Goal: Information Seeking & Learning: Find specific page/section

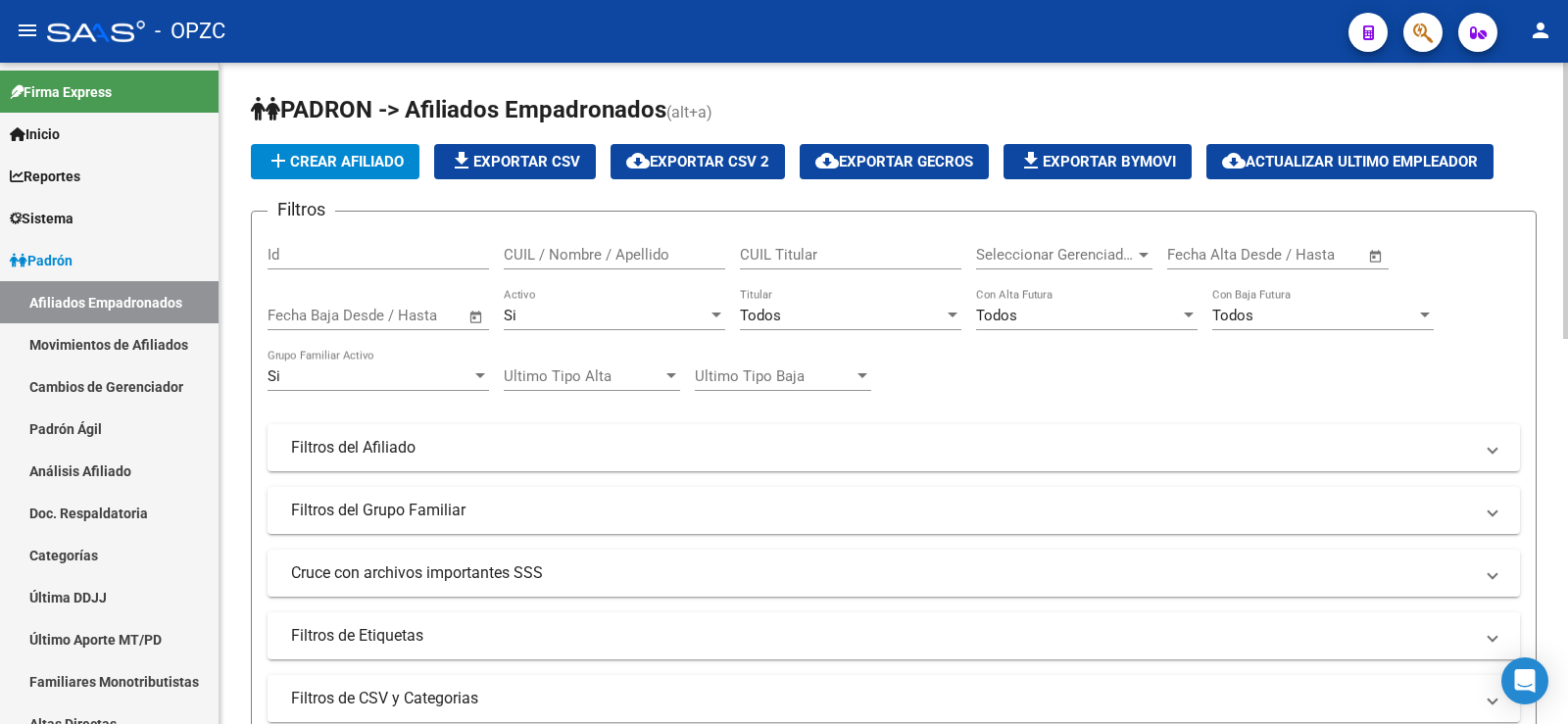
click at [617, 255] on input "CUIL / Nombre / Apellido" at bounding box center [614, 255] width 221 height 18
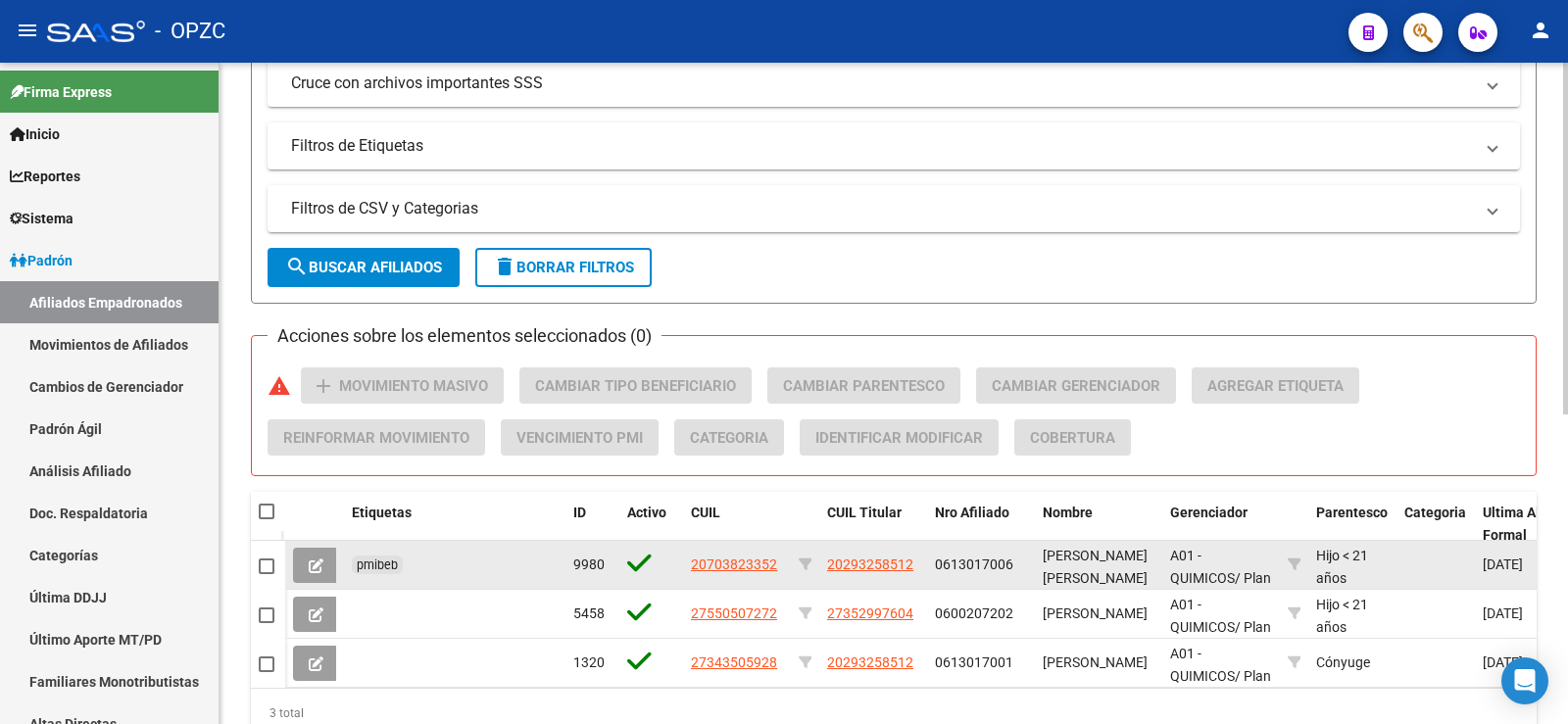
type input "[PERSON_NAME]"
click at [265, 565] on span at bounding box center [267, 566] width 16 height 16
click at [266, 573] on input "checkbox" at bounding box center [266, 573] width 1 height 1
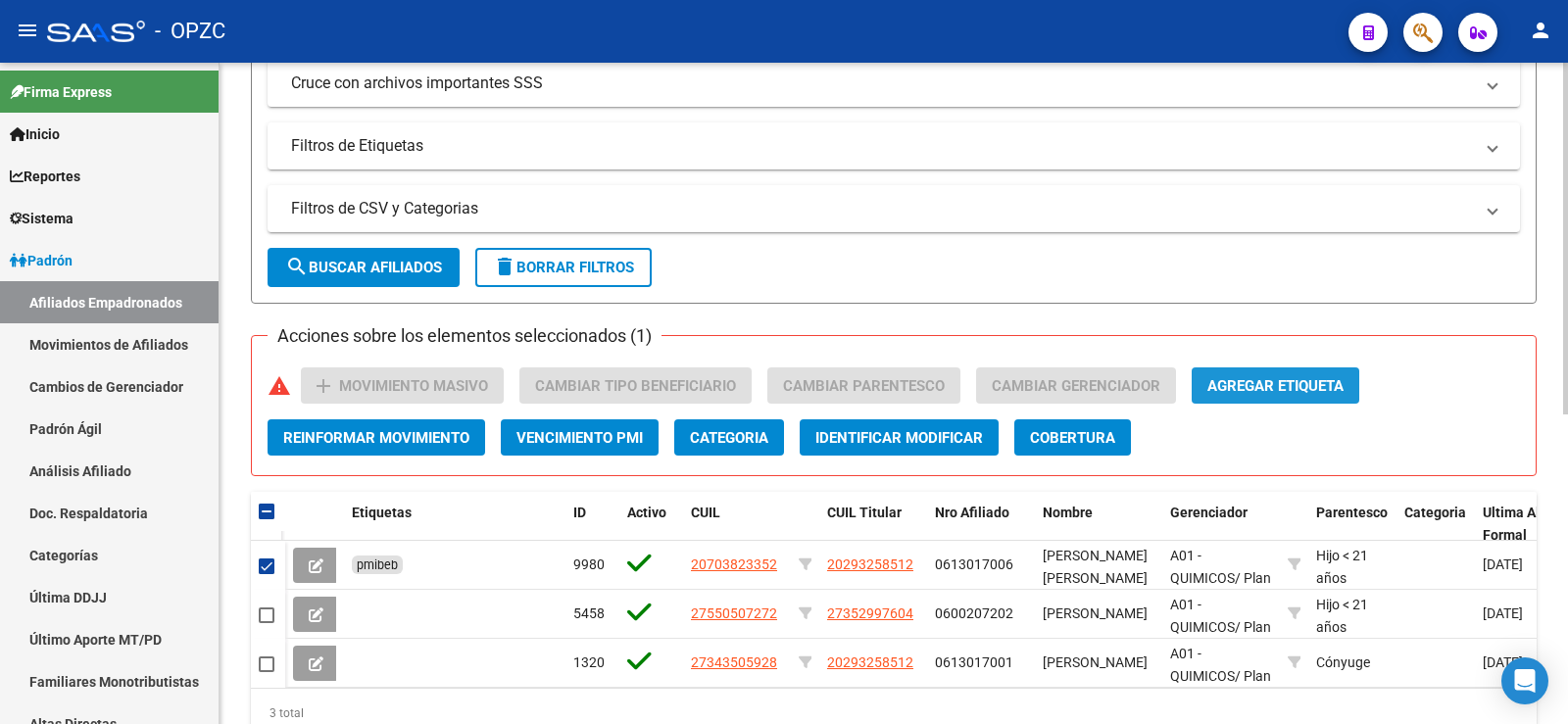
click at [1287, 384] on span "Agregar Etiqueta" at bounding box center [1275, 386] width 136 height 18
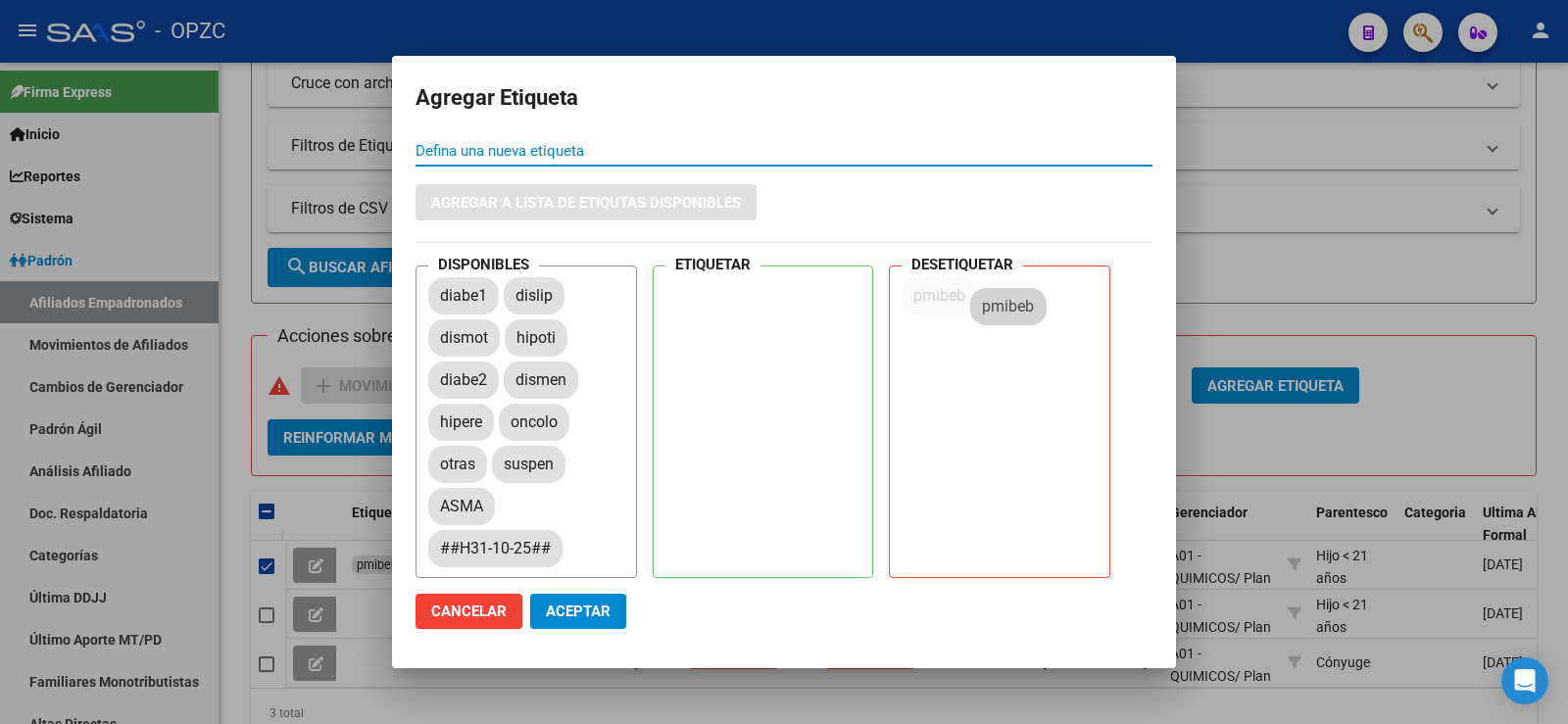
drag, startPoint x: 524, startPoint y: 459, endPoint x: 657, endPoint y: 534, distance: 152.7
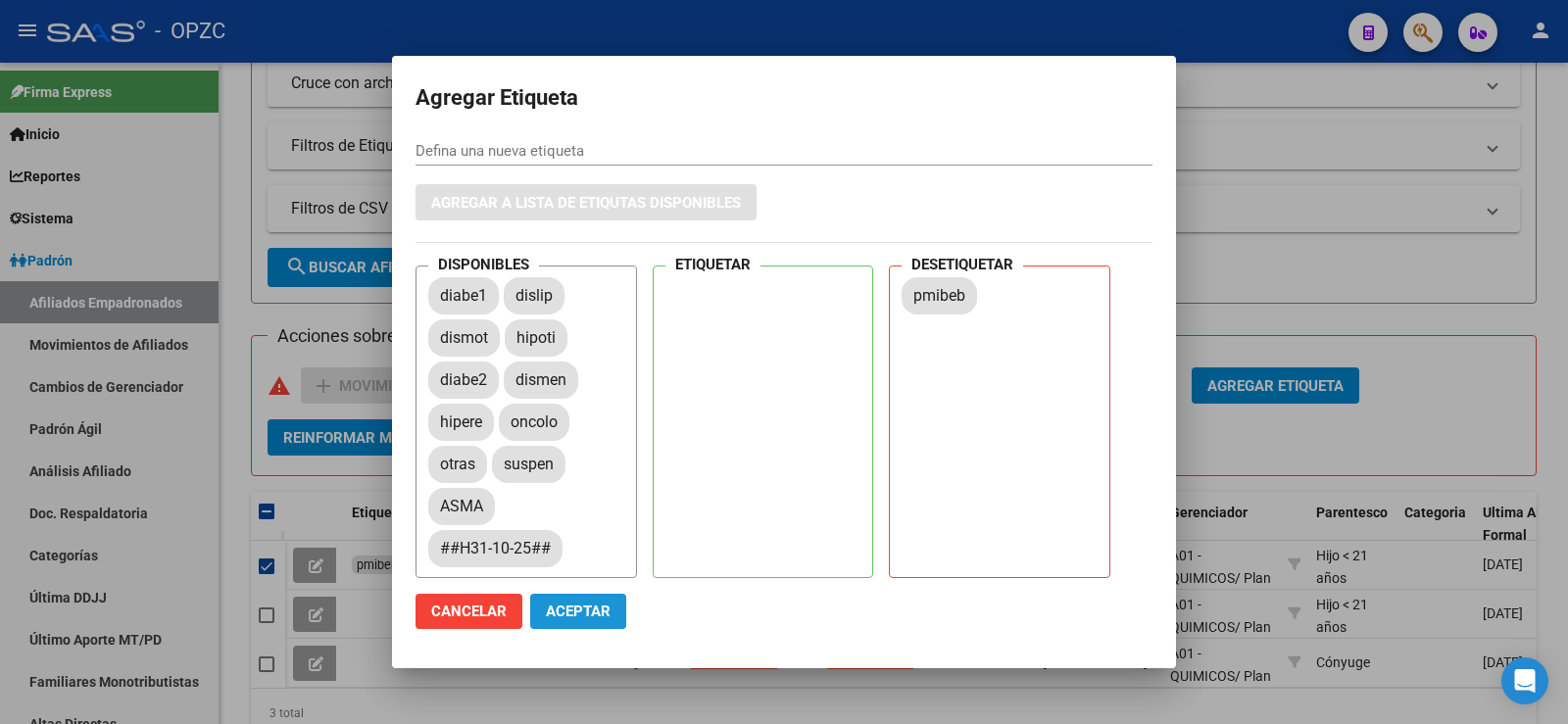
click at [586, 606] on span "Aceptar" at bounding box center [579, 611] width 65 height 18
checkbox input "false"
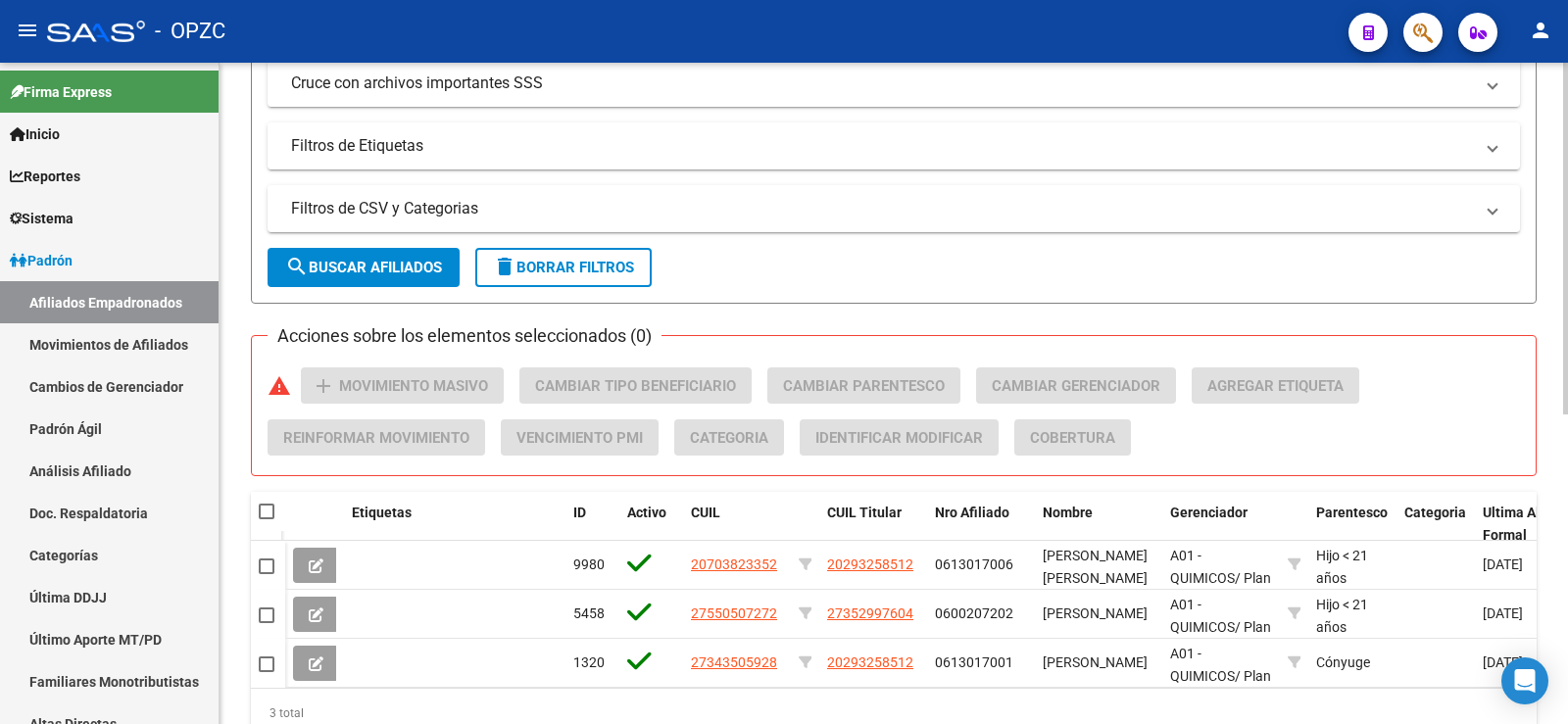
scroll to position [0, 0]
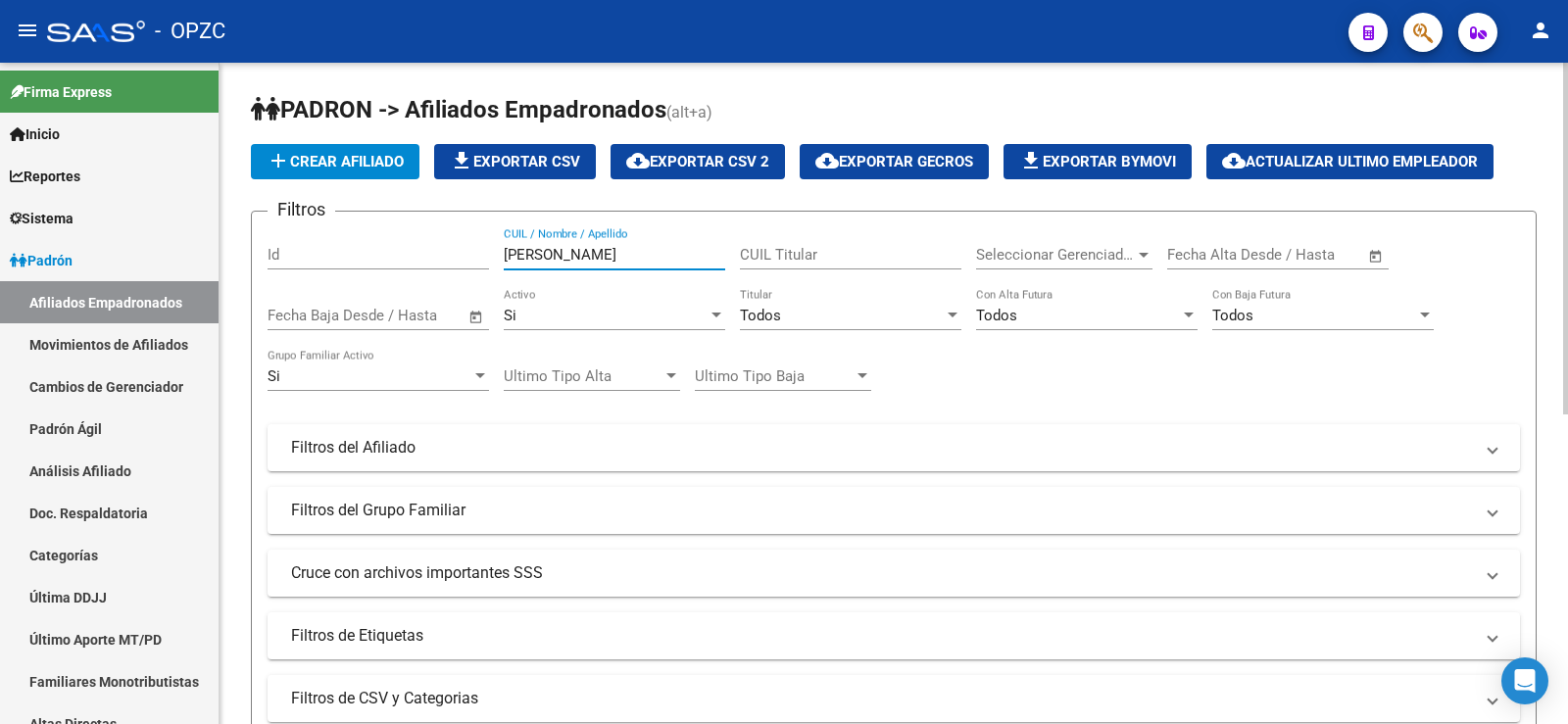
drag, startPoint x: 569, startPoint y: 252, endPoint x: 453, endPoint y: 252, distance: 116.0
click at [456, 252] on div "Filtros Id [PERSON_NAME] CUIL / Nombre / Apellido CUIL Titular Seleccionar Gere…" at bounding box center [894, 443] width 1252 height 432
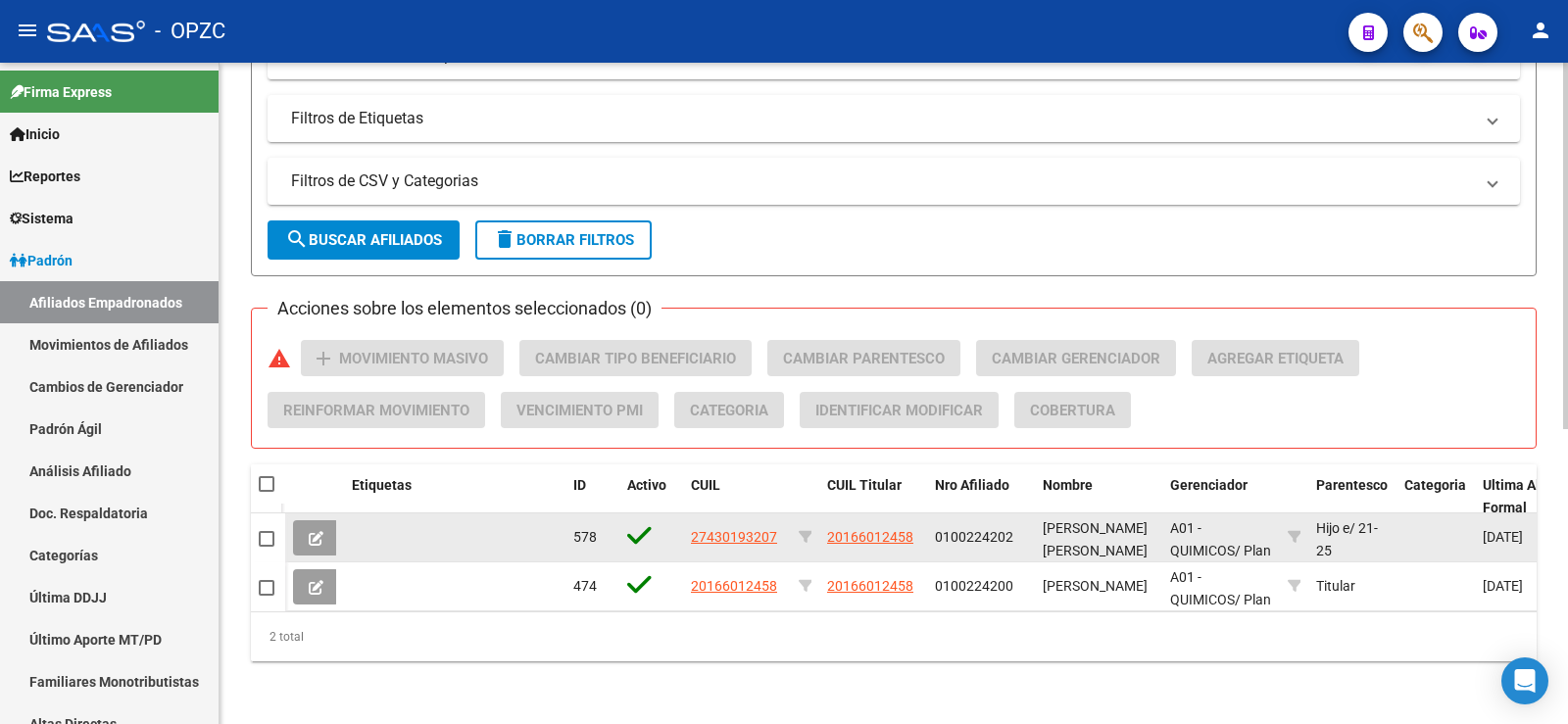
type input "valentini"
click at [314, 531] on icon at bounding box center [316, 538] width 15 height 15
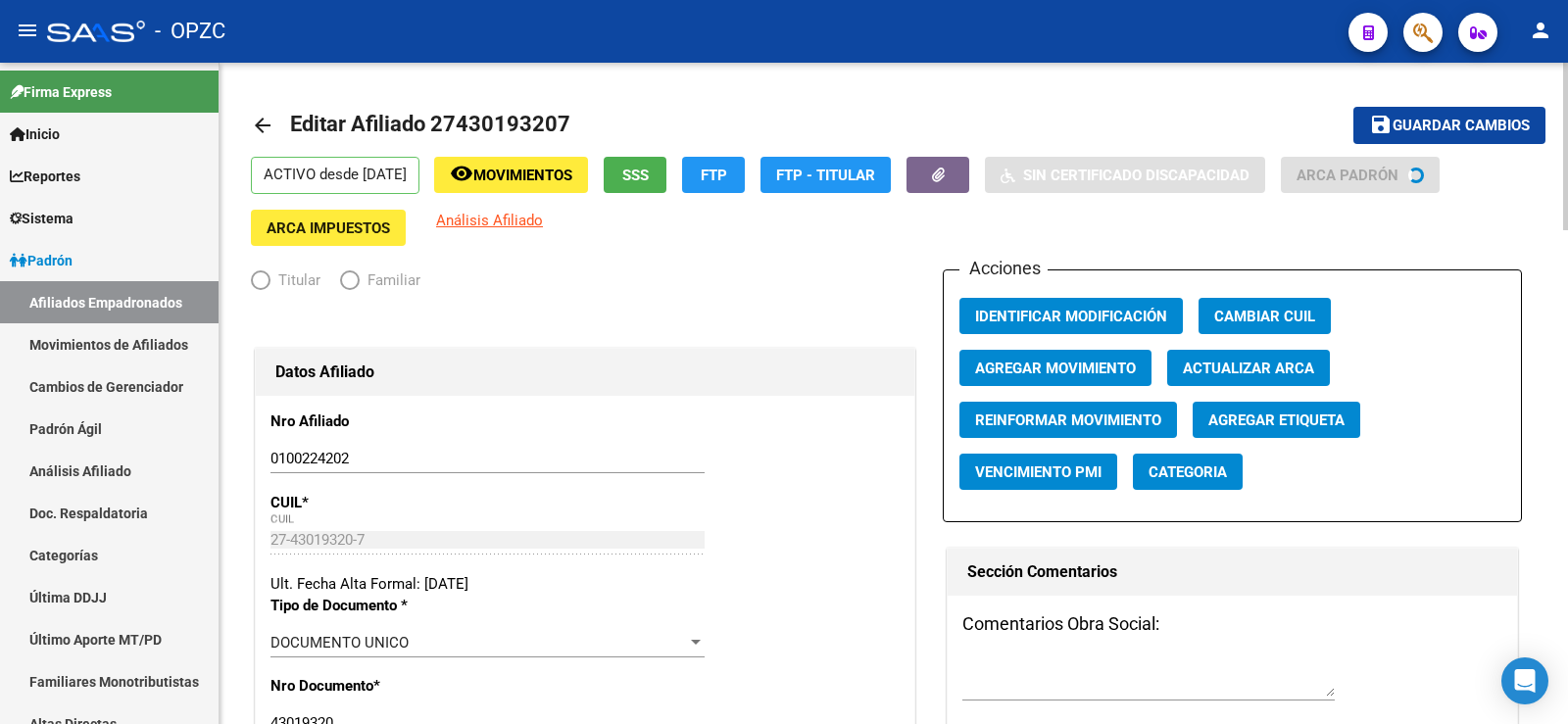
radio input "true"
type input "20-16601245-8"
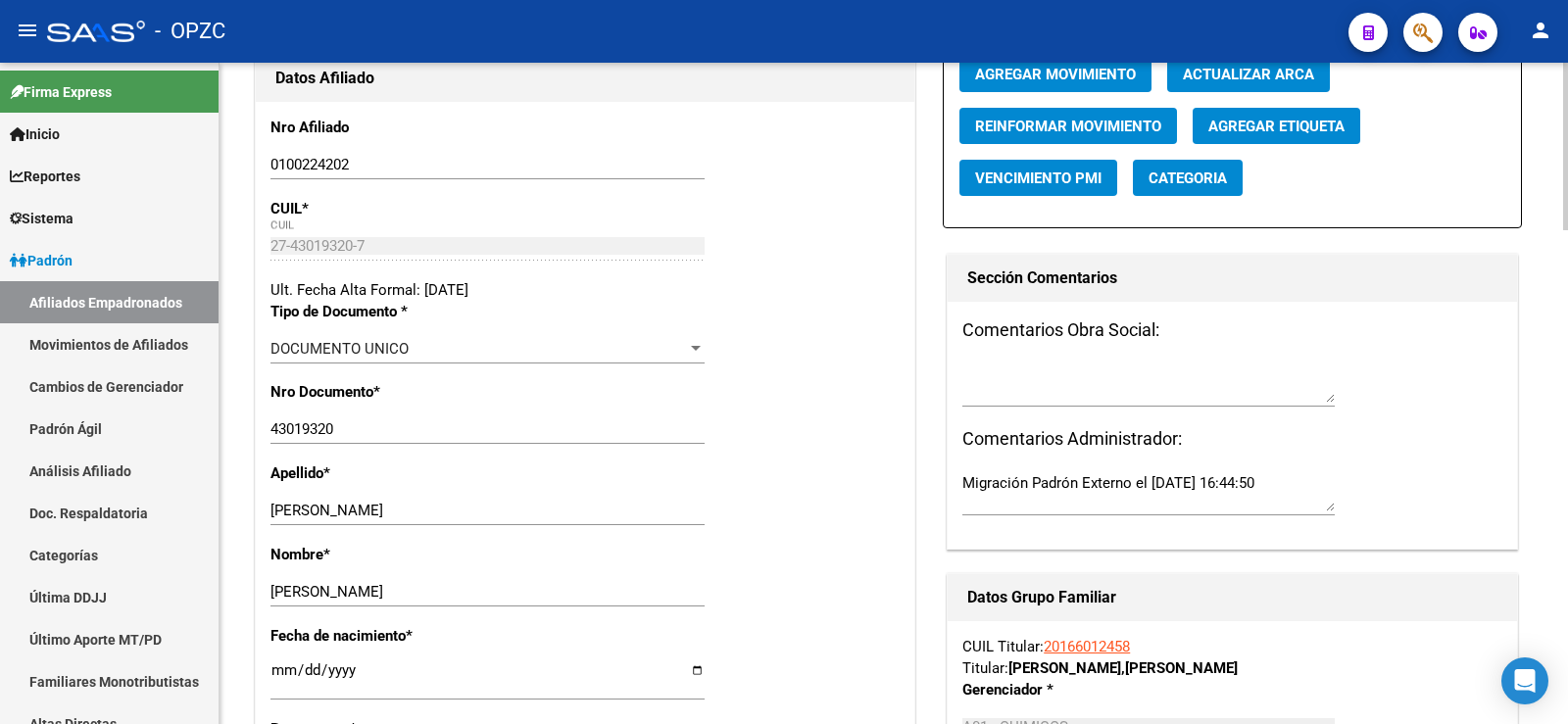
scroll to position [98, 0]
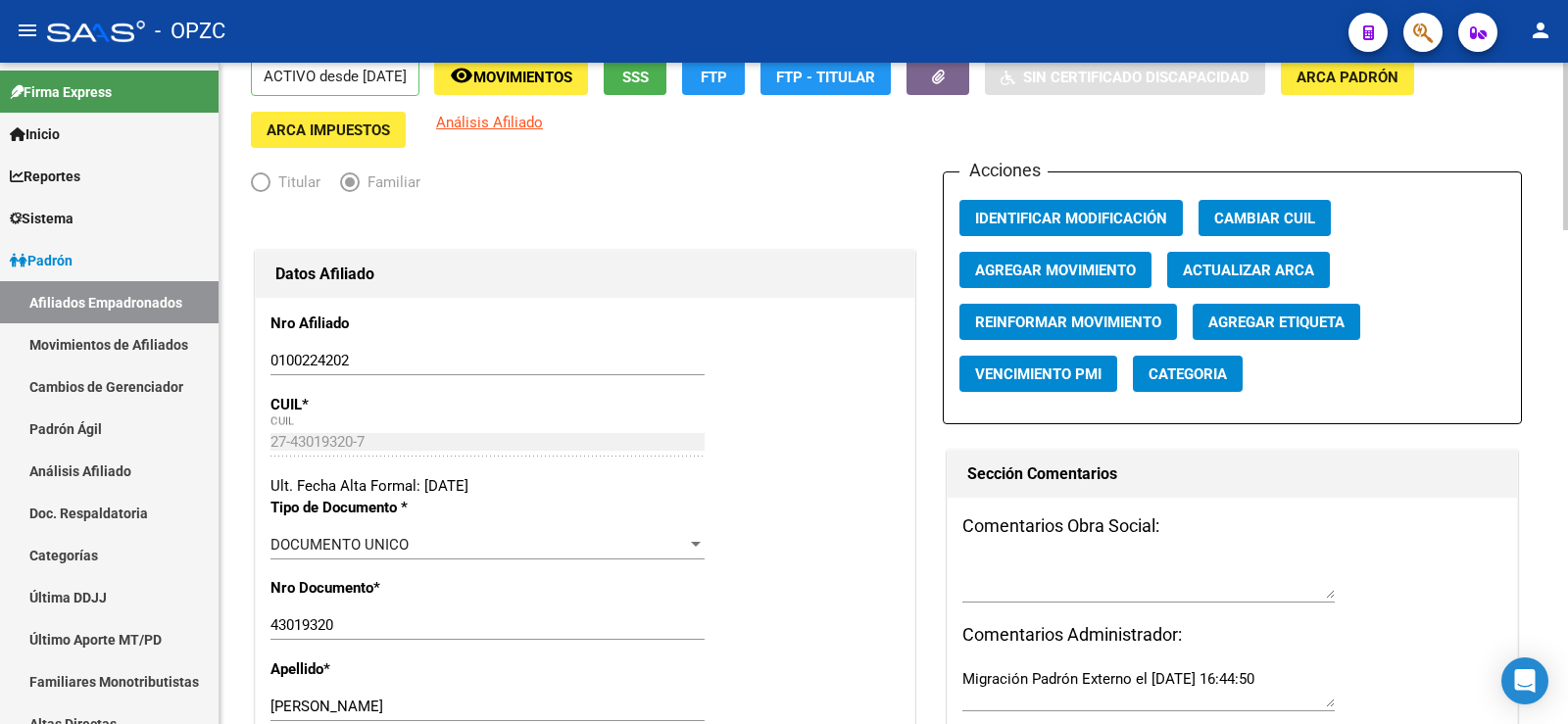
click at [1037, 269] on span "Agregar Movimiento" at bounding box center [1055, 271] width 160 height 18
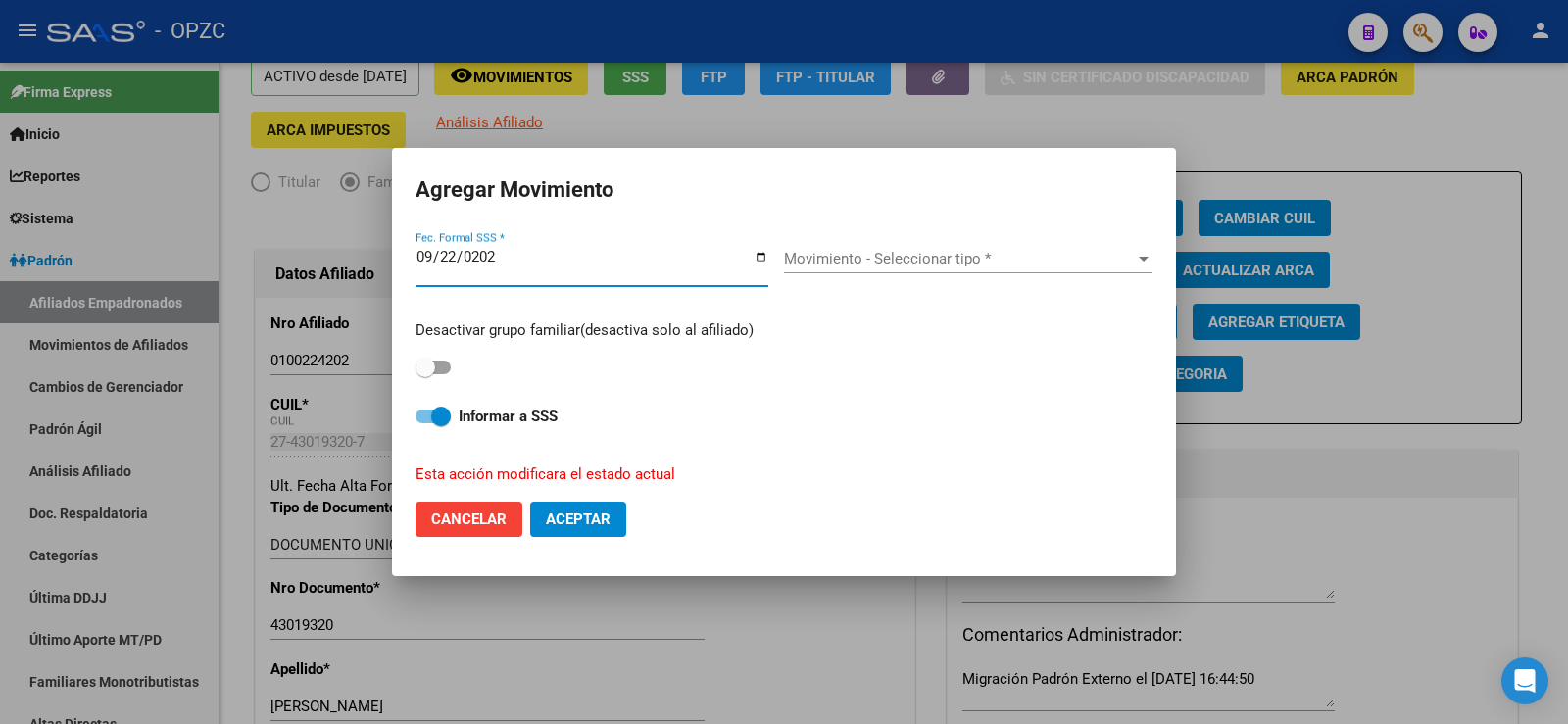
type input "[DATE]"
click at [1028, 250] on span "Movimiento - Seleccionar tipo *" at bounding box center [959, 259] width 350 height 18
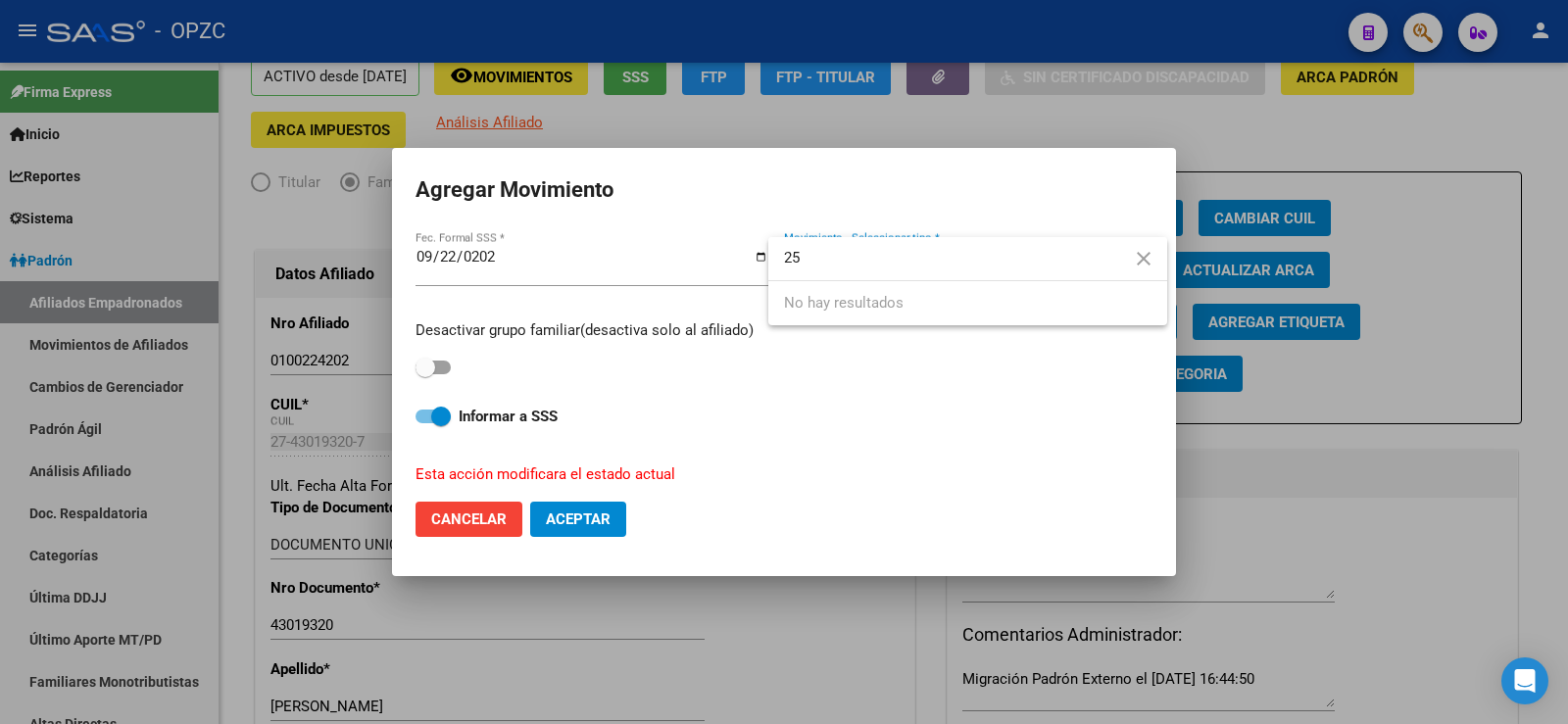
type input "2"
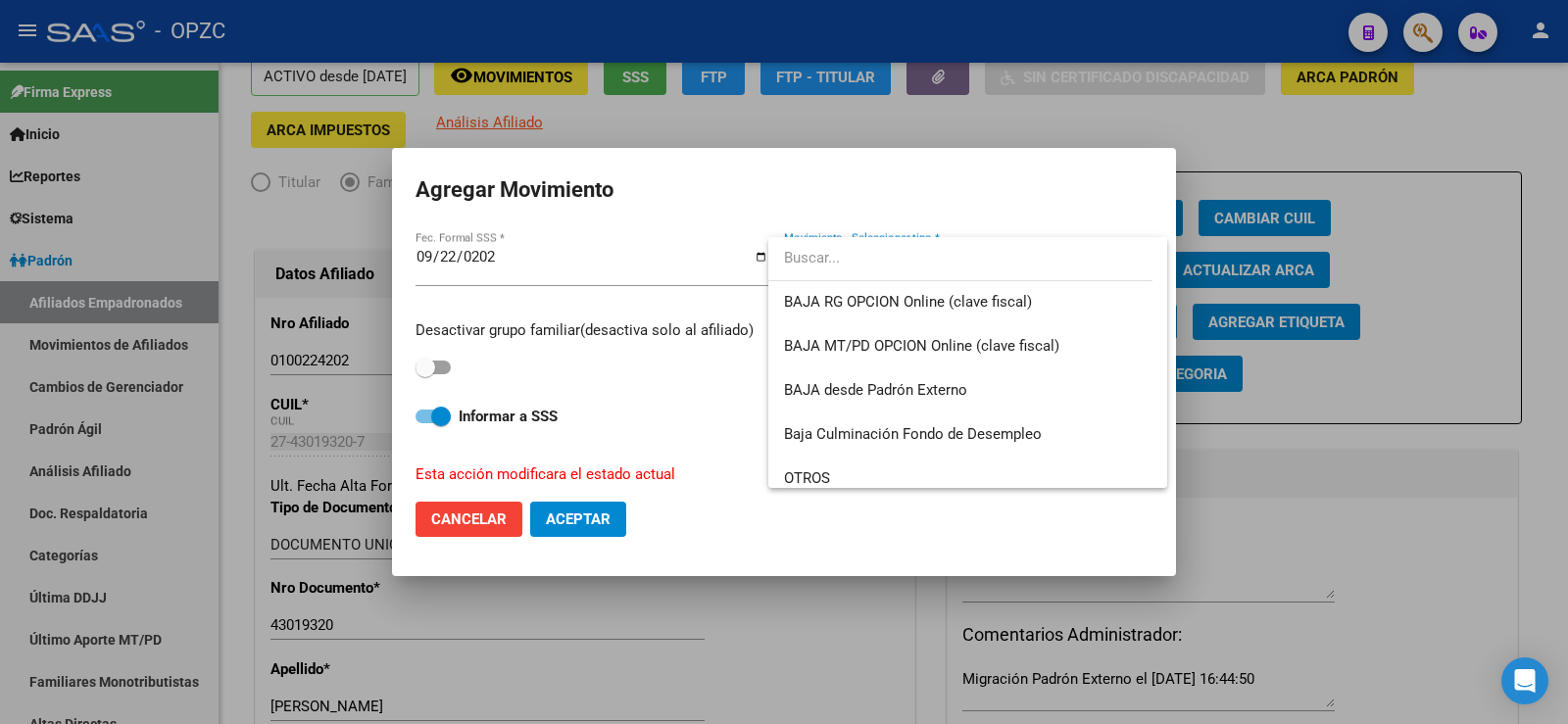
scroll to position [1402, 0]
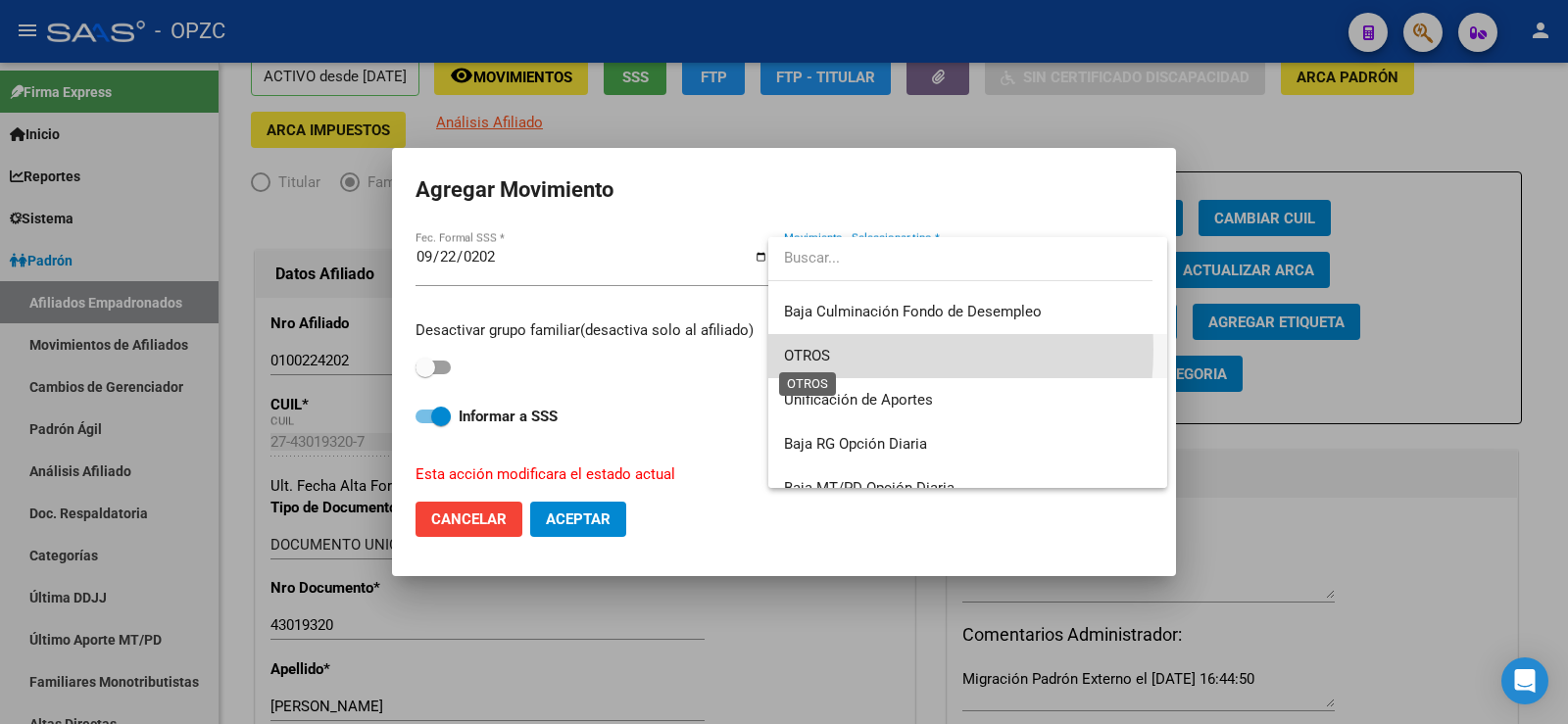
click at [813, 348] on span "OTROS" at bounding box center [806, 355] width 46 height 18
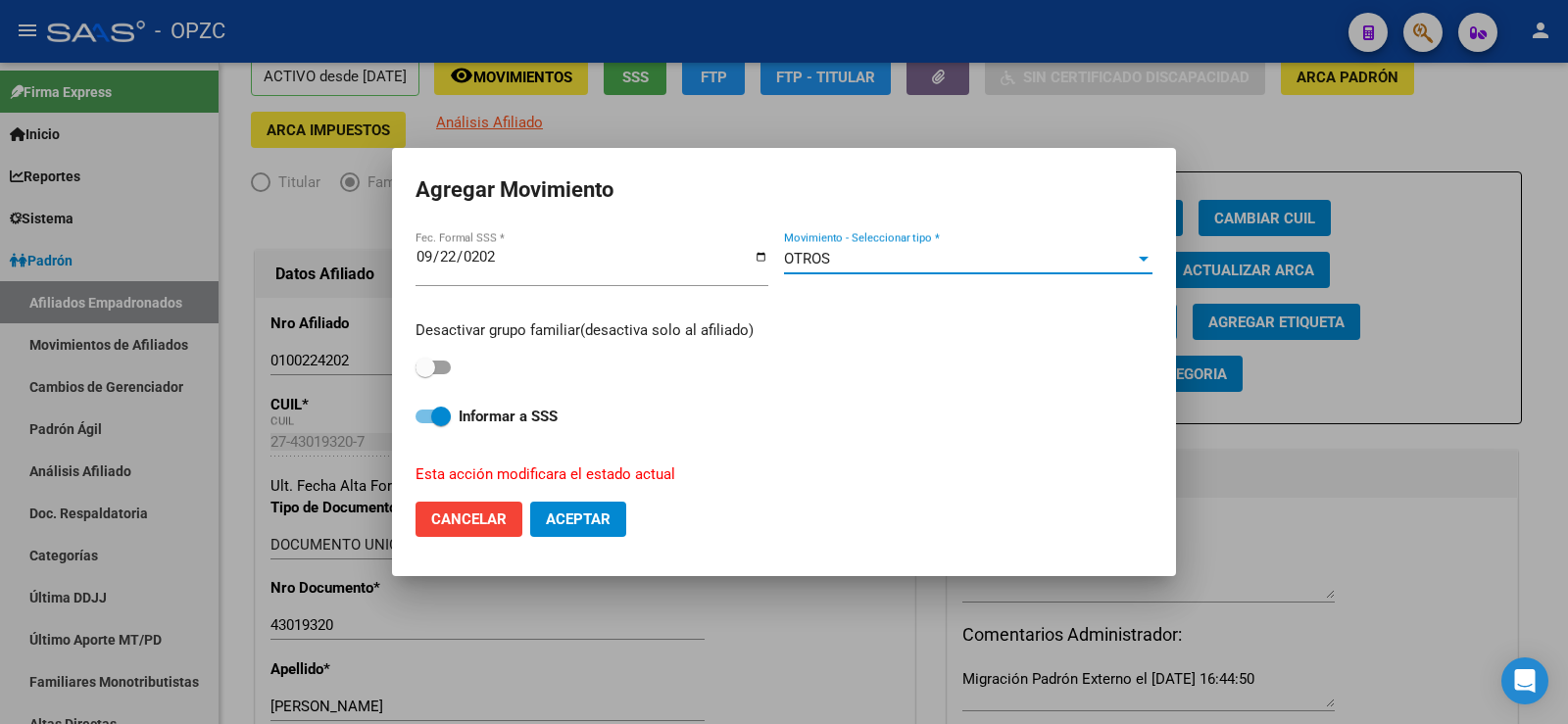
click at [450, 366] on span at bounding box center [433, 367] width 35 height 14
click at [425, 374] on input "checkbox" at bounding box center [424, 374] width 1 height 1
checkbox input "true"
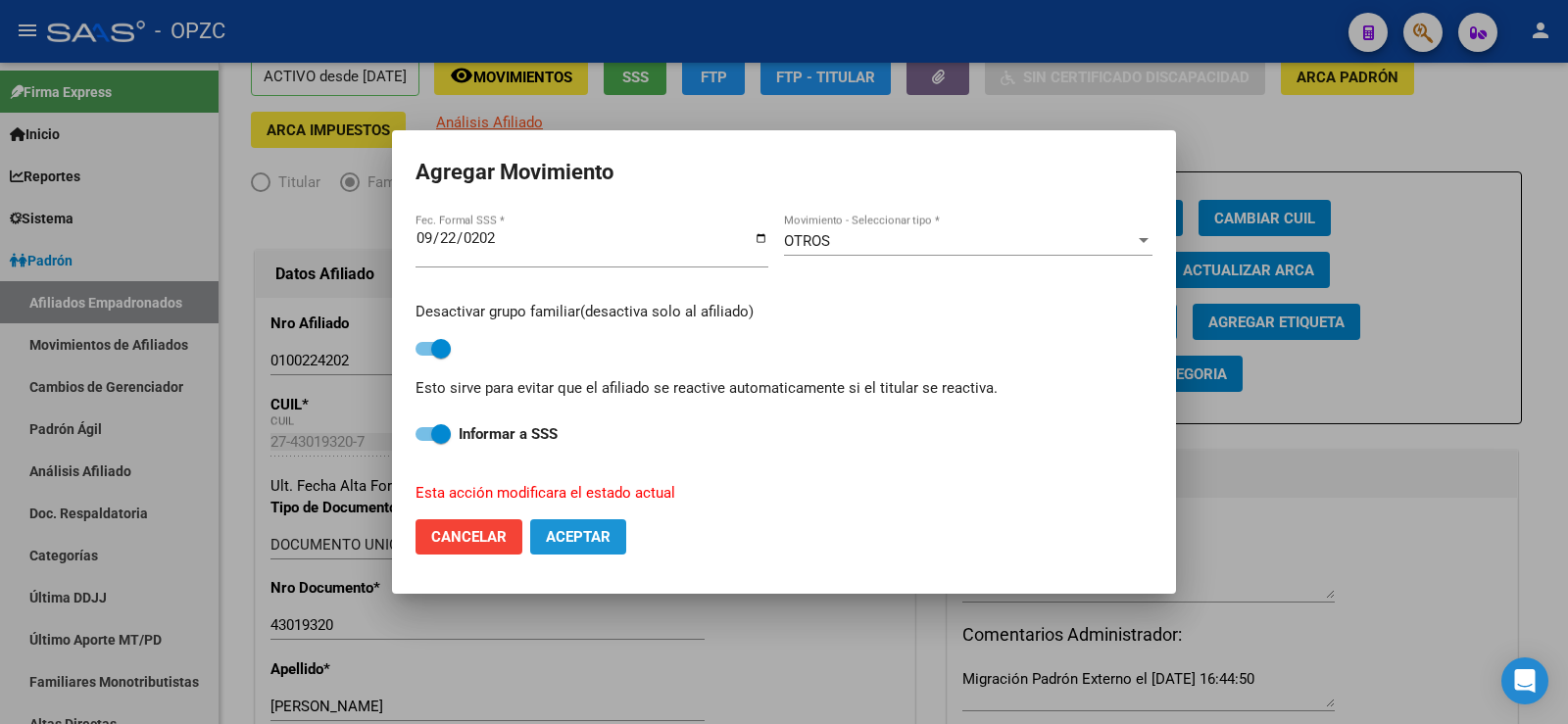
drag, startPoint x: 566, startPoint y: 531, endPoint x: 1003, endPoint y: 451, distance: 444.3
click at [566, 530] on span "Aceptar" at bounding box center [579, 537] width 65 height 18
checkbox input "false"
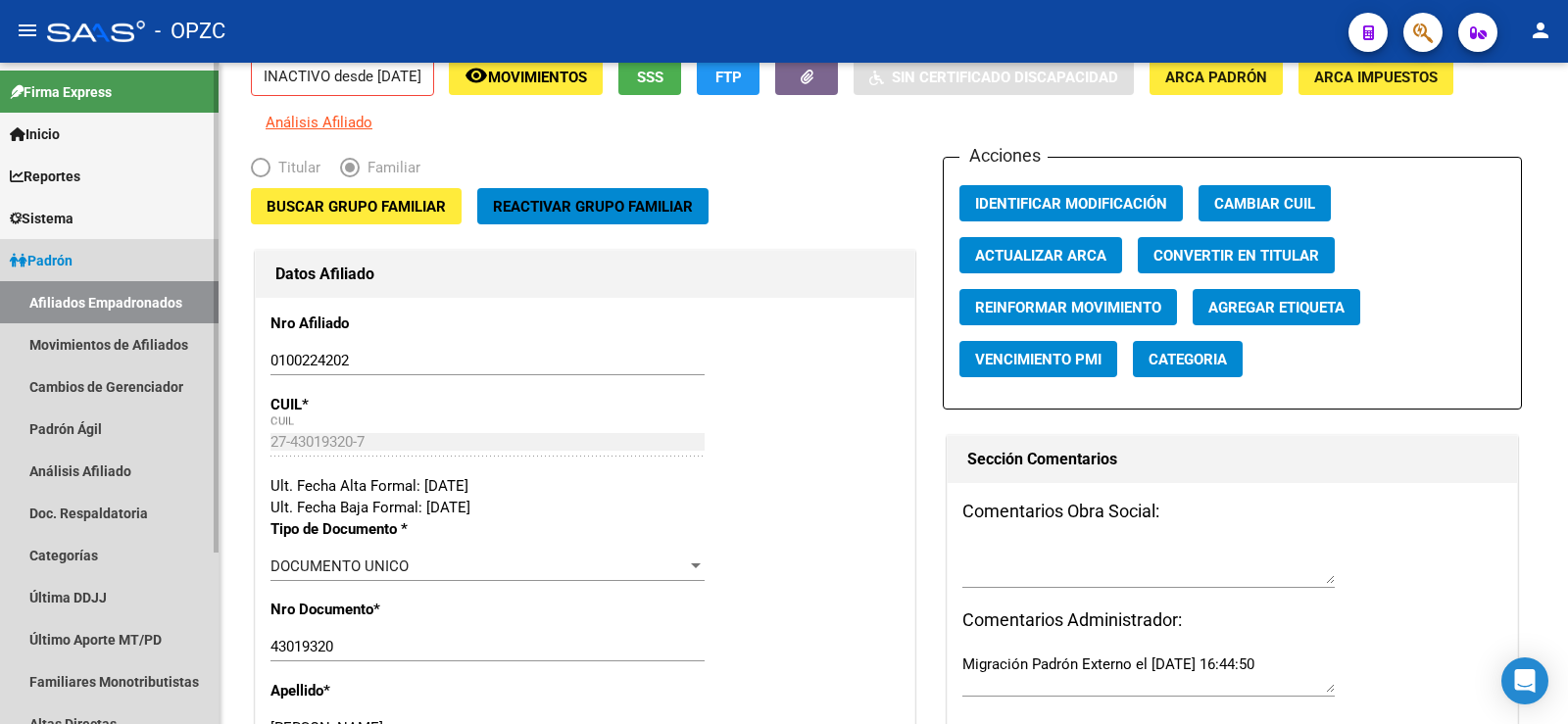
click at [142, 309] on link "Afiliados Empadronados" at bounding box center [109, 302] width 219 height 42
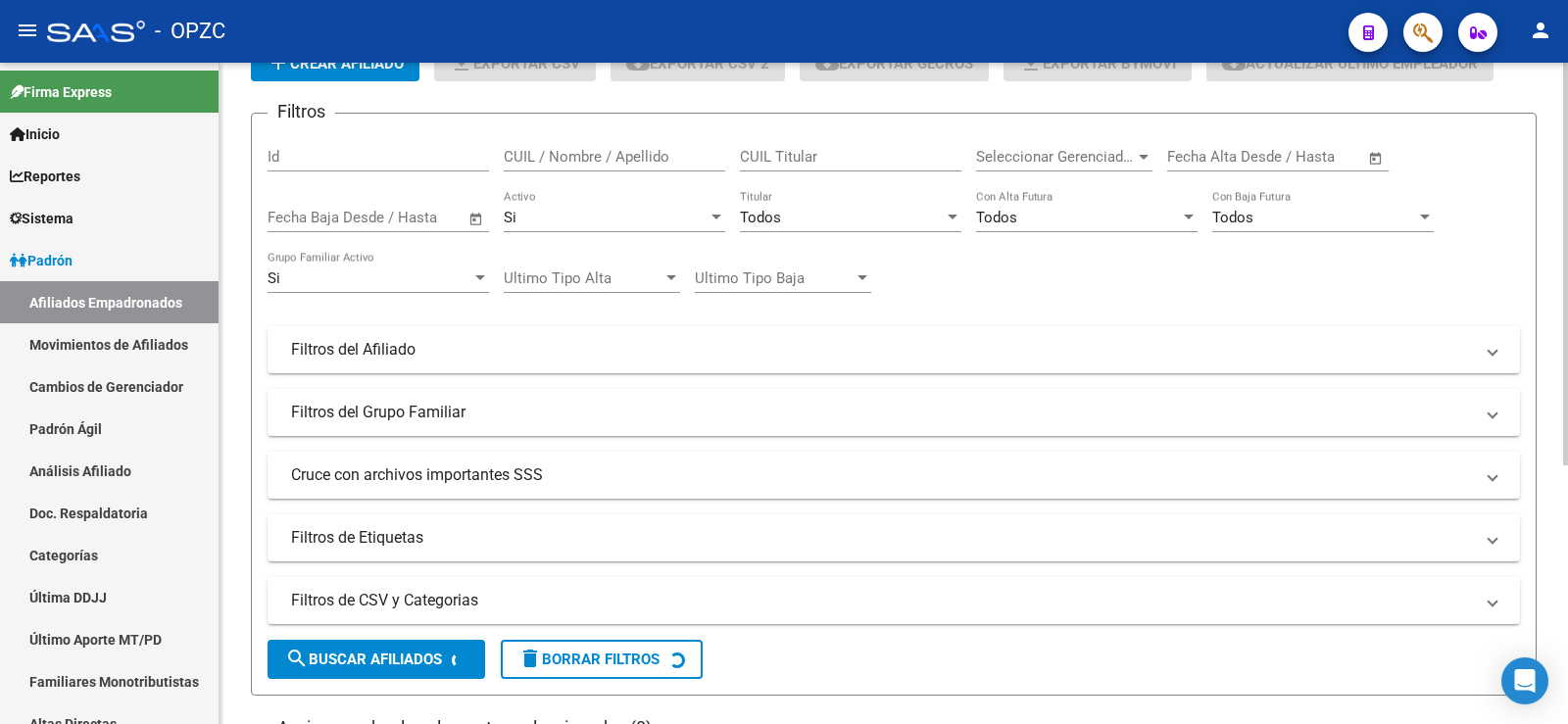
click at [642, 163] on input "CUIL / Nombre / Apellido" at bounding box center [614, 156] width 221 height 18
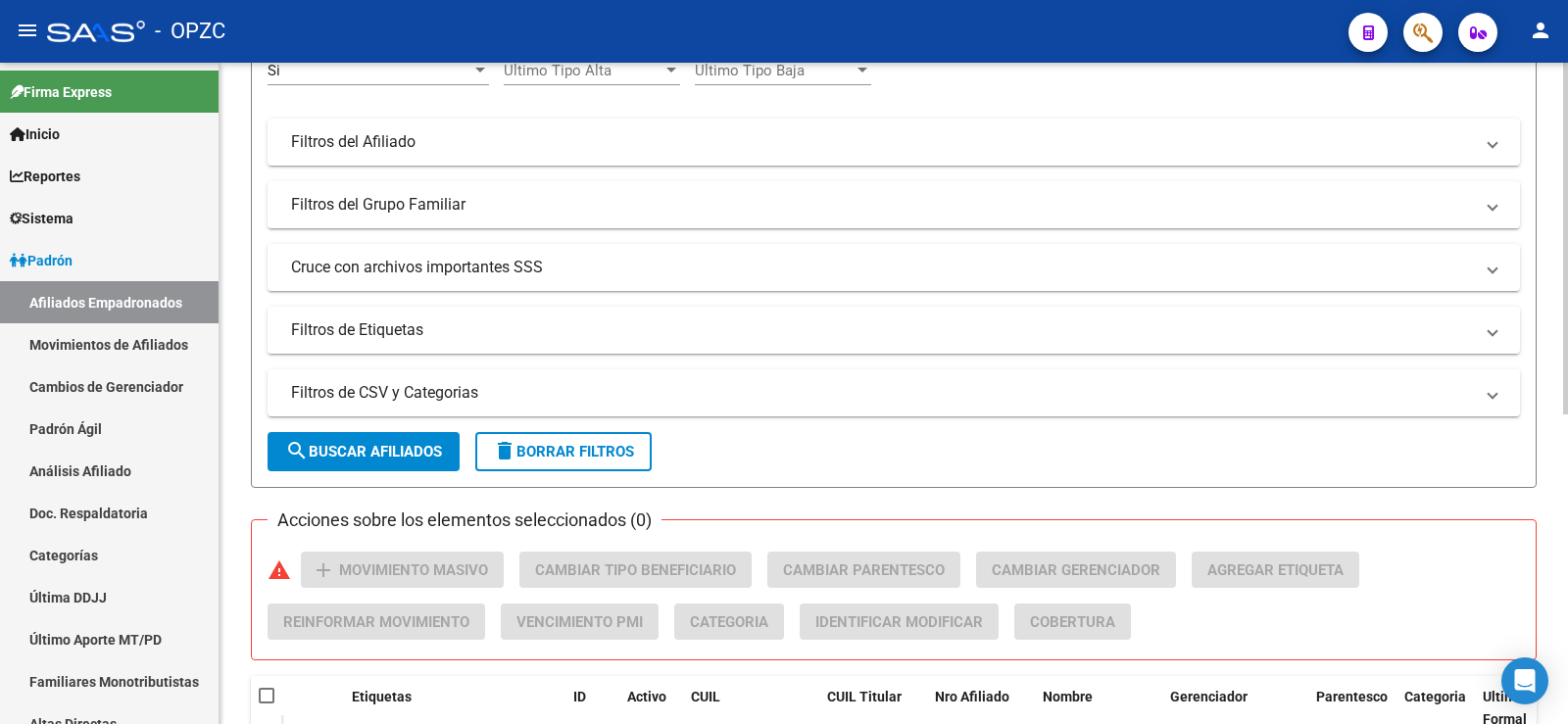
scroll to position [490, 0]
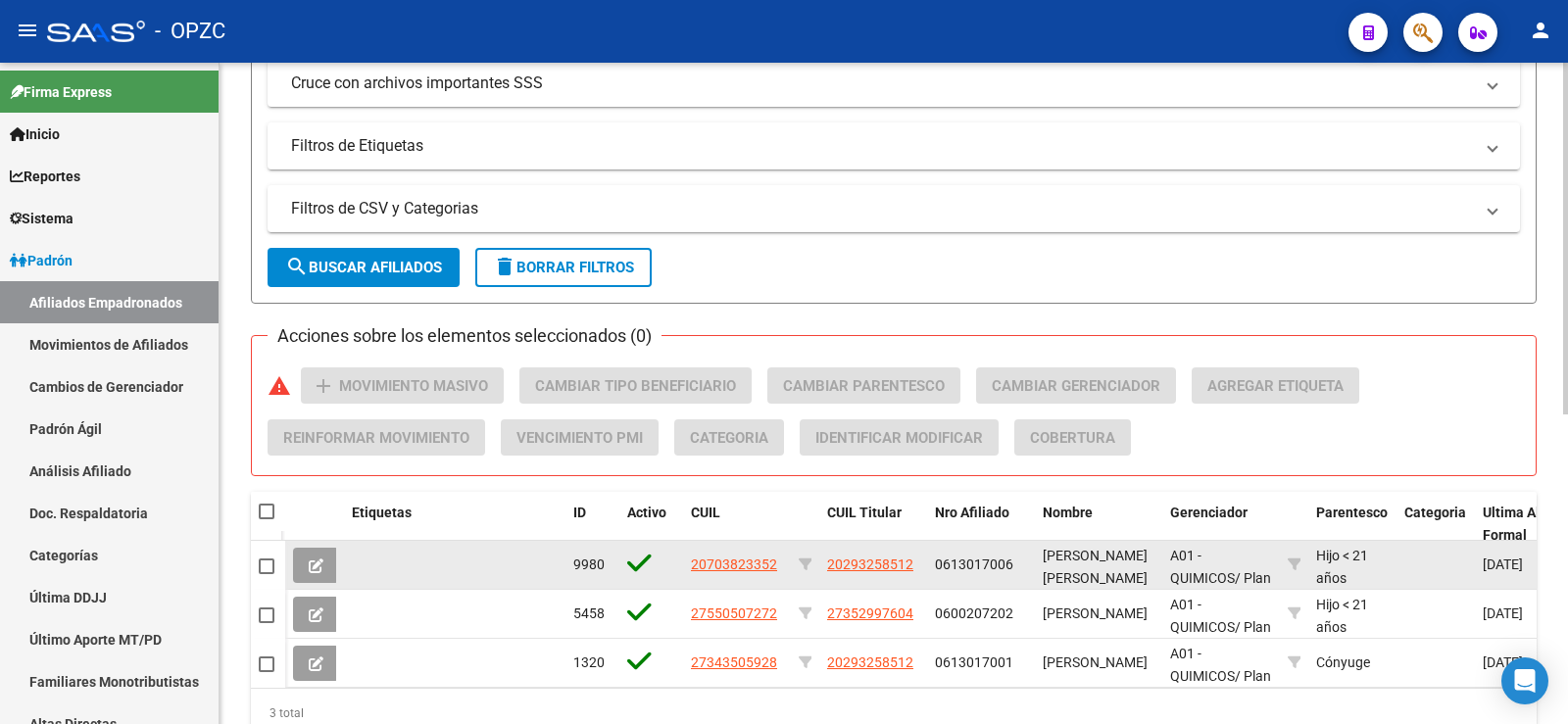
type input "[PERSON_NAME]"
click at [310, 569] on icon at bounding box center [316, 565] width 15 height 15
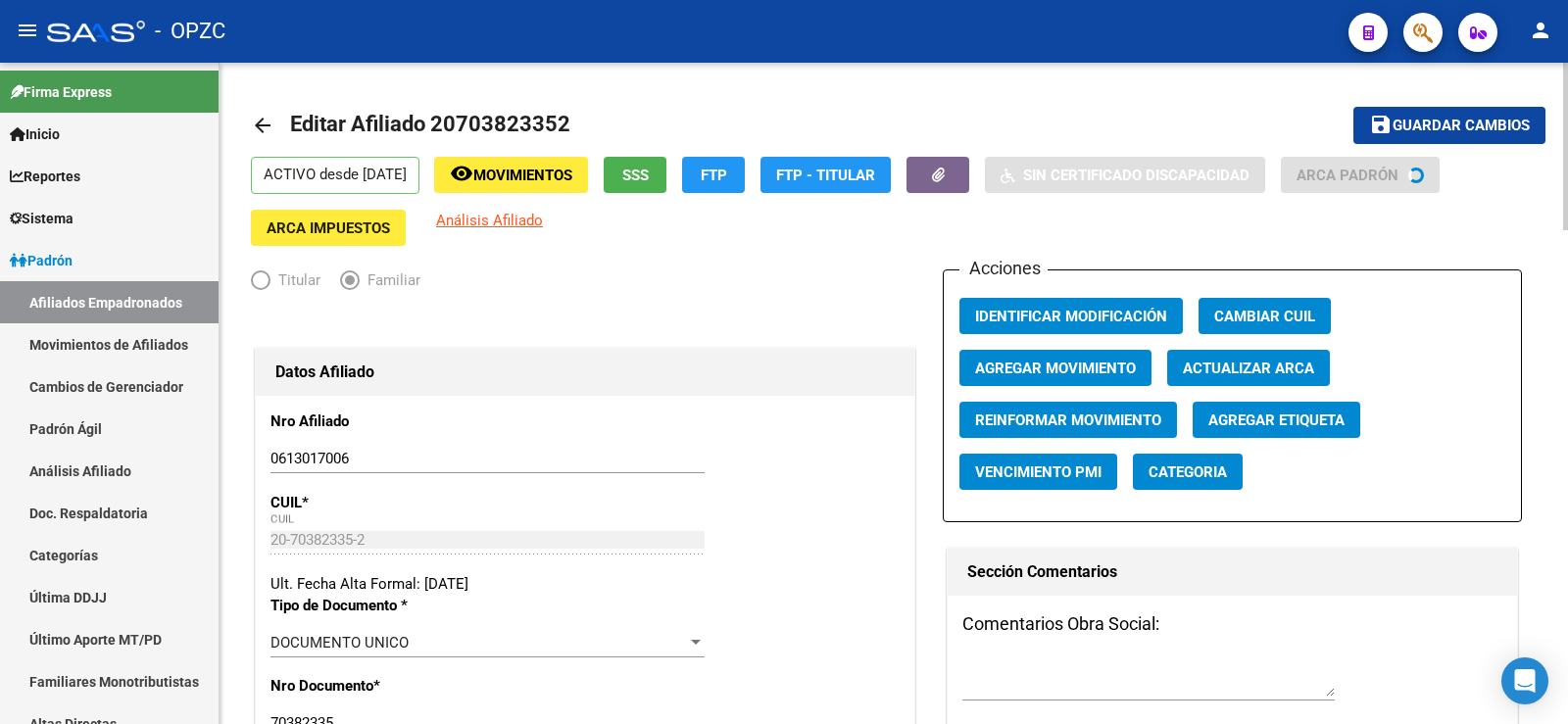
radio input "true"
type input "30-50101845-3"
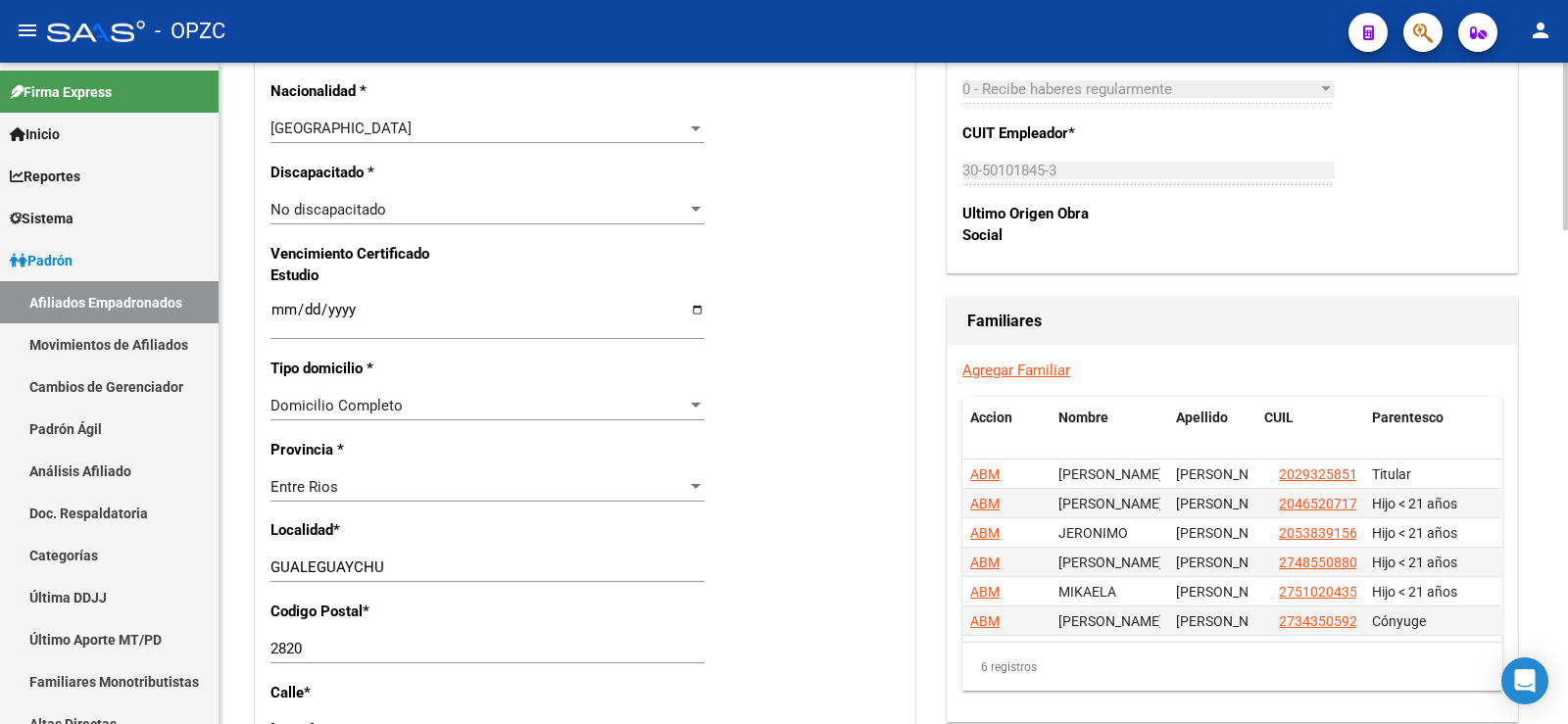
scroll to position [1176, 0]
click at [99, 297] on link "Afiliados Empadronados" at bounding box center [109, 302] width 219 height 42
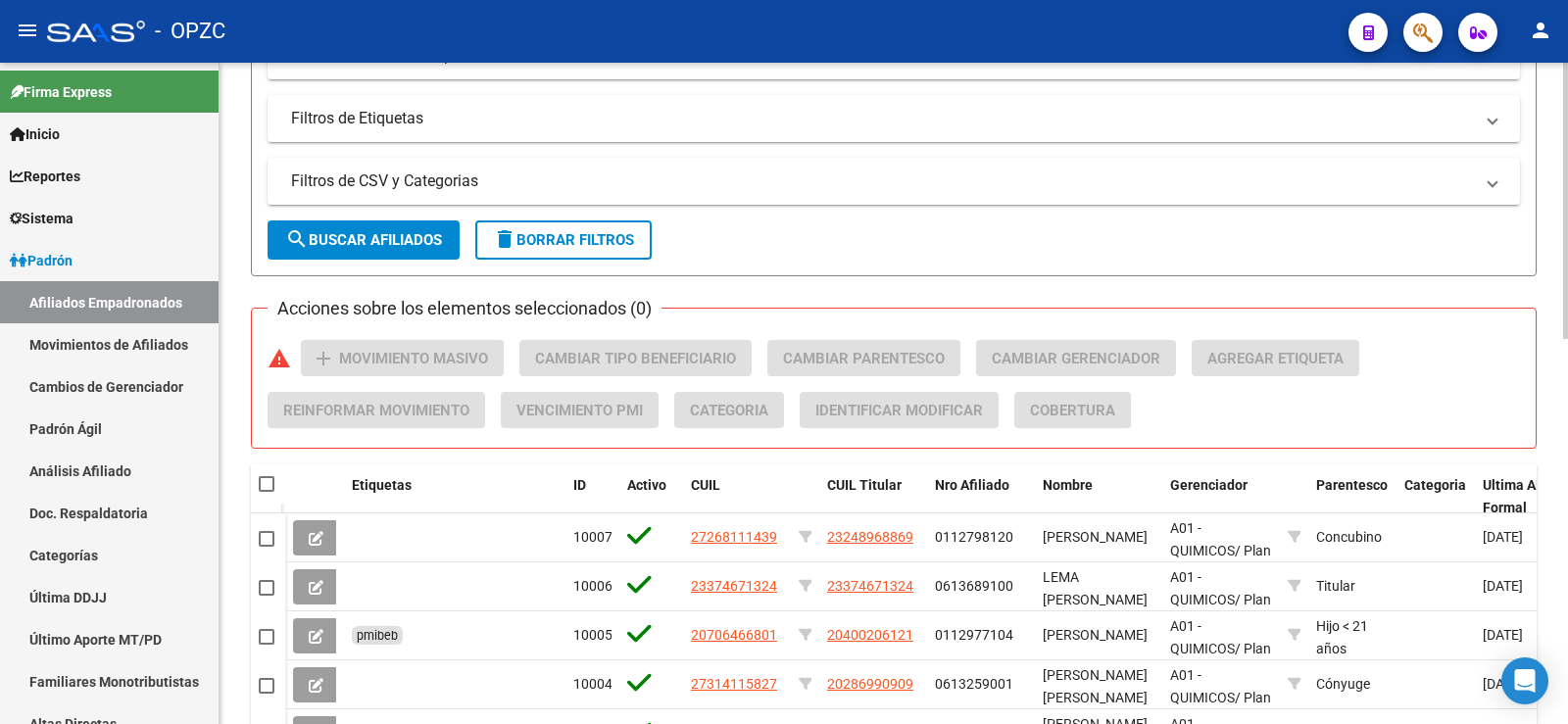
scroll to position [42, 0]
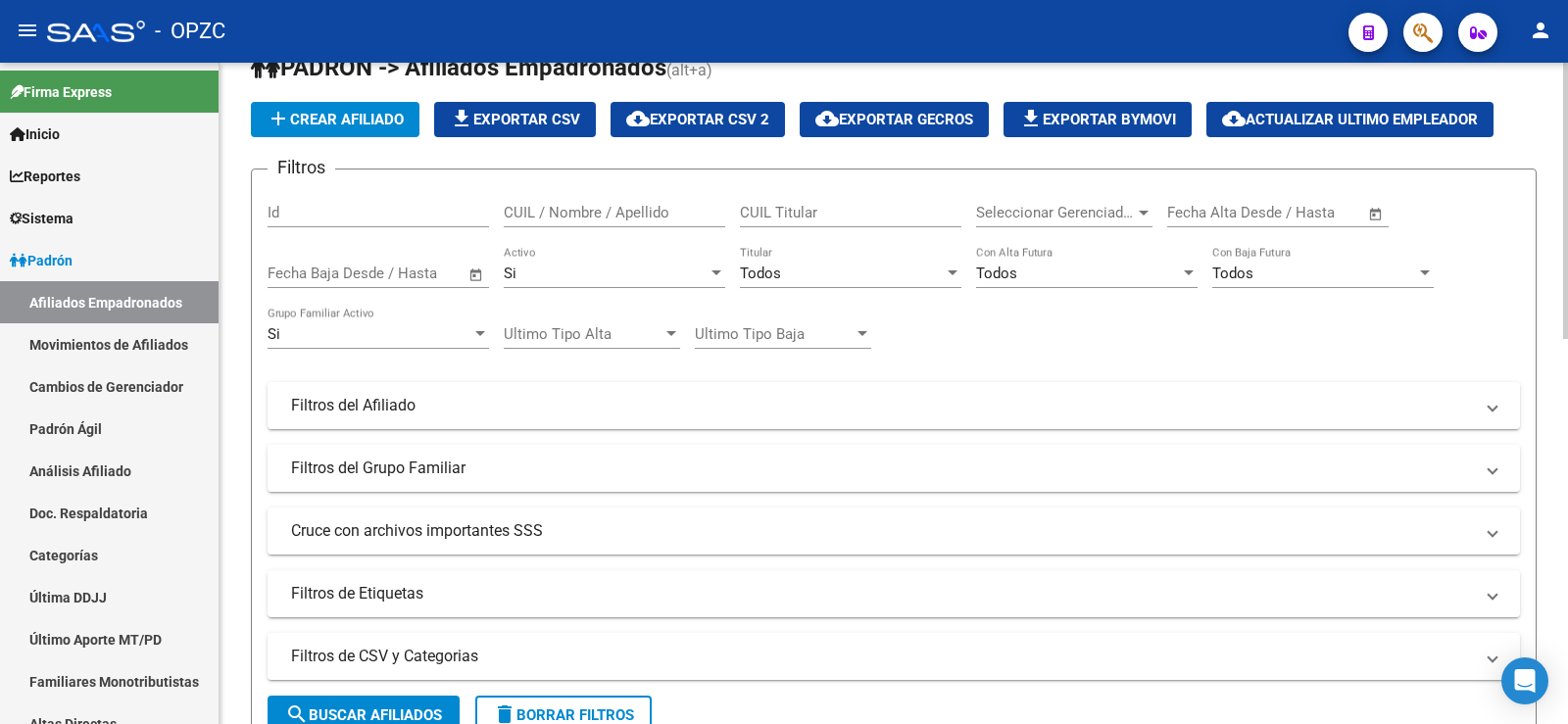
click at [597, 211] on input "CUIL / Nombre / Apellido" at bounding box center [614, 212] width 221 height 18
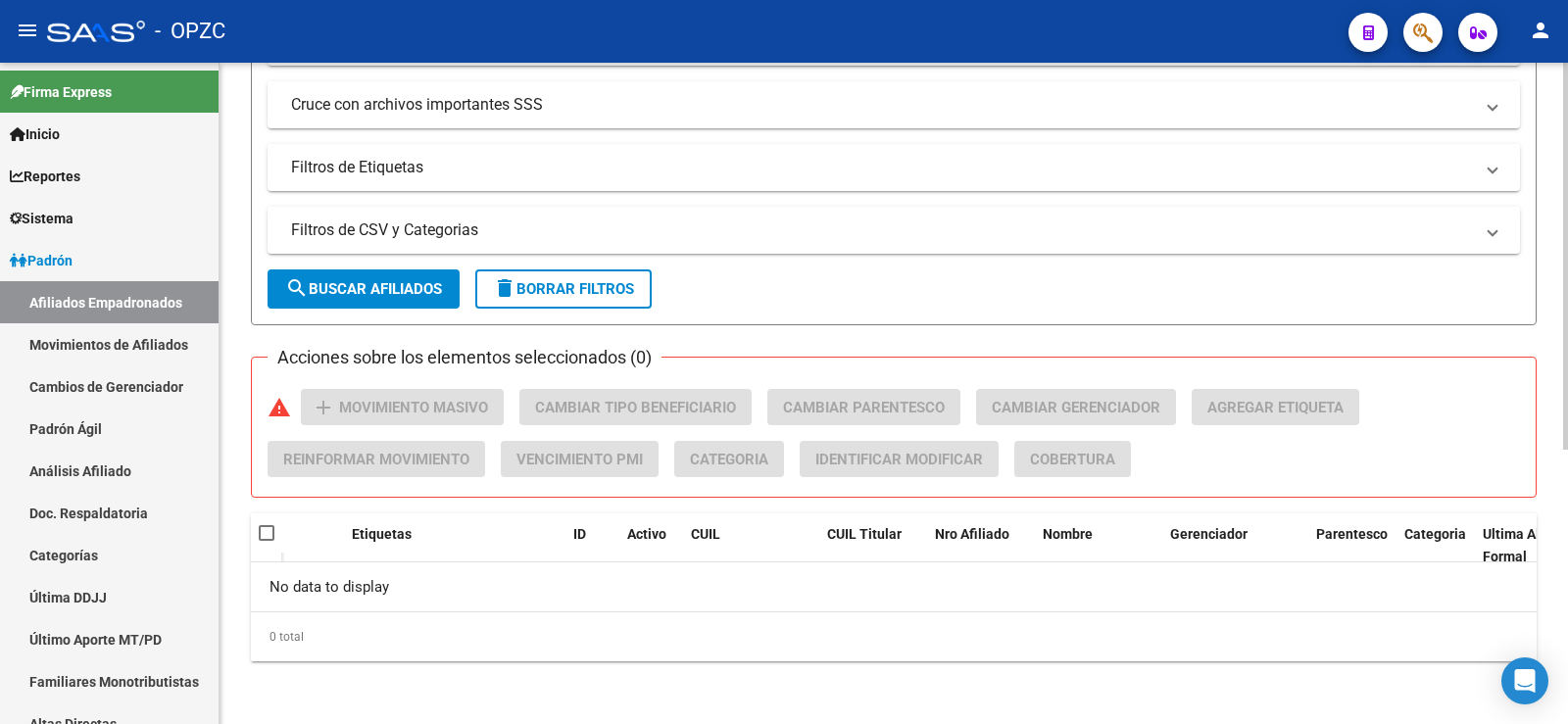
scroll to position [0, 0]
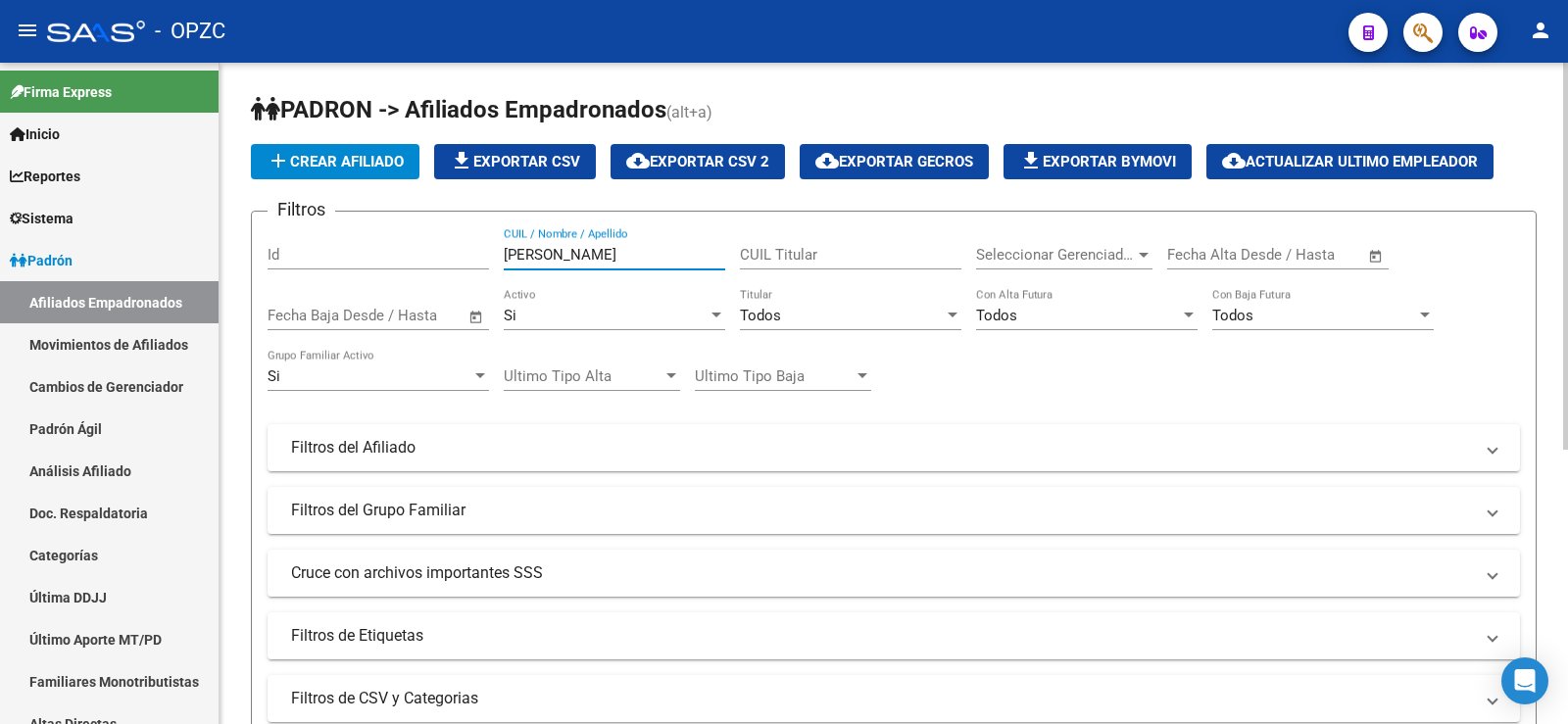
drag, startPoint x: 570, startPoint y: 263, endPoint x: 456, endPoint y: 262, distance: 114.0
click at [456, 262] on div "Filtros Id [PERSON_NAME] CUIL / Nombre / Apellido CUIL Titular Seleccionar Gere…" at bounding box center [894, 443] width 1252 height 432
drag, startPoint x: 585, startPoint y: 257, endPoint x: 413, endPoint y: 254, distance: 172.0
click at [413, 254] on div "Filtros Id [PERSON_NAME] CUIL / Nombre / Apellido CUIL Titular Seleccionar Gere…" at bounding box center [894, 443] width 1252 height 432
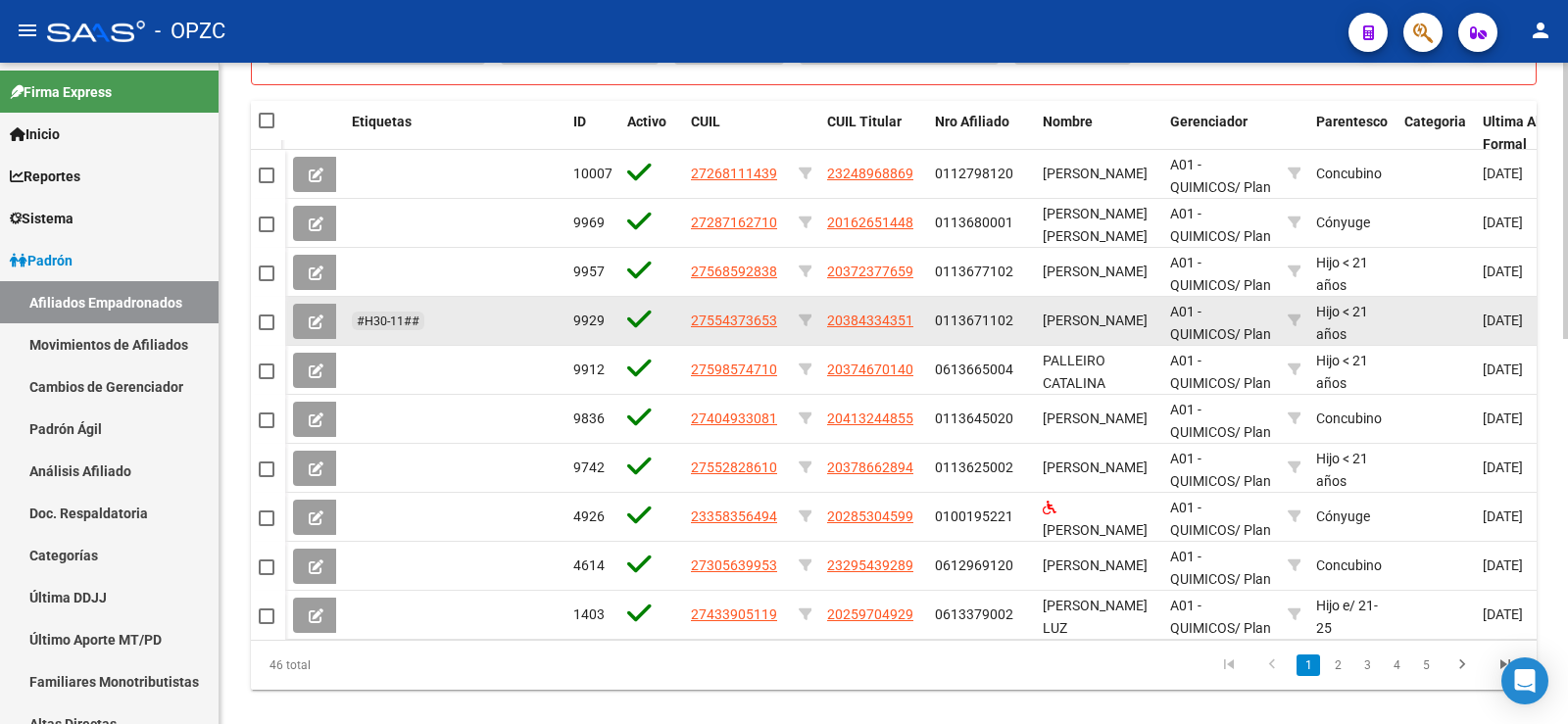
scroll to position [881, 0]
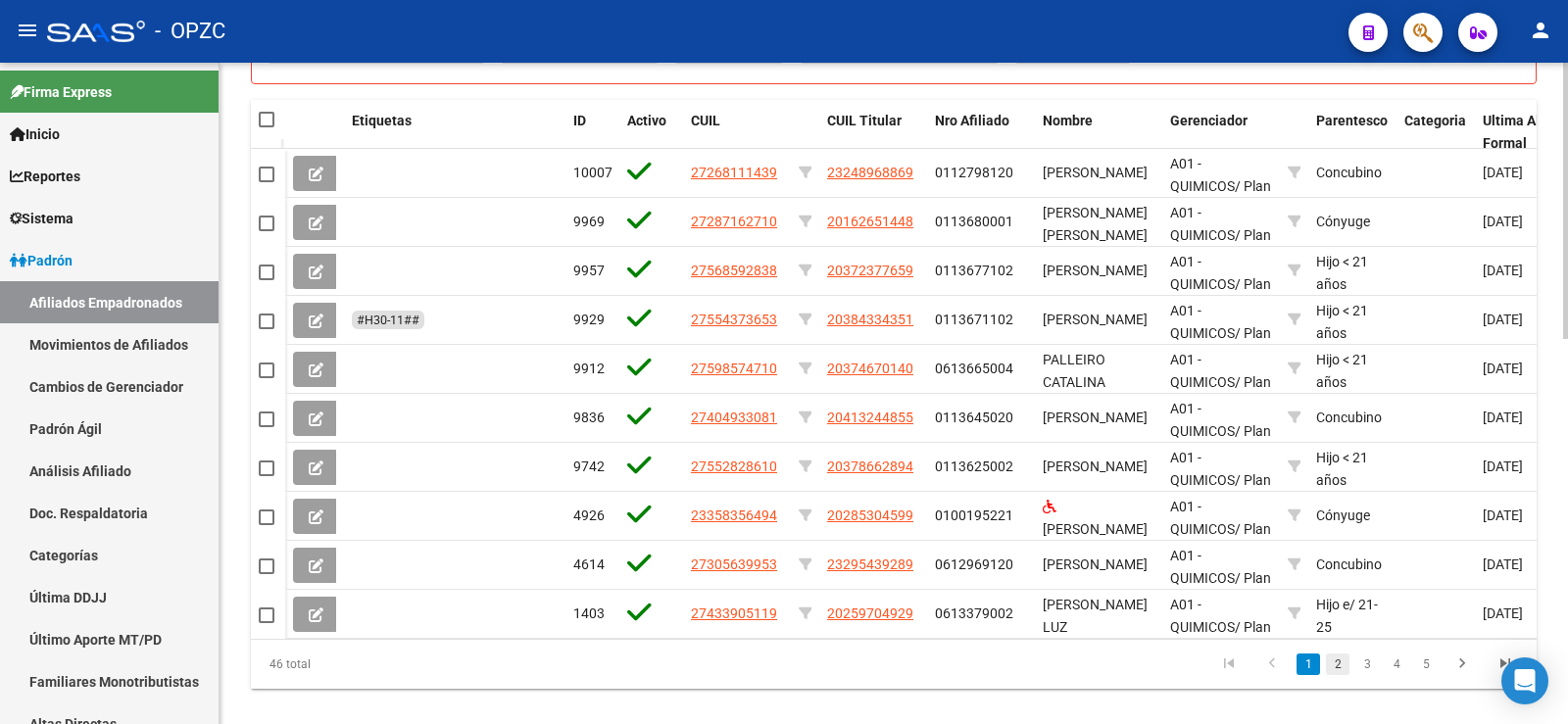
type input "ali"
click at [1339, 672] on link "2" at bounding box center [1338, 664] width 24 height 22
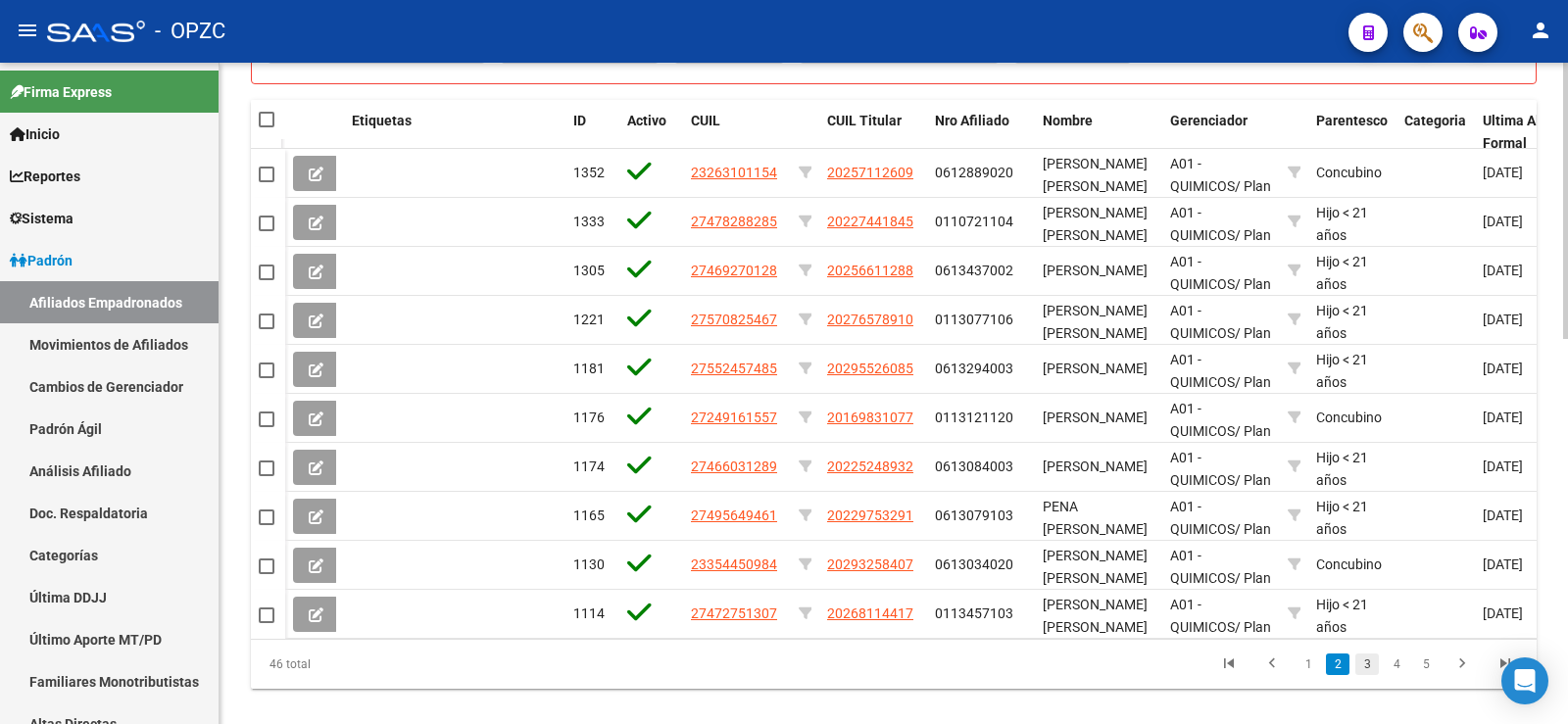
click at [1367, 674] on link "3" at bounding box center [1367, 664] width 24 height 22
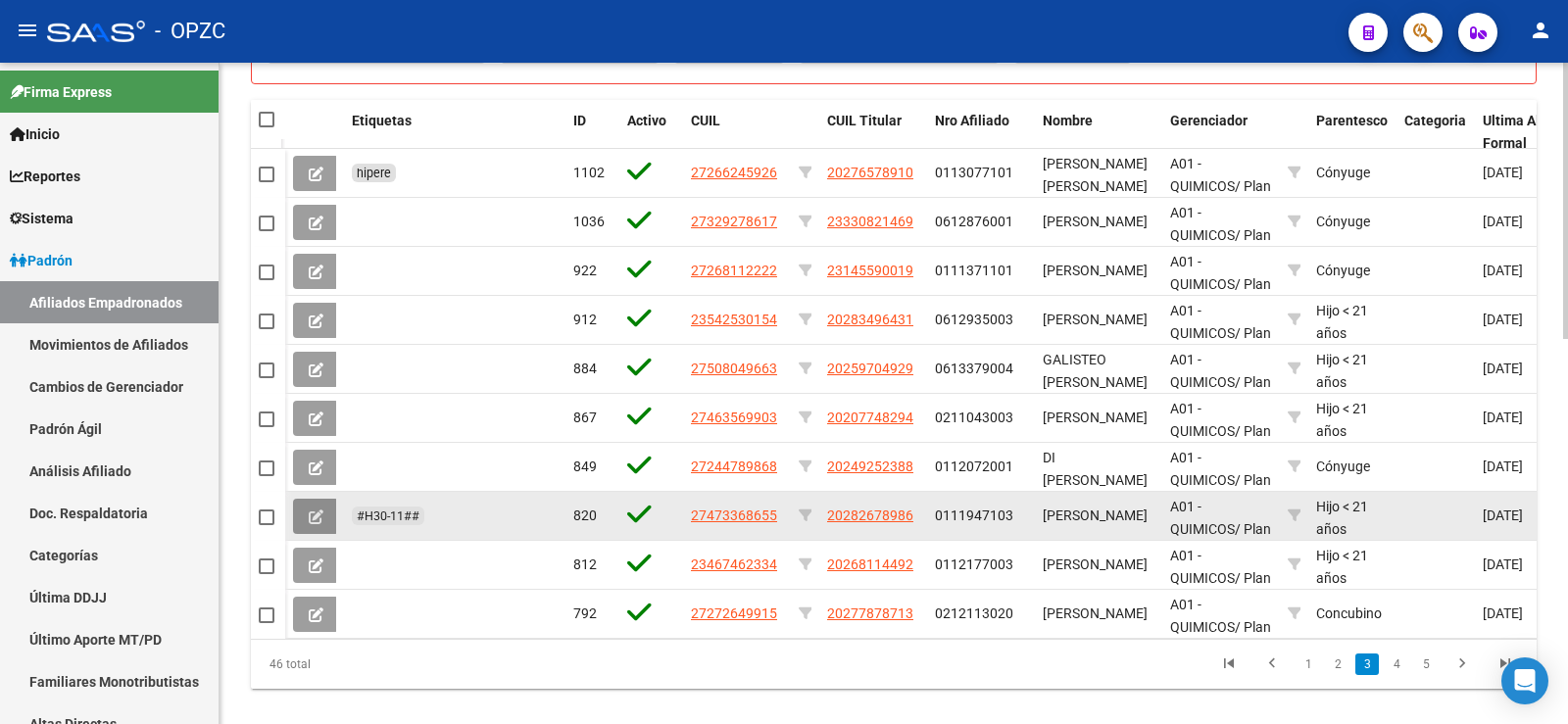
click at [318, 511] on icon at bounding box center [316, 516] width 15 height 15
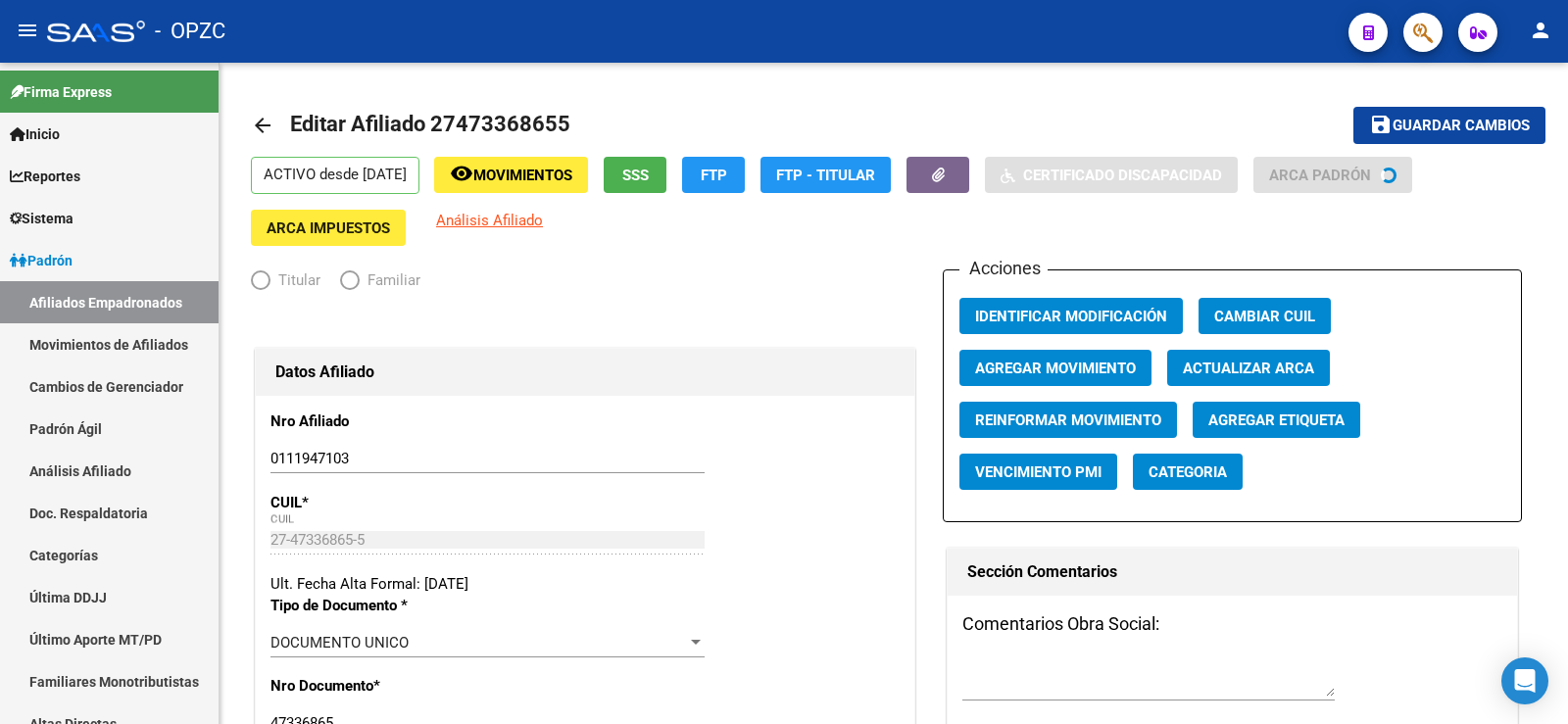
radio input "true"
type input "30-50381106-1"
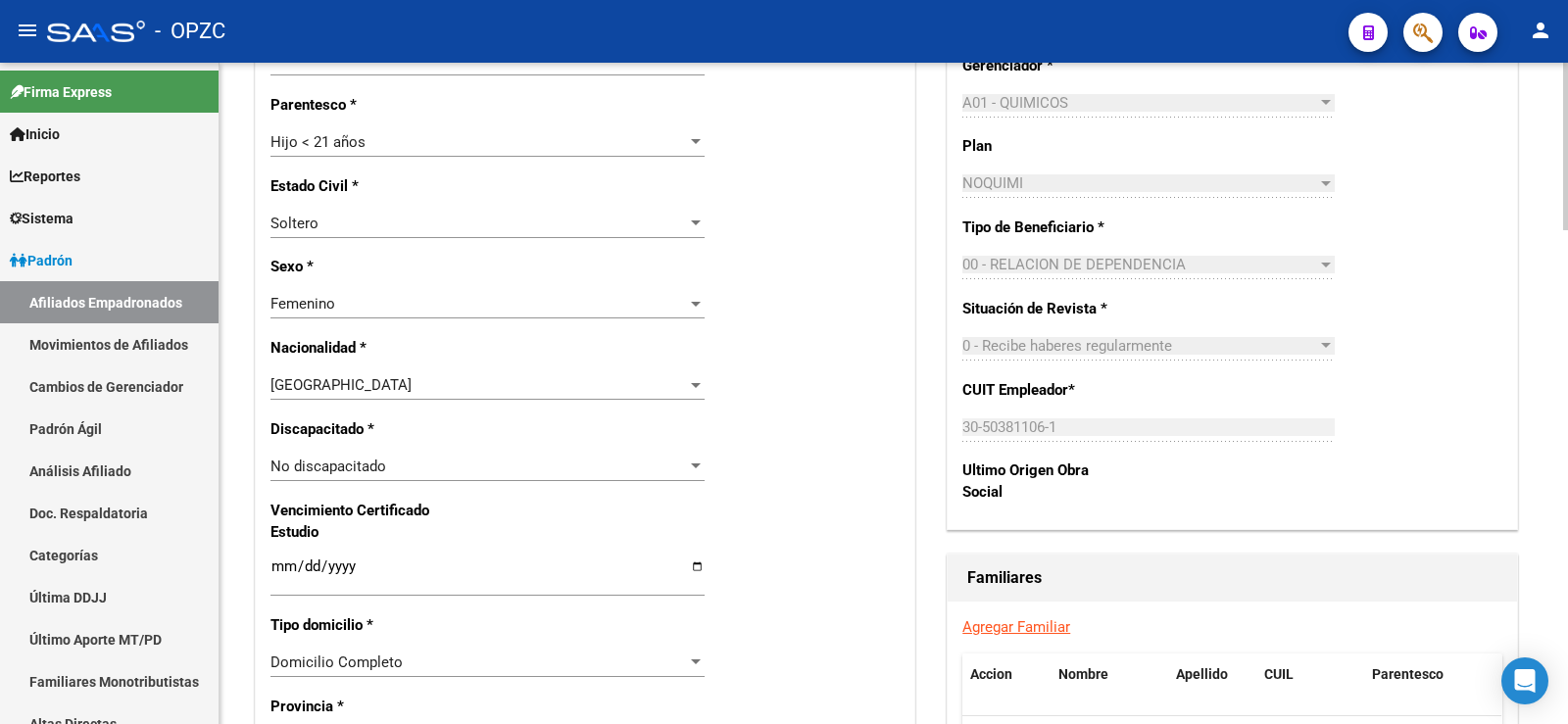
scroll to position [980, 0]
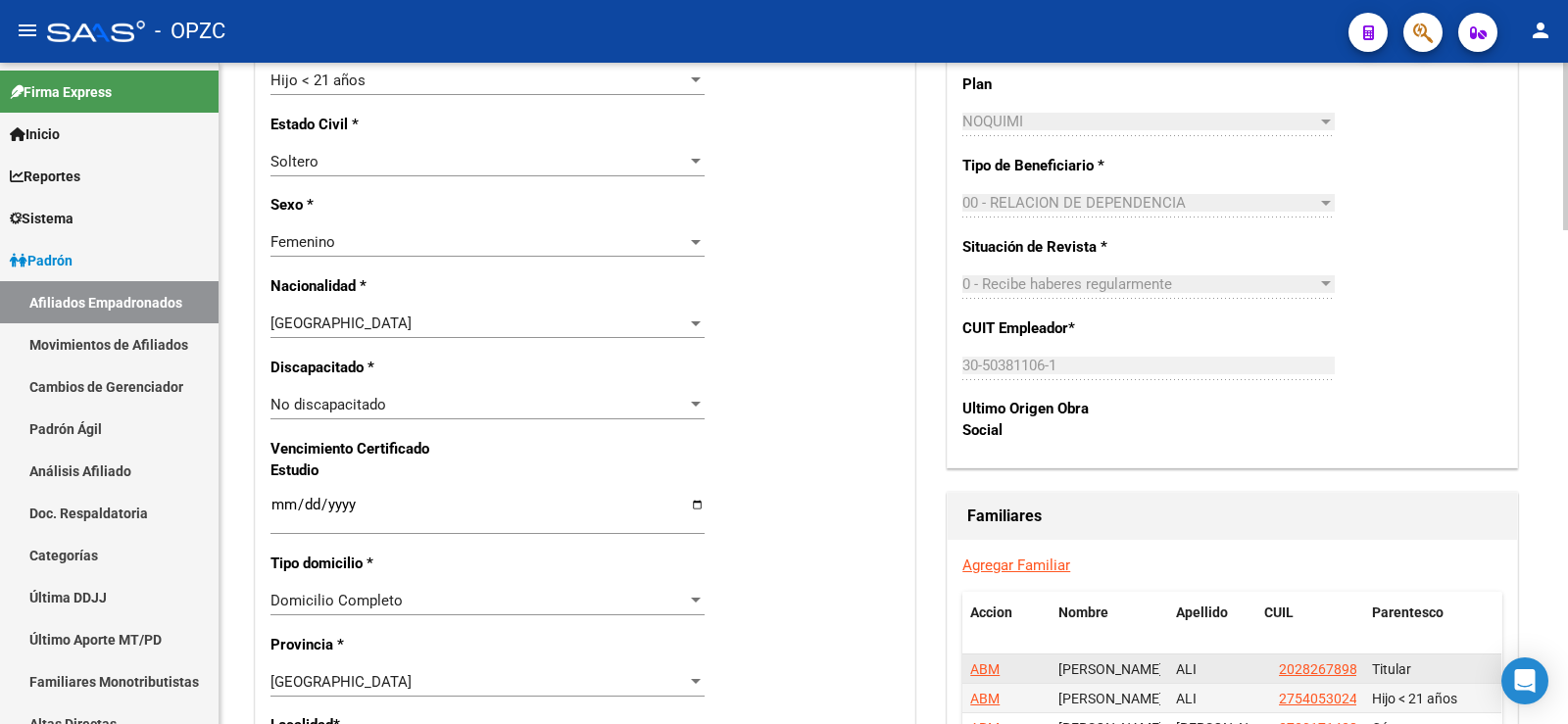
click at [993, 663] on span "ABM" at bounding box center [985, 669] width 30 height 16
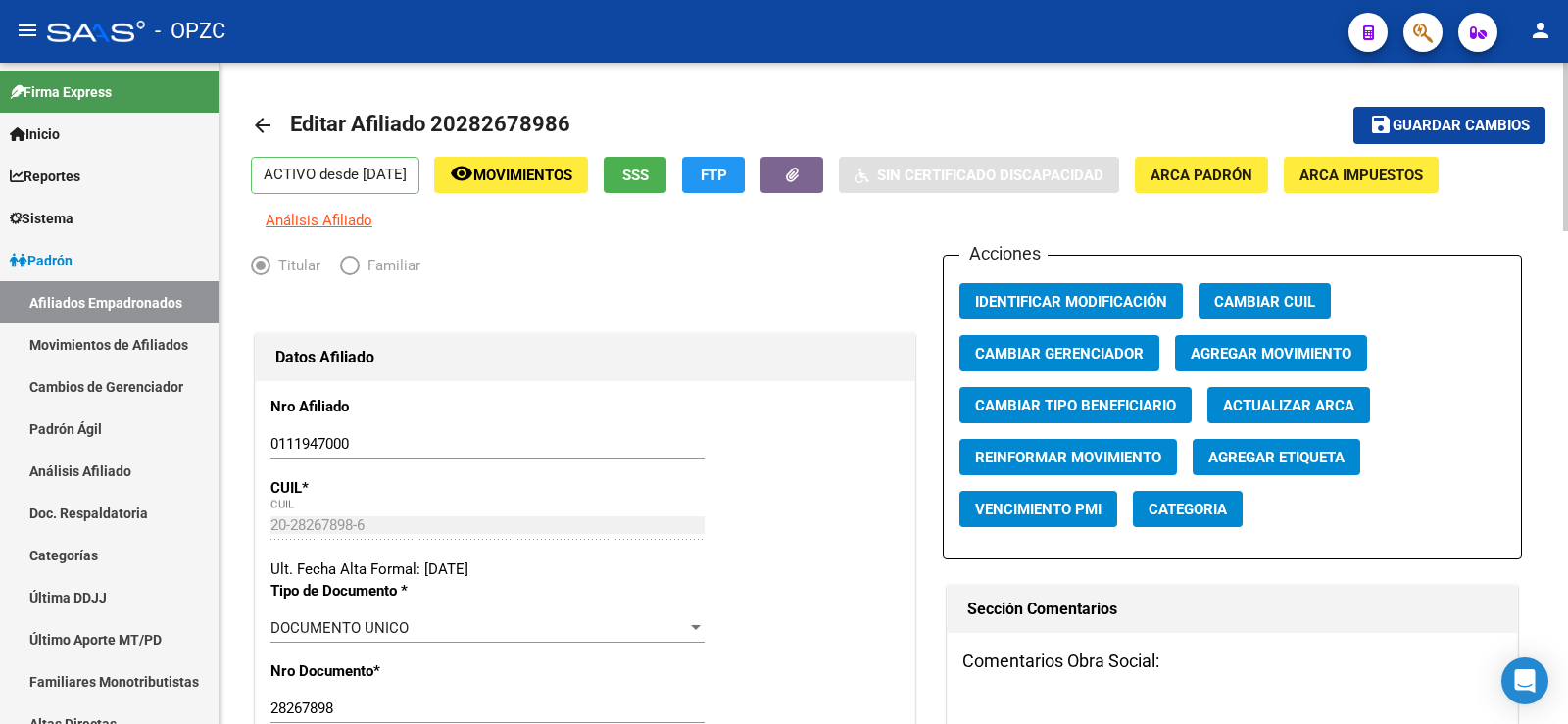
click at [191, 302] on link "Afiliados Empadronados" at bounding box center [109, 302] width 219 height 42
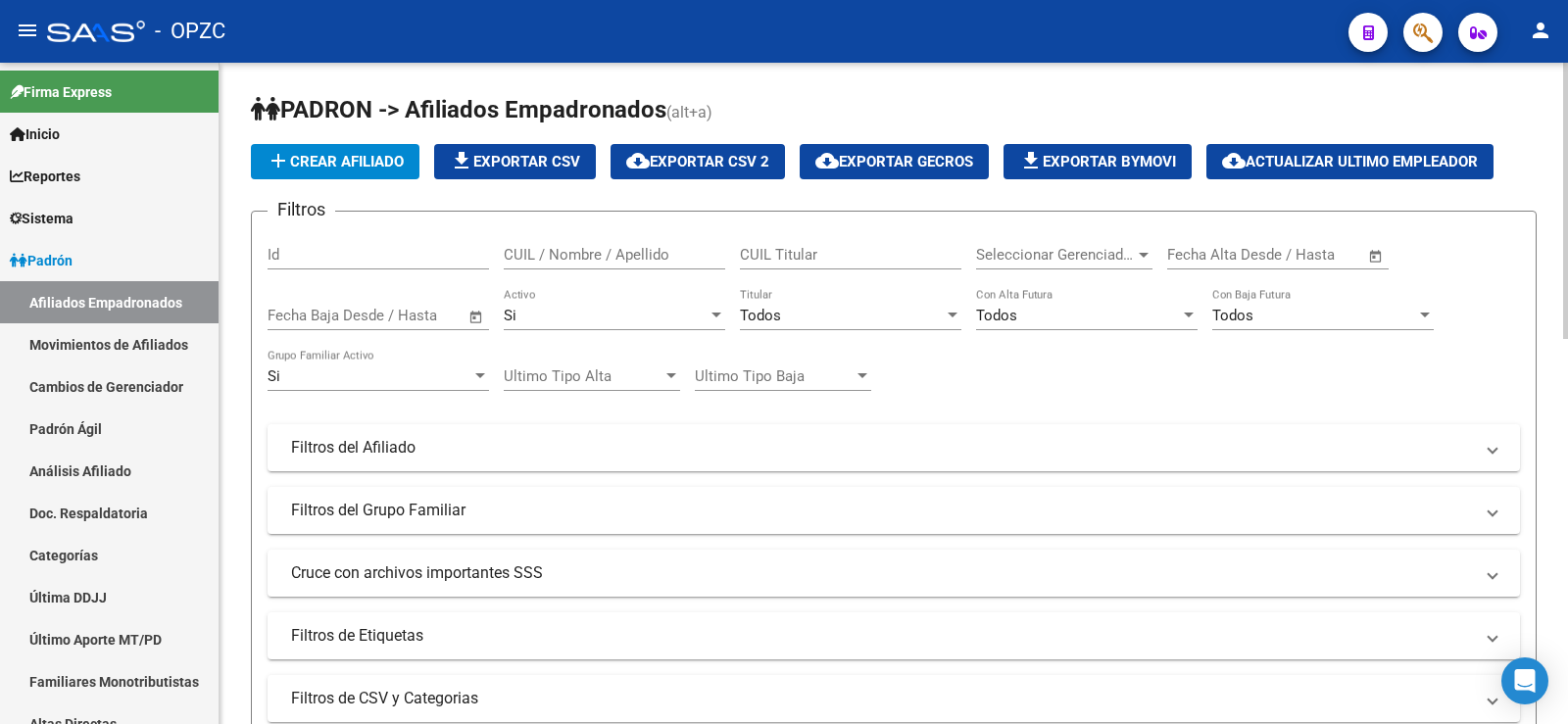
click at [774, 261] on input "CUIL Titular" at bounding box center [850, 255] width 221 height 18
paste input "20-28267898-6"
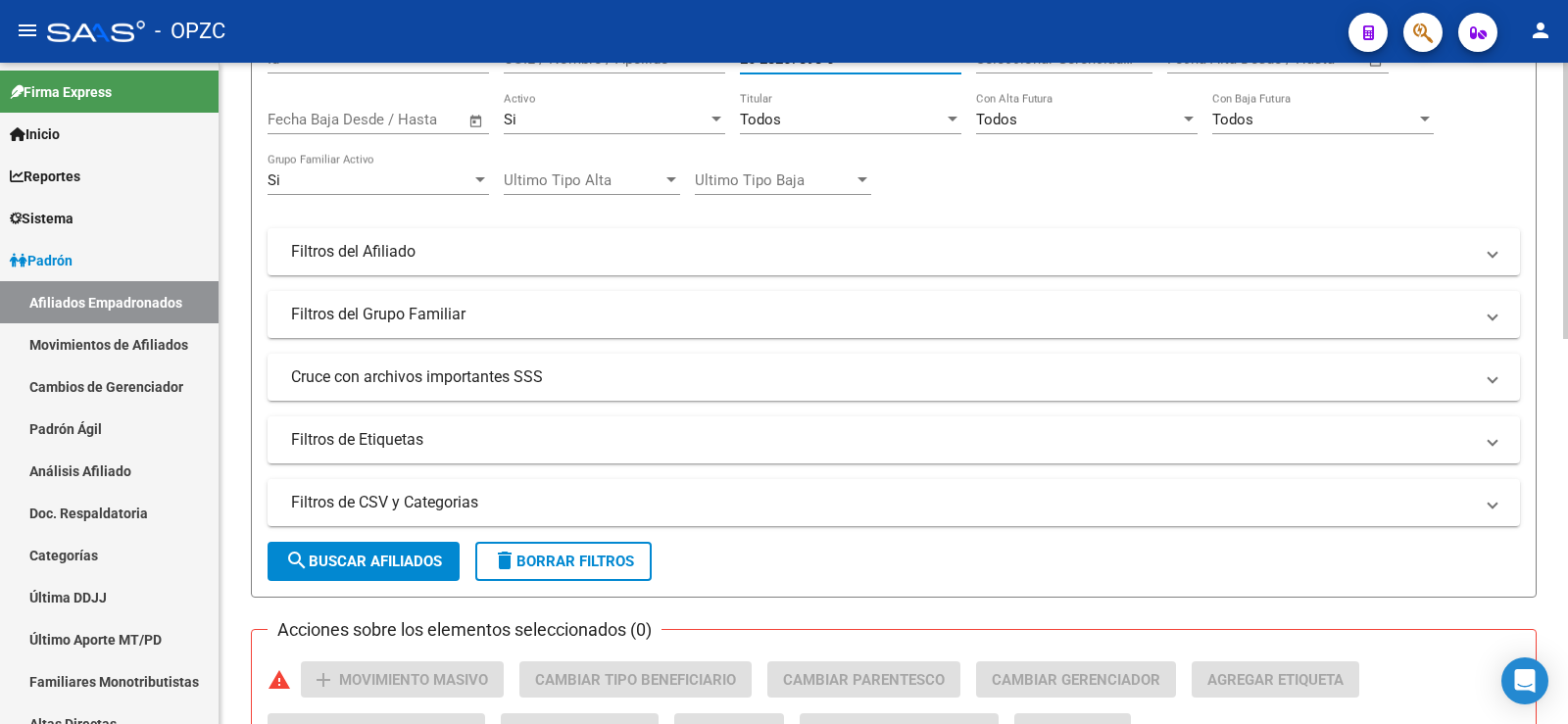
click at [420, 554] on span "search Buscar Afiliados" at bounding box center [363, 561] width 157 height 18
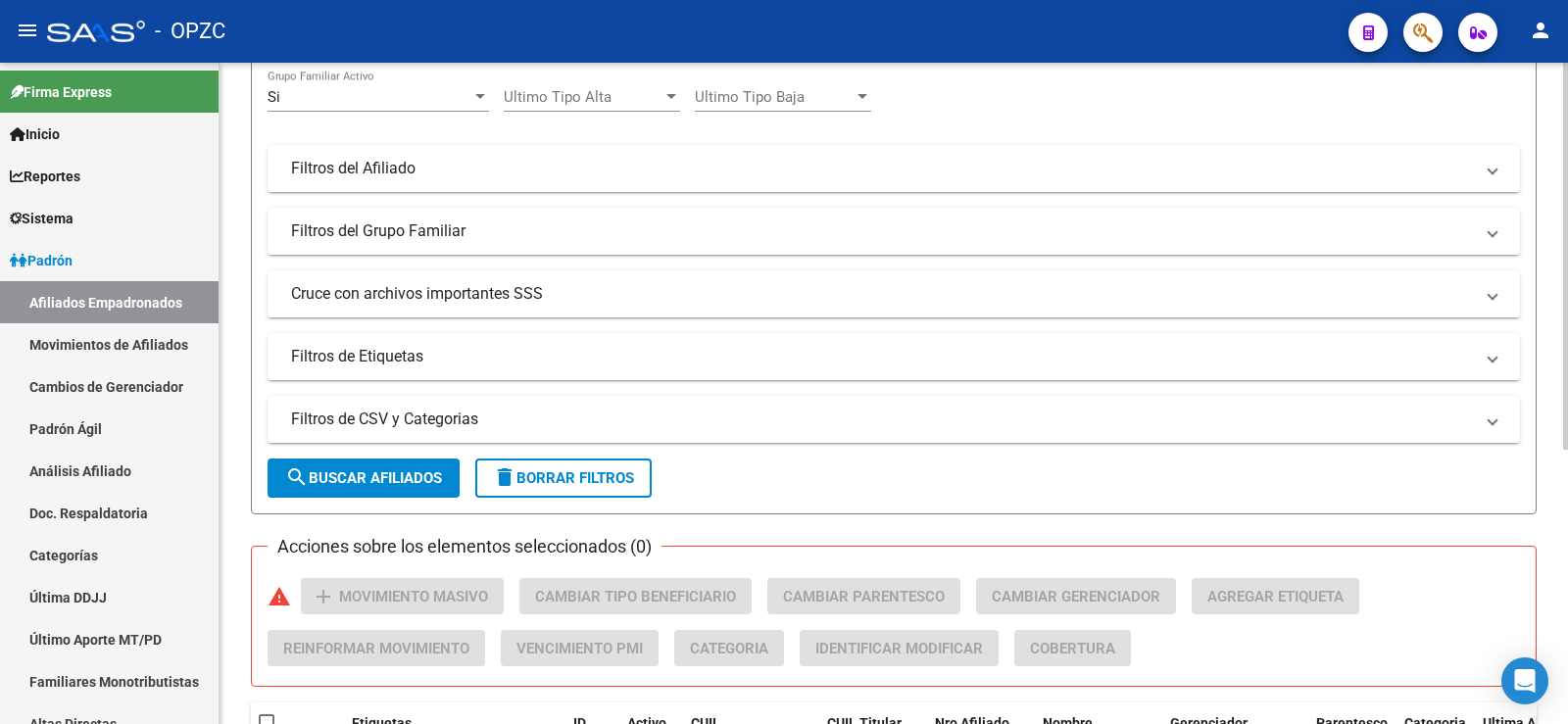
scroll to position [77, 0]
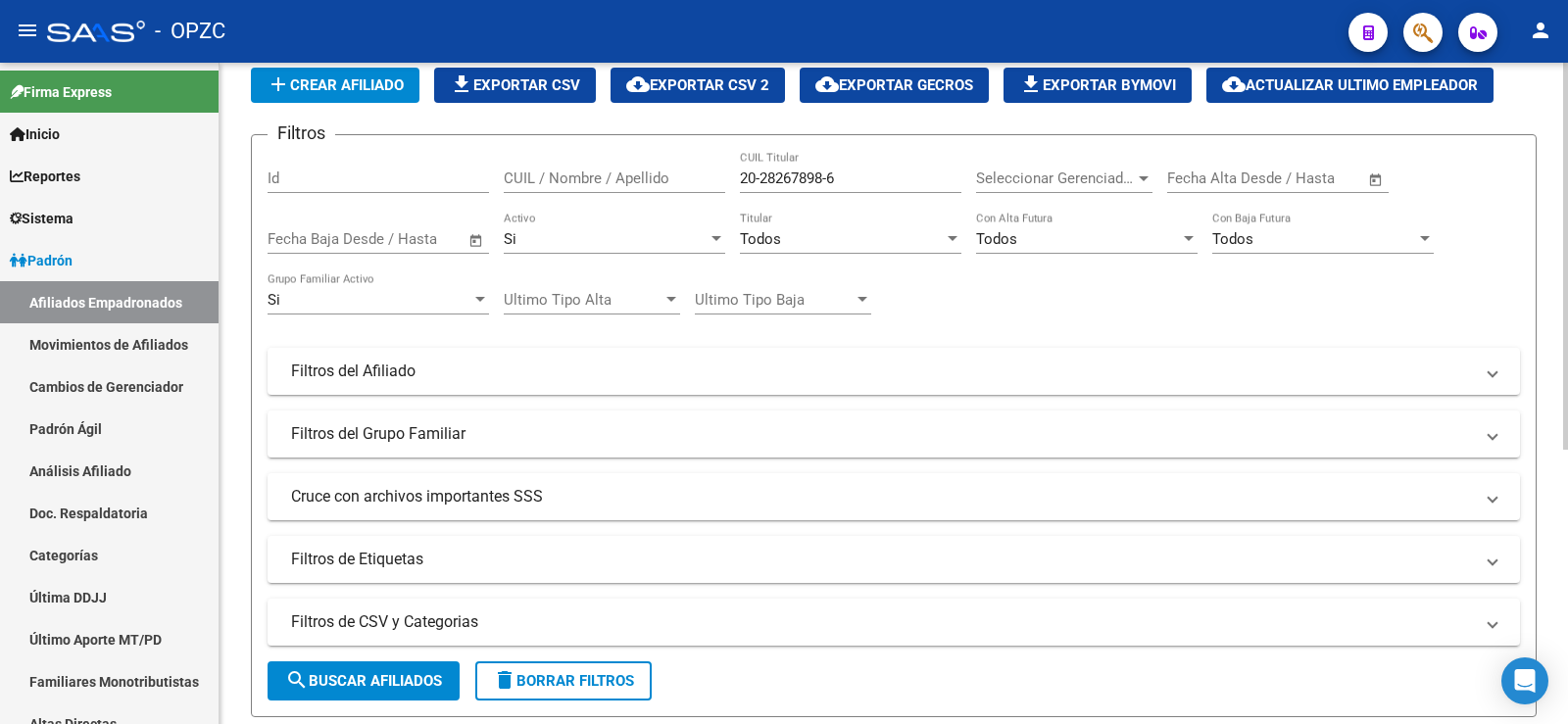
click at [762, 175] on input "20-28267898-6" at bounding box center [850, 178] width 221 height 18
click at [828, 180] on input "2028267898-6" at bounding box center [850, 178] width 221 height 18
click at [404, 671] on button "search Buscar Afiliados" at bounding box center [363, 681] width 192 height 39
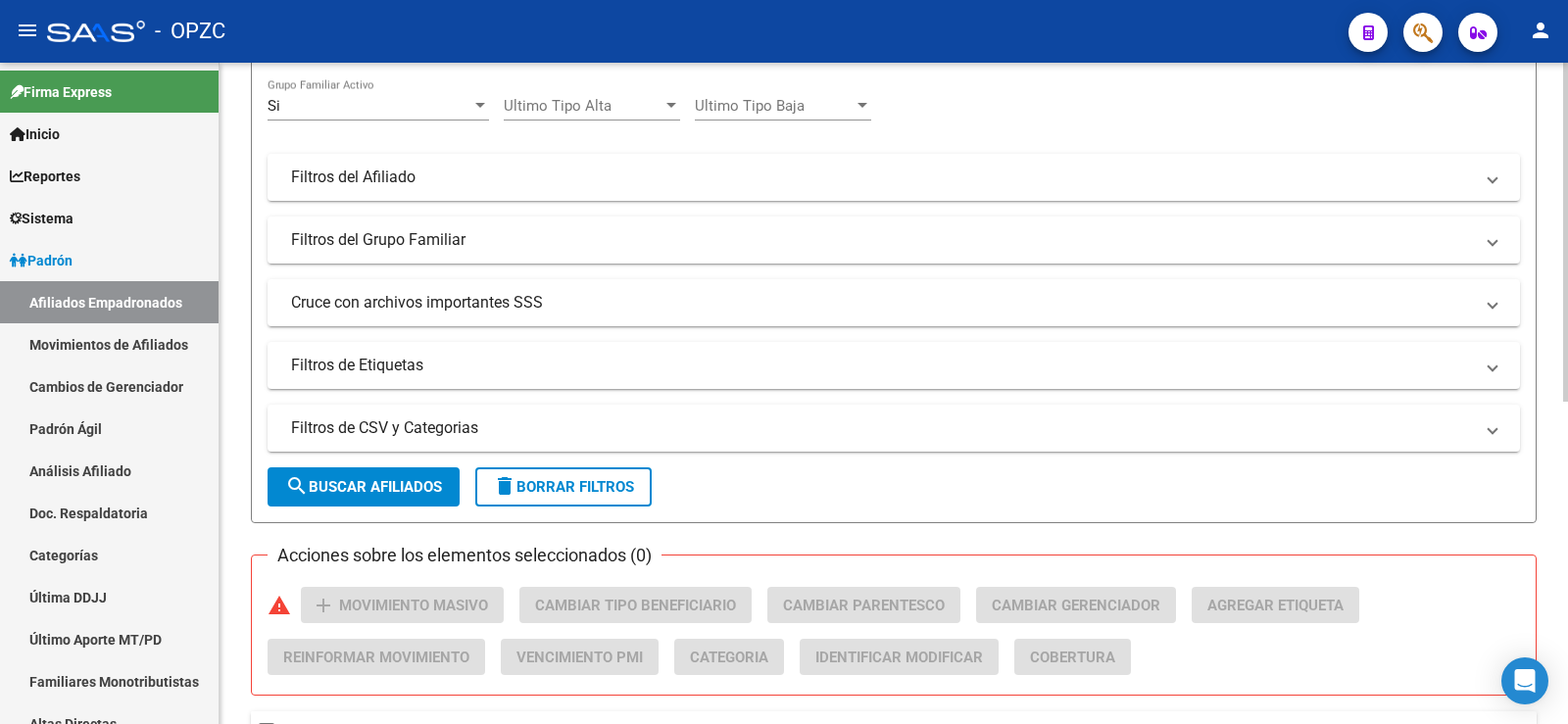
scroll to position [0, 0]
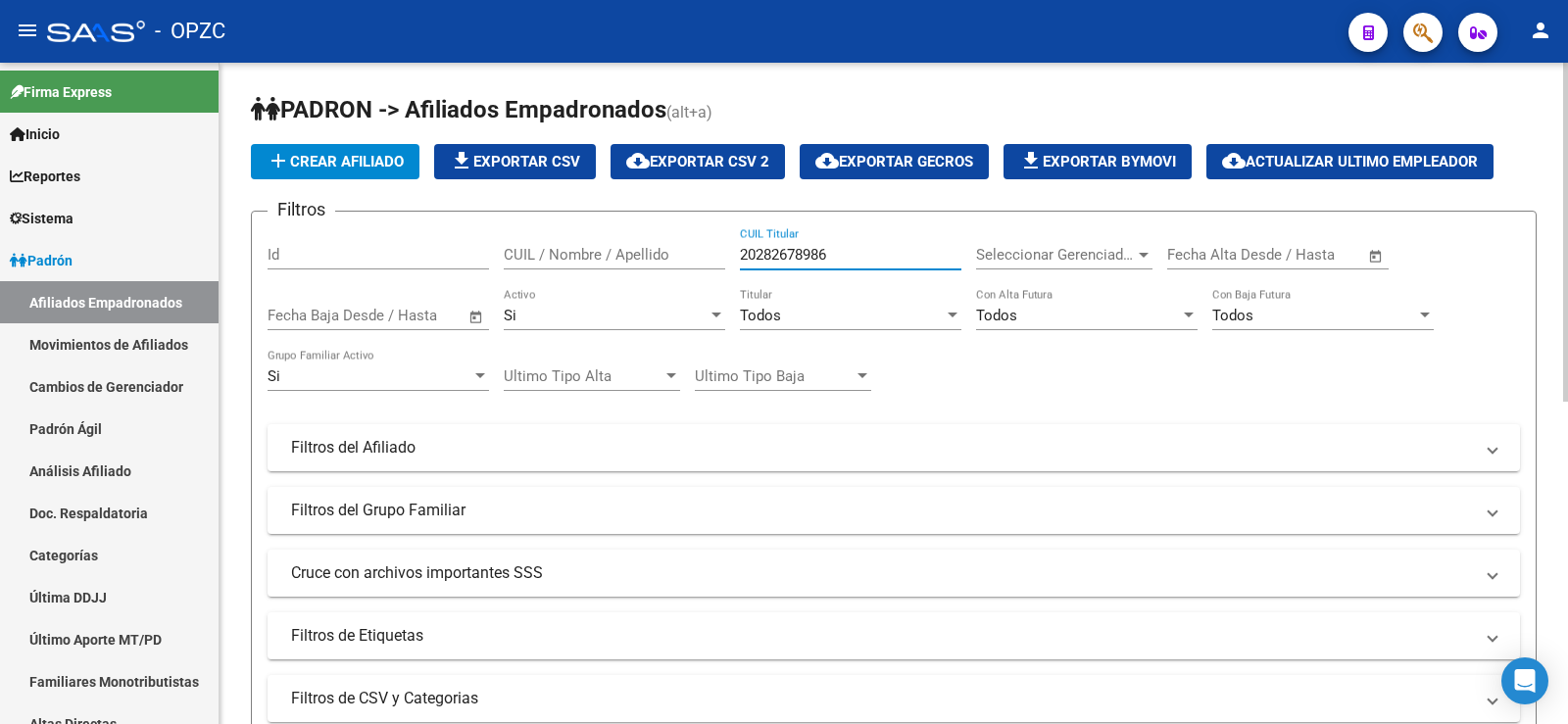
drag, startPoint x: 848, startPoint y: 248, endPoint x: 703, endPoint y: 255, distance: 145.2
click at [703, 255] on div "Filtros Id CUIL / Nombre / Apellido 20282678986 CUIL Titular Seleccionar Gerenc…" at bounding box center [894, 443] width 1252 height 432
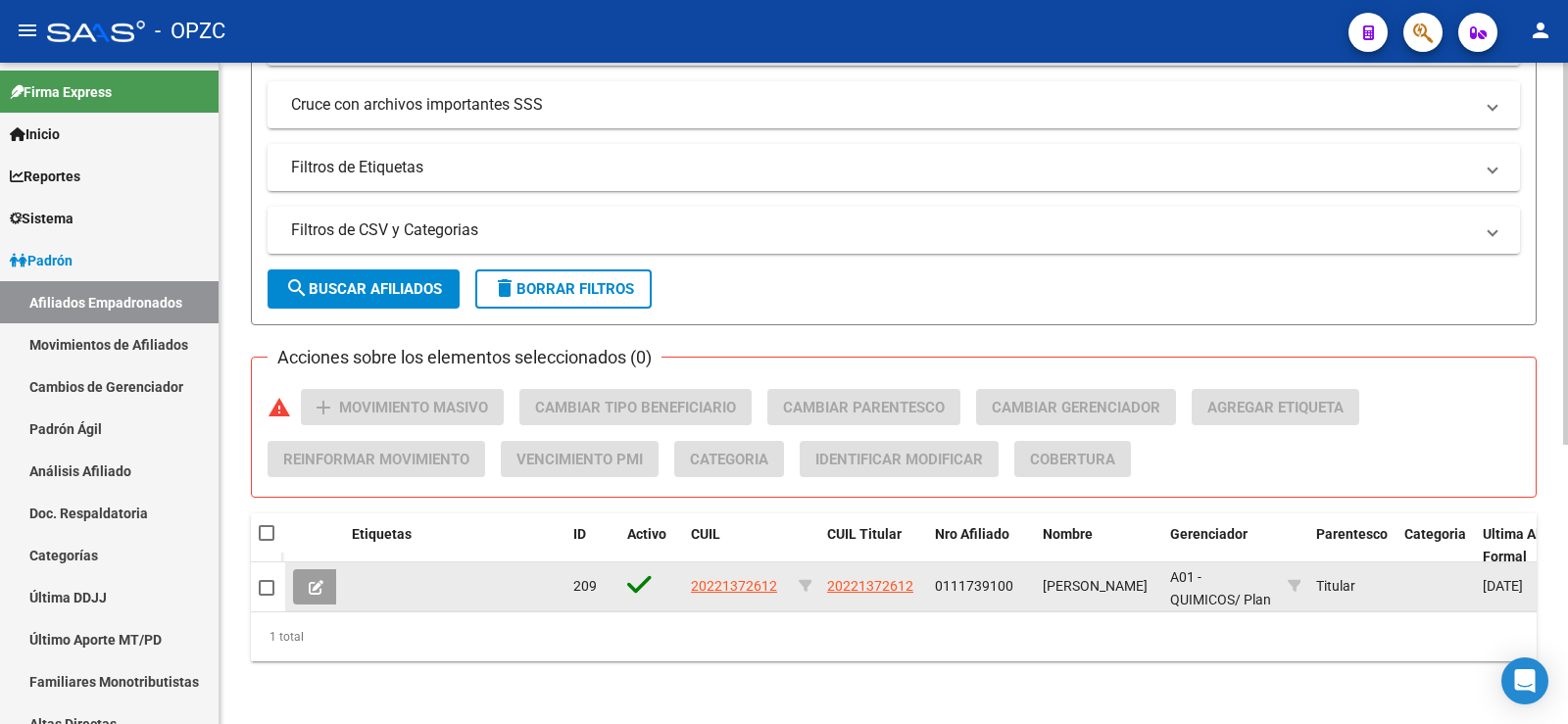
type input "20221372612"
click at [270, 579] on span at bounding box center [267, 587] width 16 height 16
click at [267, 595] on input "checkbox" at bounding box center [266, 595] width 1 height 1
checkbox input "true"
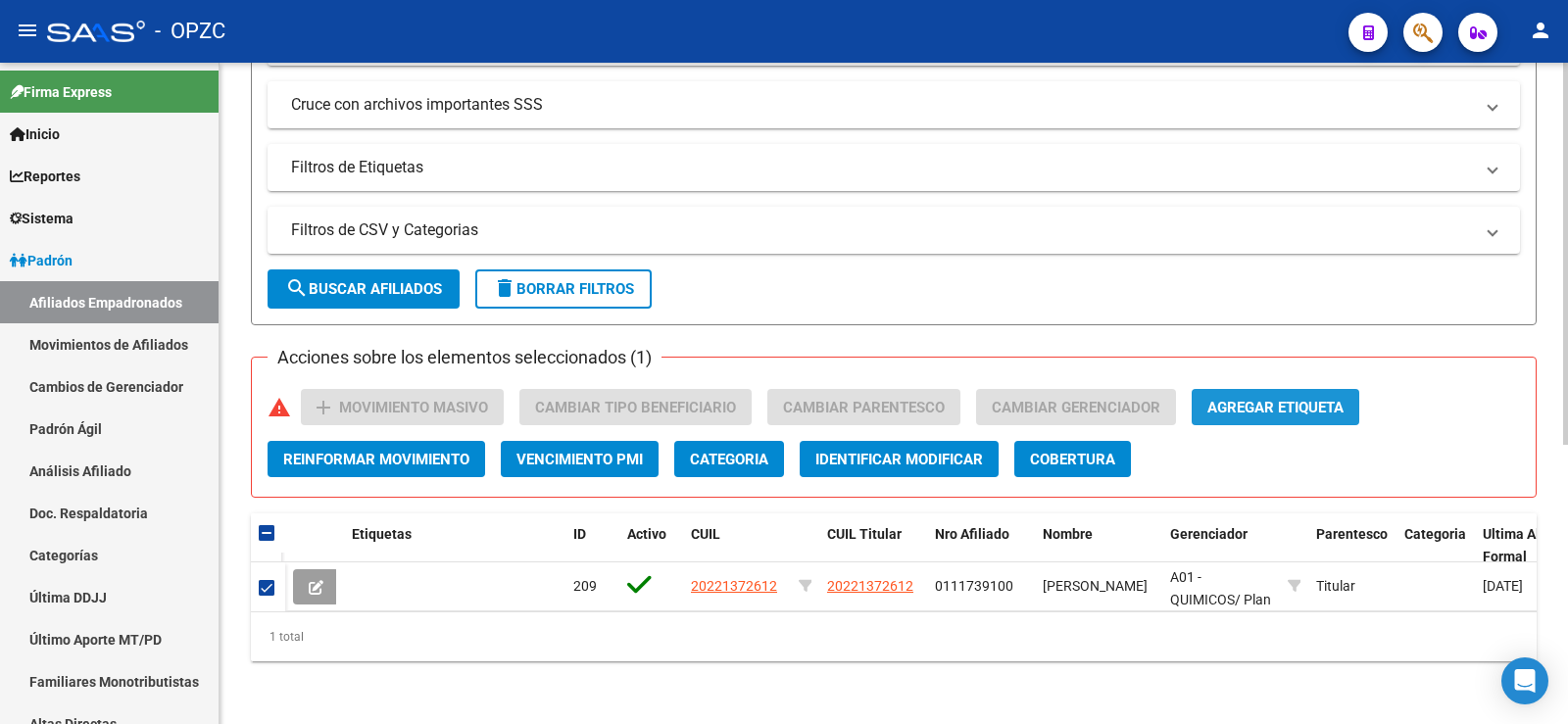
click at [1296, 398] on span "Agregar Etiqueta" at bounding box center [1275, 407] width 136 height 18
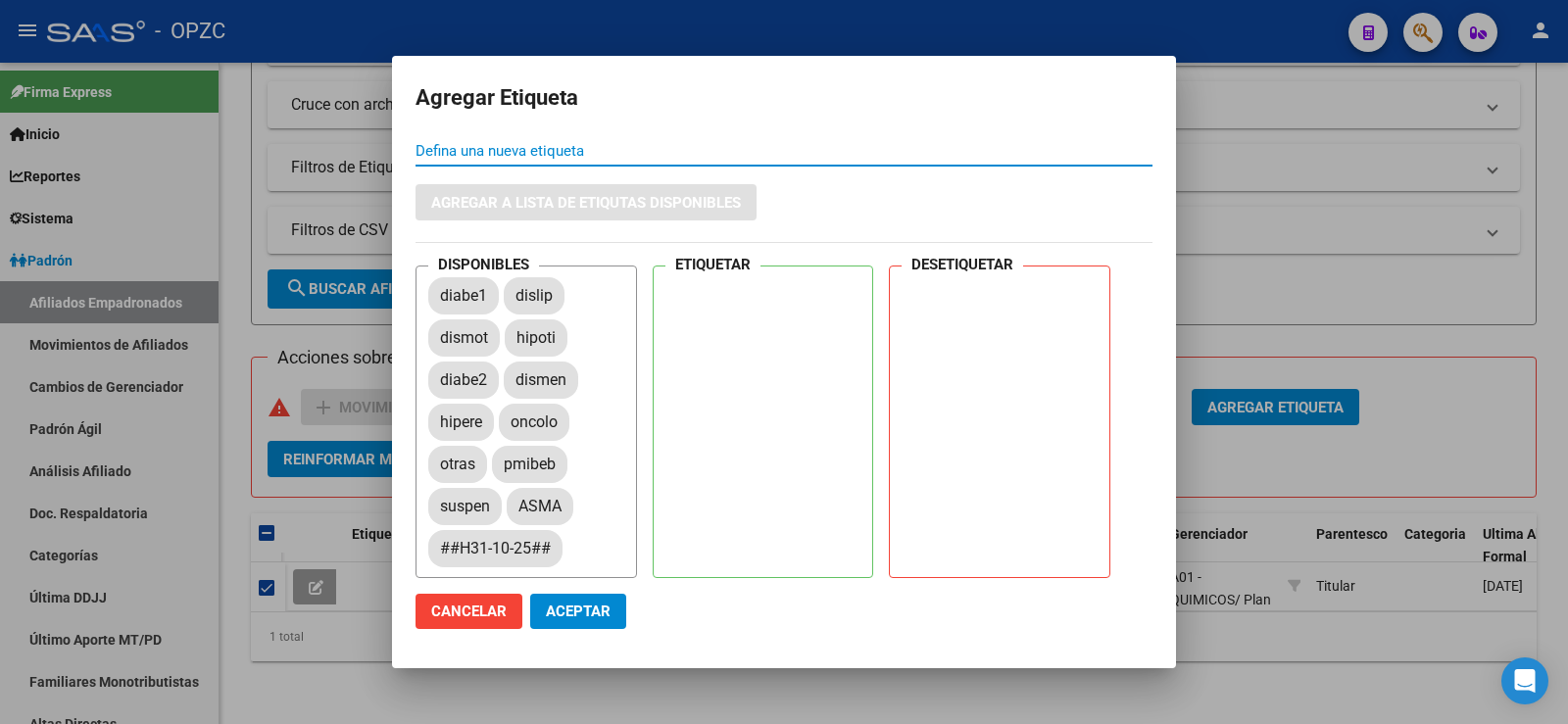
type input "1"
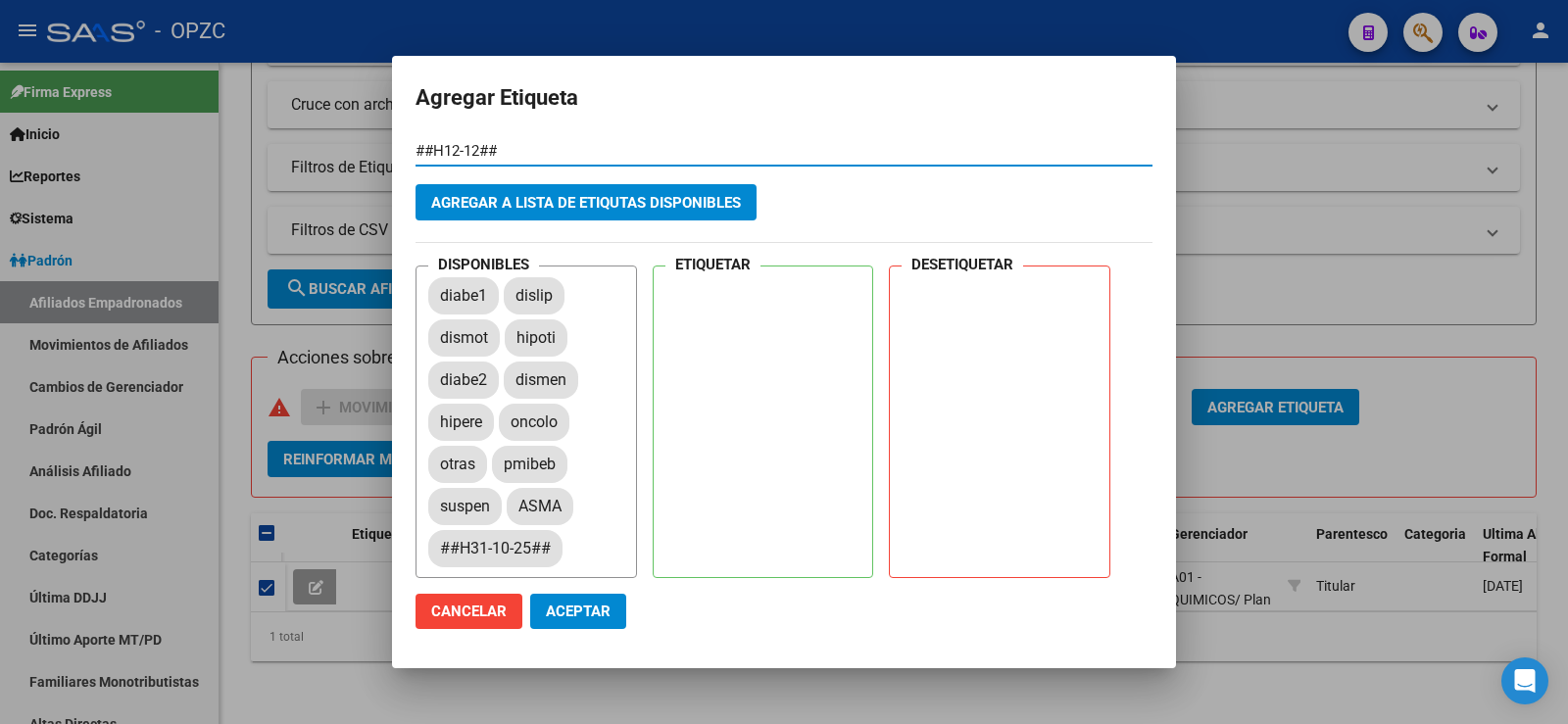
type input "##H12-12##"
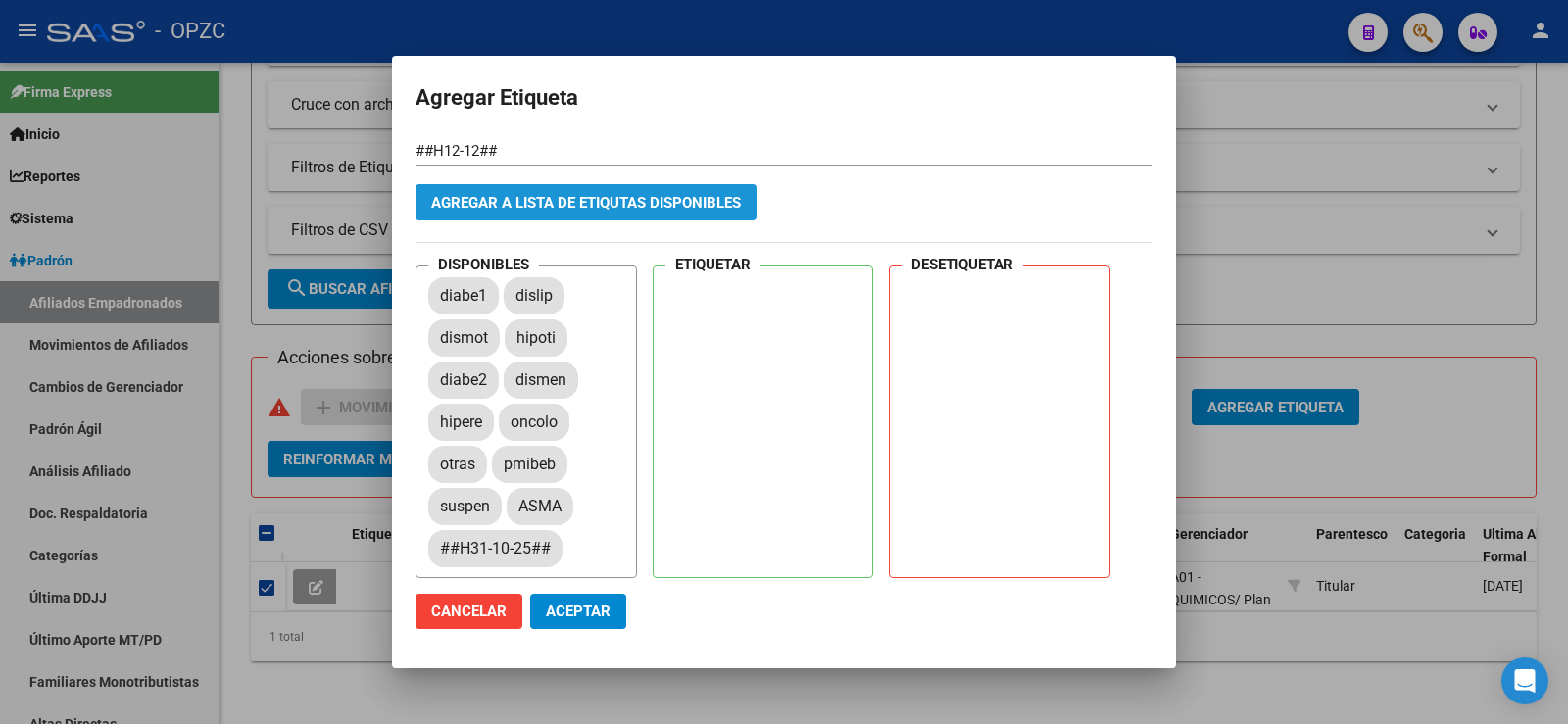
click at [633, 211] on button "Agregar a lista de etiqutas disponibles" at bounding box center [586, 202] width 341 height 36
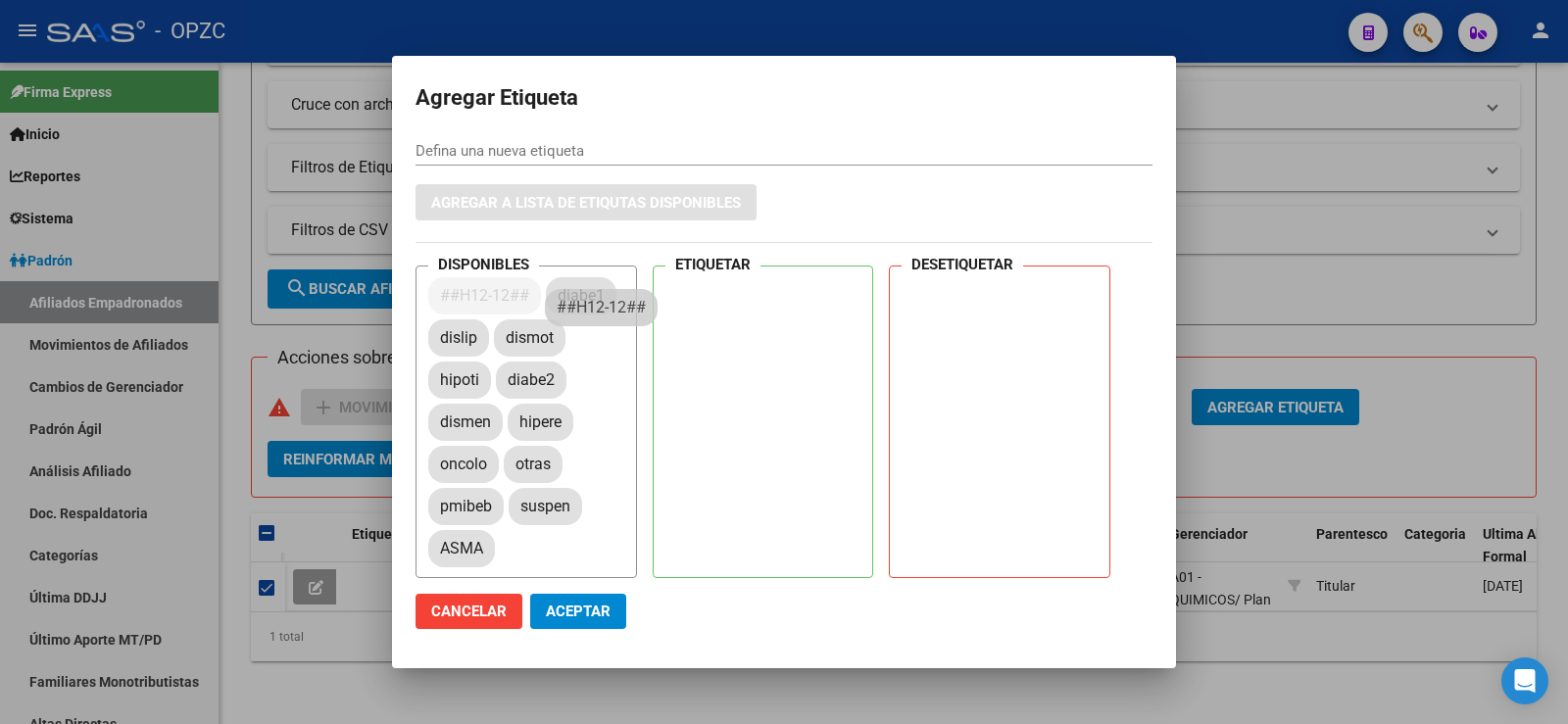
drag, startPoint x: 469, startPoint y: 290, endPoint x: 843, endPoint y: 302, distance: 374.2
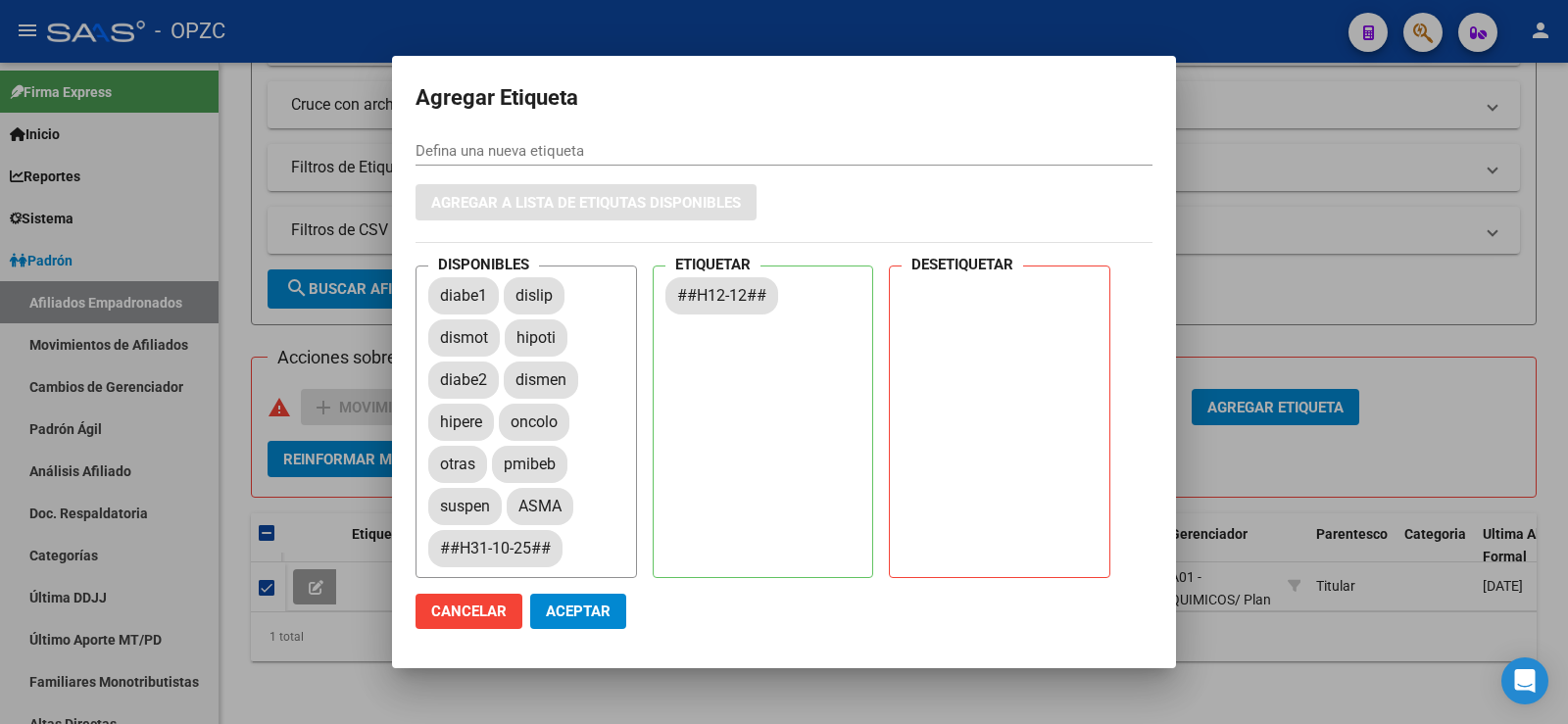
click at [613, 616] on button "Aceptar" at bounding box center [579, 611] width 96 height 35
checkbox input "false"
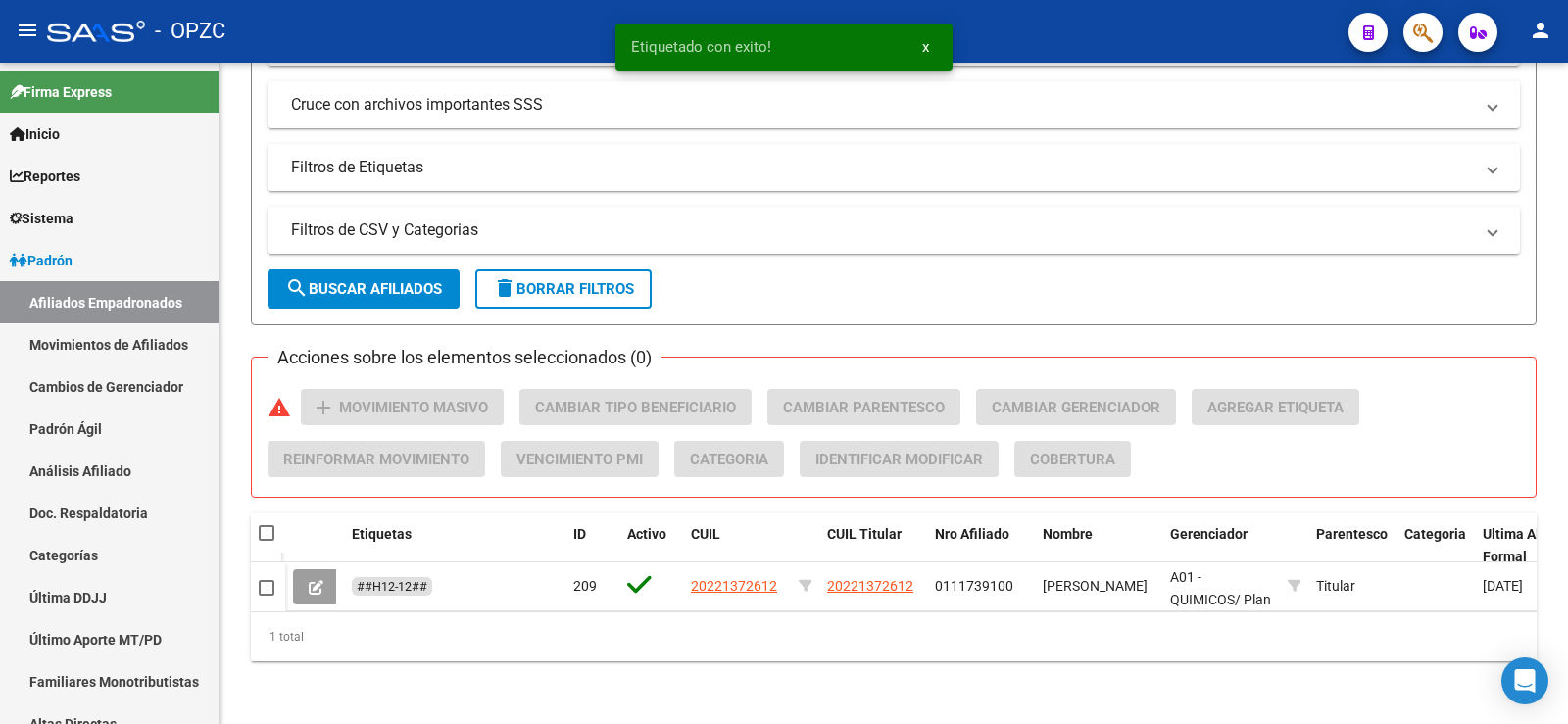
click at [322, 577] on span at bounding box center [316, 586] width 15 height 18
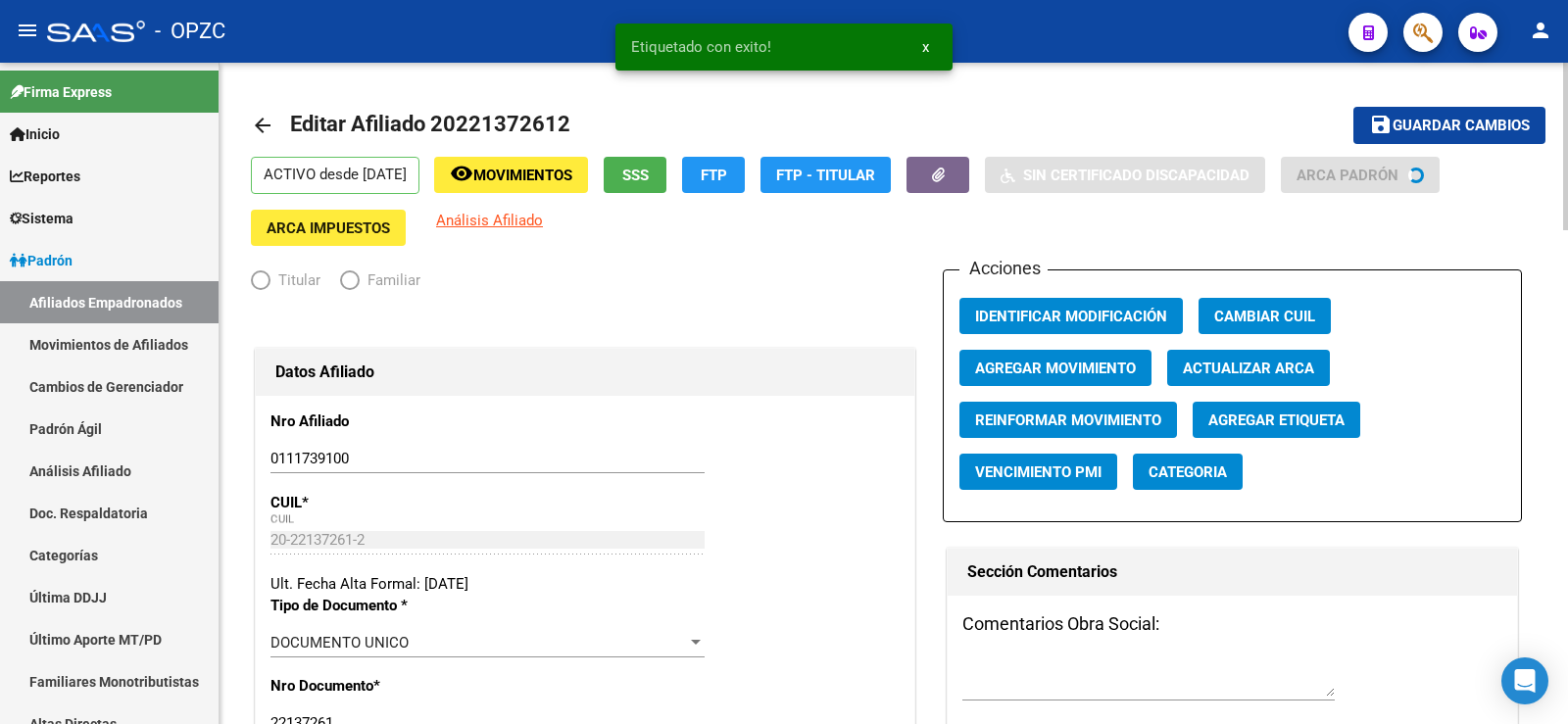
radio input "true"
type input "30-64153685-3"
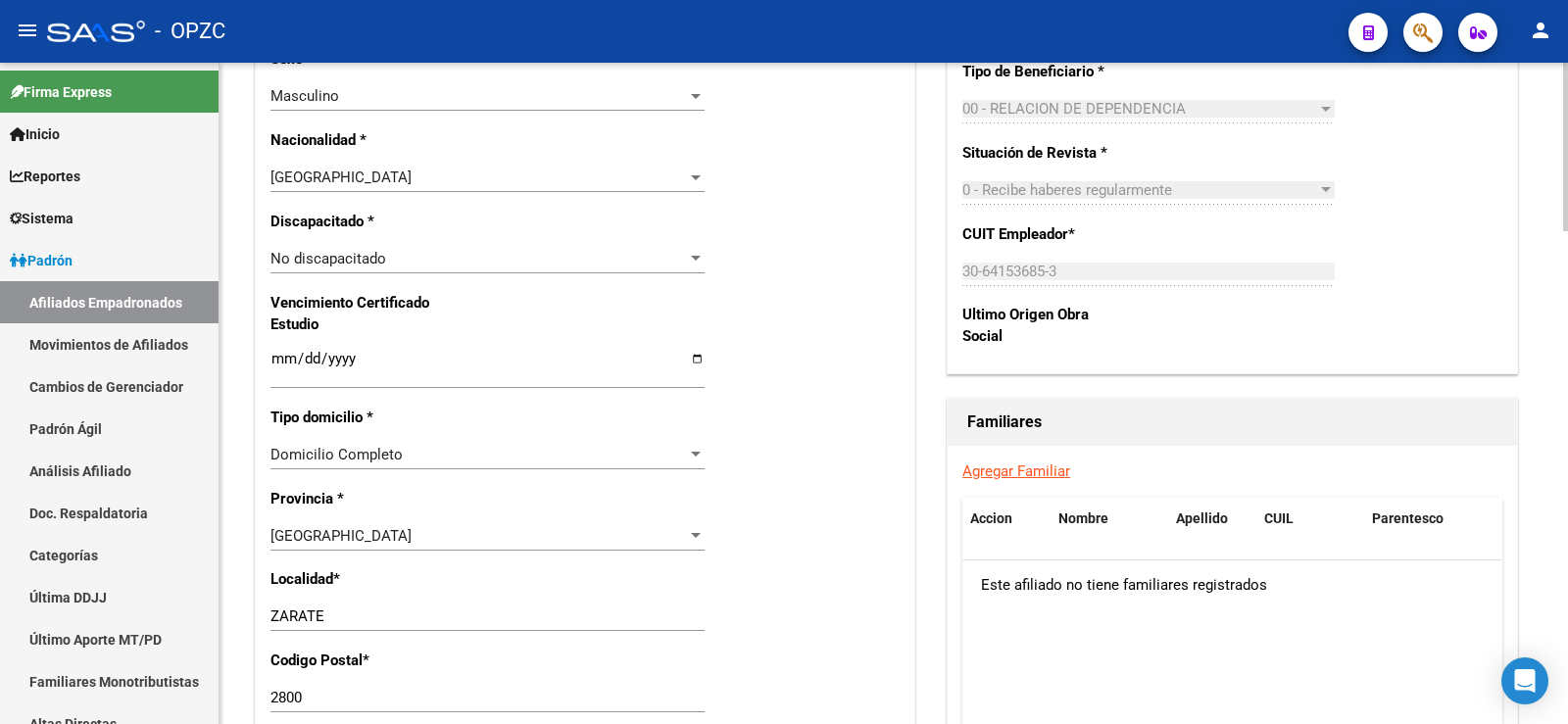
scroll to position [1273, 0]
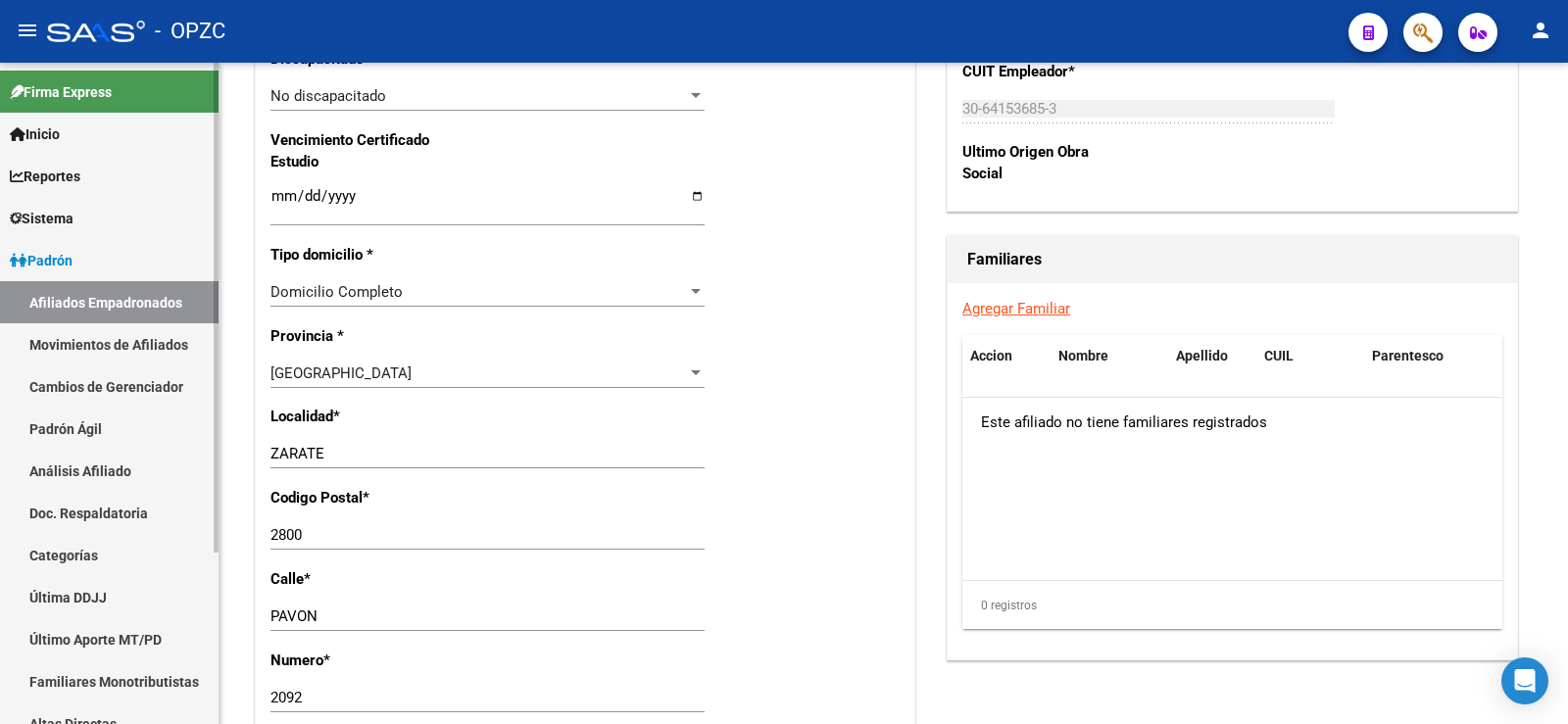
click at [101, 303] on link "Afiliados Empadronados" at bounding box center [109, 302] width 219 height 42
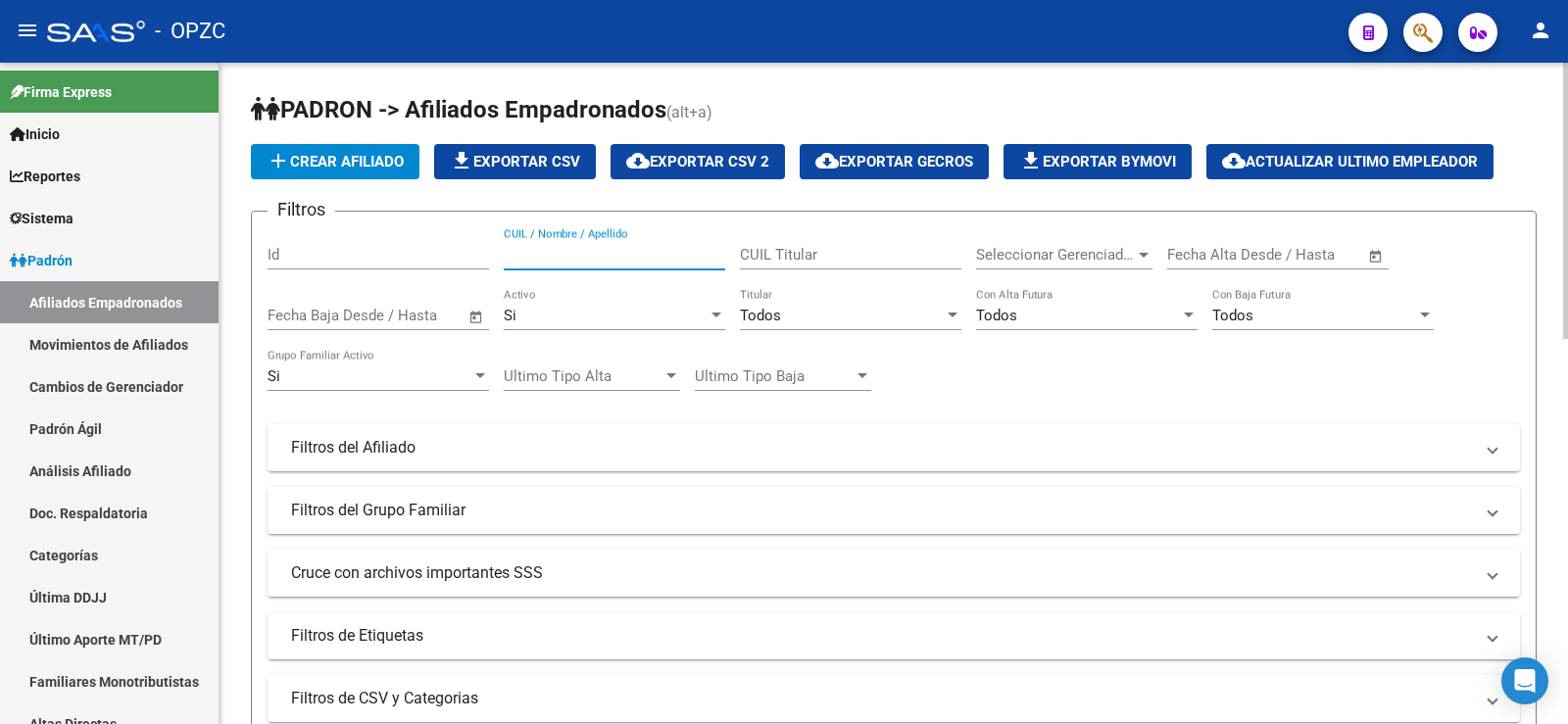
click at [643, 250] on input "CUIL / Nombre / Apellido" at bounding box center [614, 255] width 221 height 18
type input "odrioz"
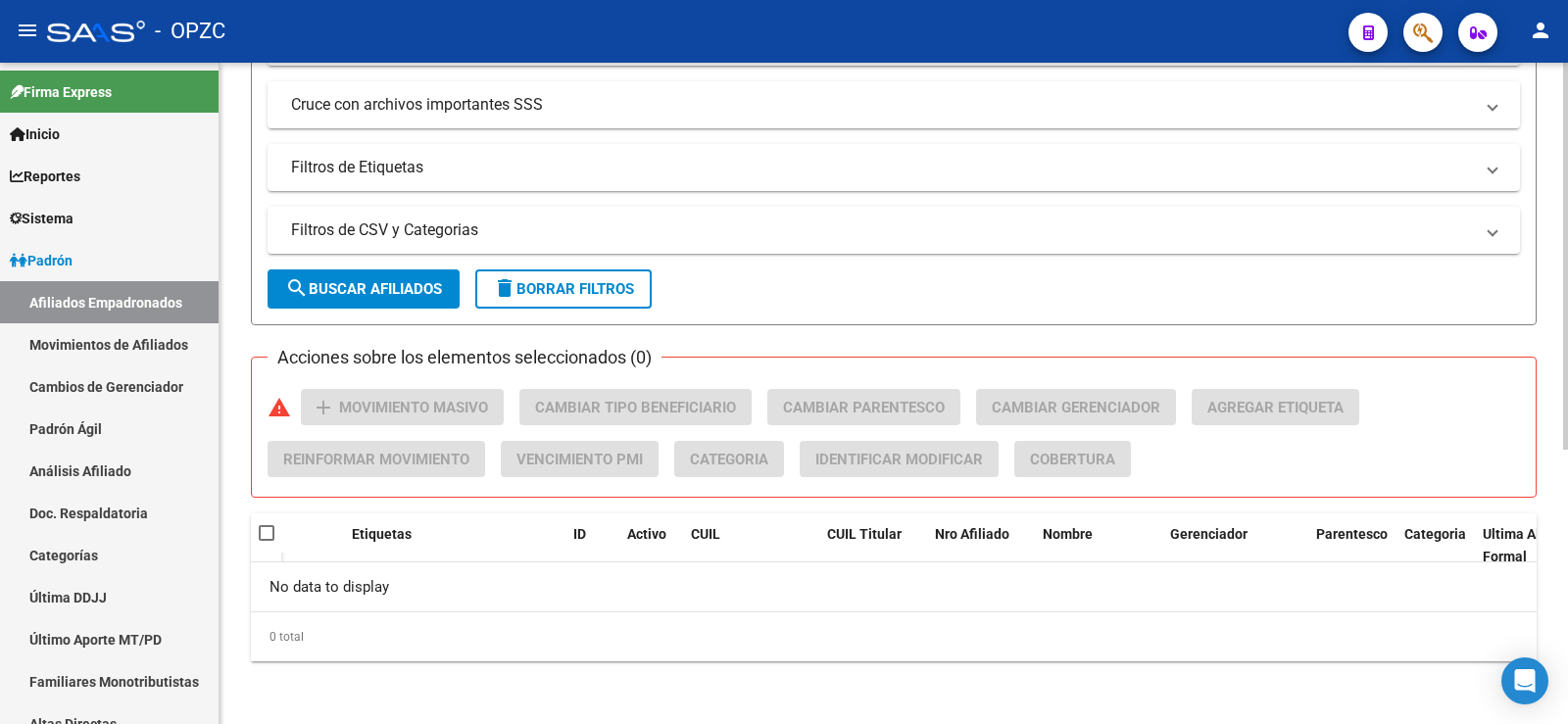
scroll to position [77, 0]
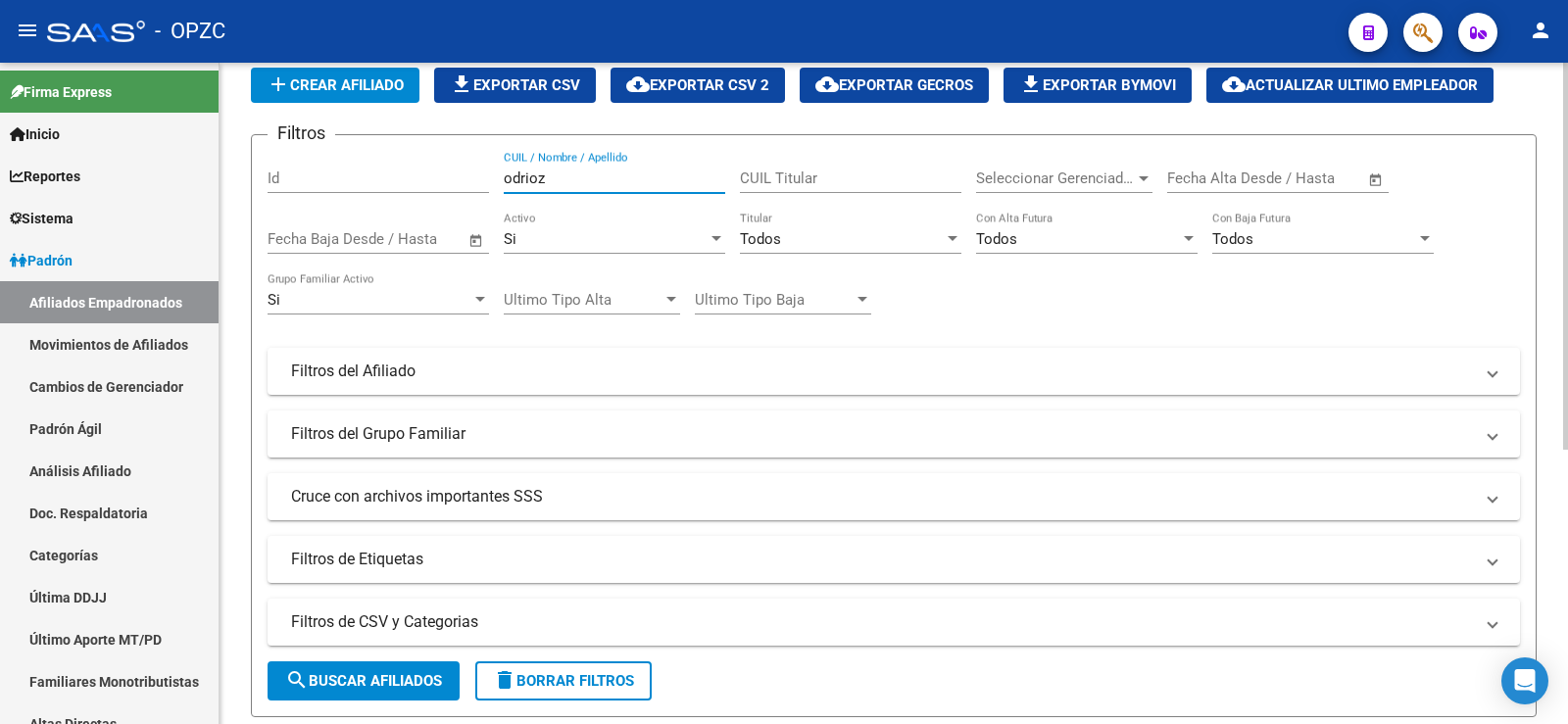
drag, startPoint x: 562, startPoint y: 177, endPoint x: 469, endPoint y: 188, distance: 93.6
click at [469, 188] on div "Filtros Id odrioz CUIL / Nombre / Apellido CUIL Titular Seleccionar Gerenciador…" at bounding box center [894, 366] width 1252 height 432
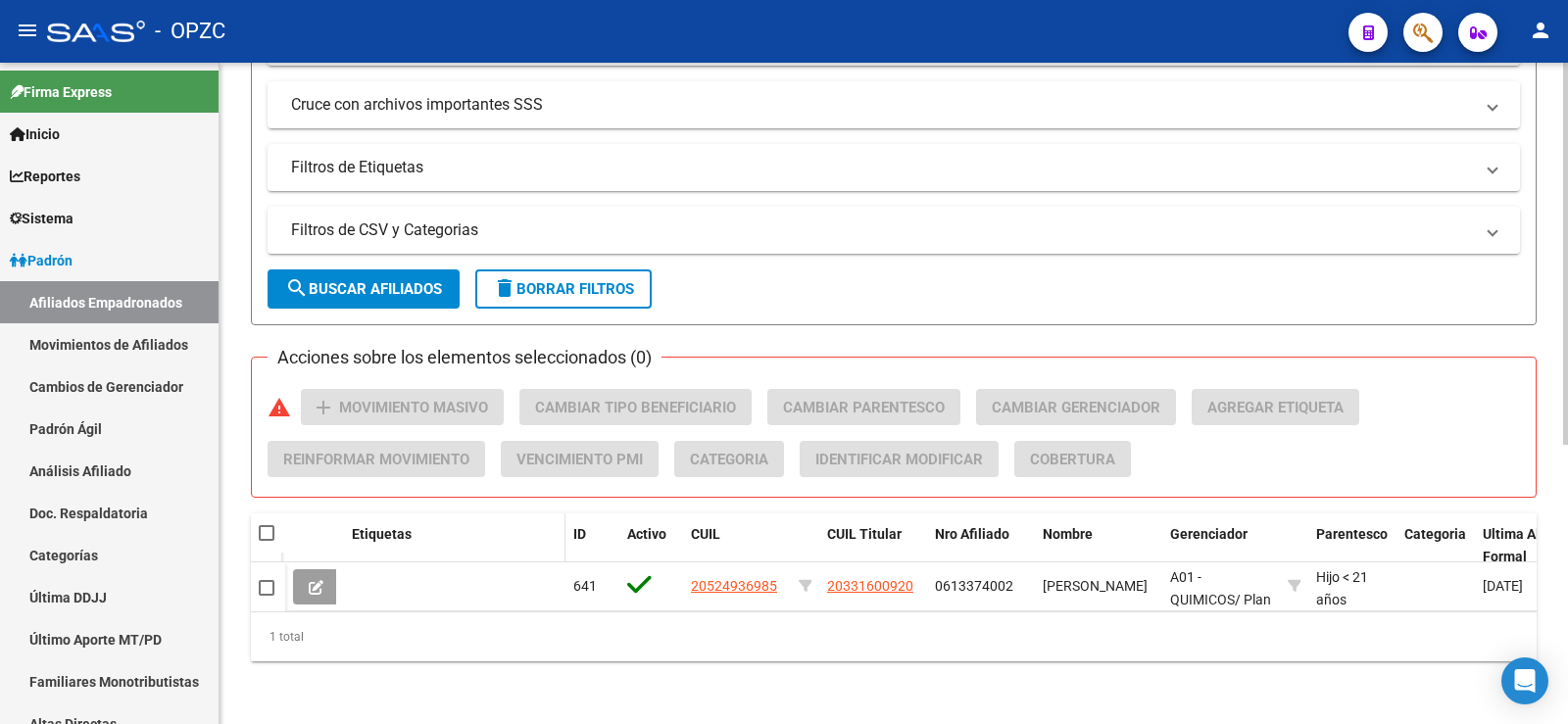
scroll to position [0, 0]
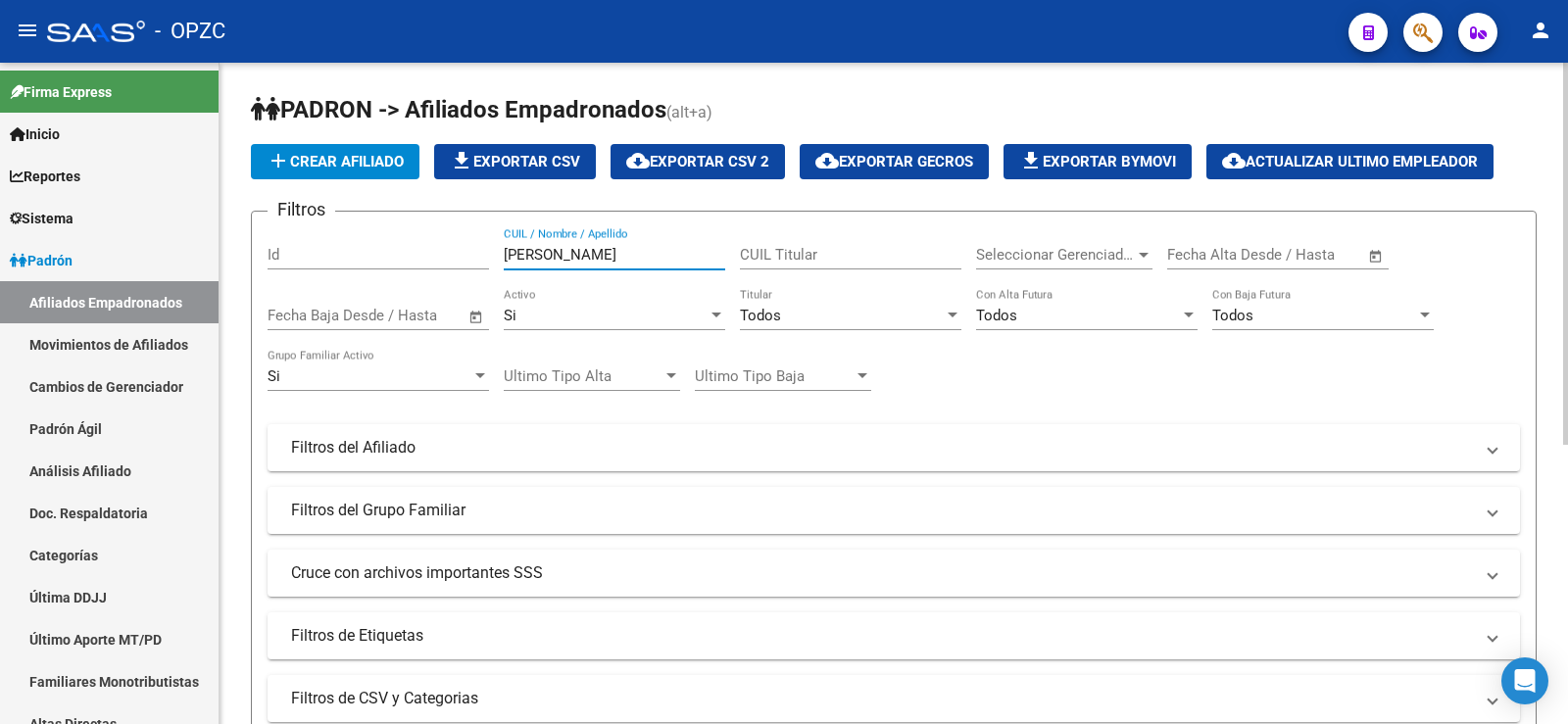
drag, startPoint x: 564, startPoint y: 256, endPoint x: 490, endPoint y: 249, distance: 74.3
click at [490, 249] on div "Filtros Id [PERSON_NAME] CUIL / Nombre / Apellido CUIL Titular Seleccionar Gere…" at bounding box center [894, 443] width 1252 height 432
drag, startPoint x: 599, startPoint y: 251, endPoint x: 420, endPoint y: 251, distance: 179.0
click at [420, 251] on div "Filtros Id 20448432646 CUIL / Nombre / Apellido CUIL Titular Seleccionar Gerenc…" at bounding box center [894, 443] width 1252 height 432
type input "20475229135"
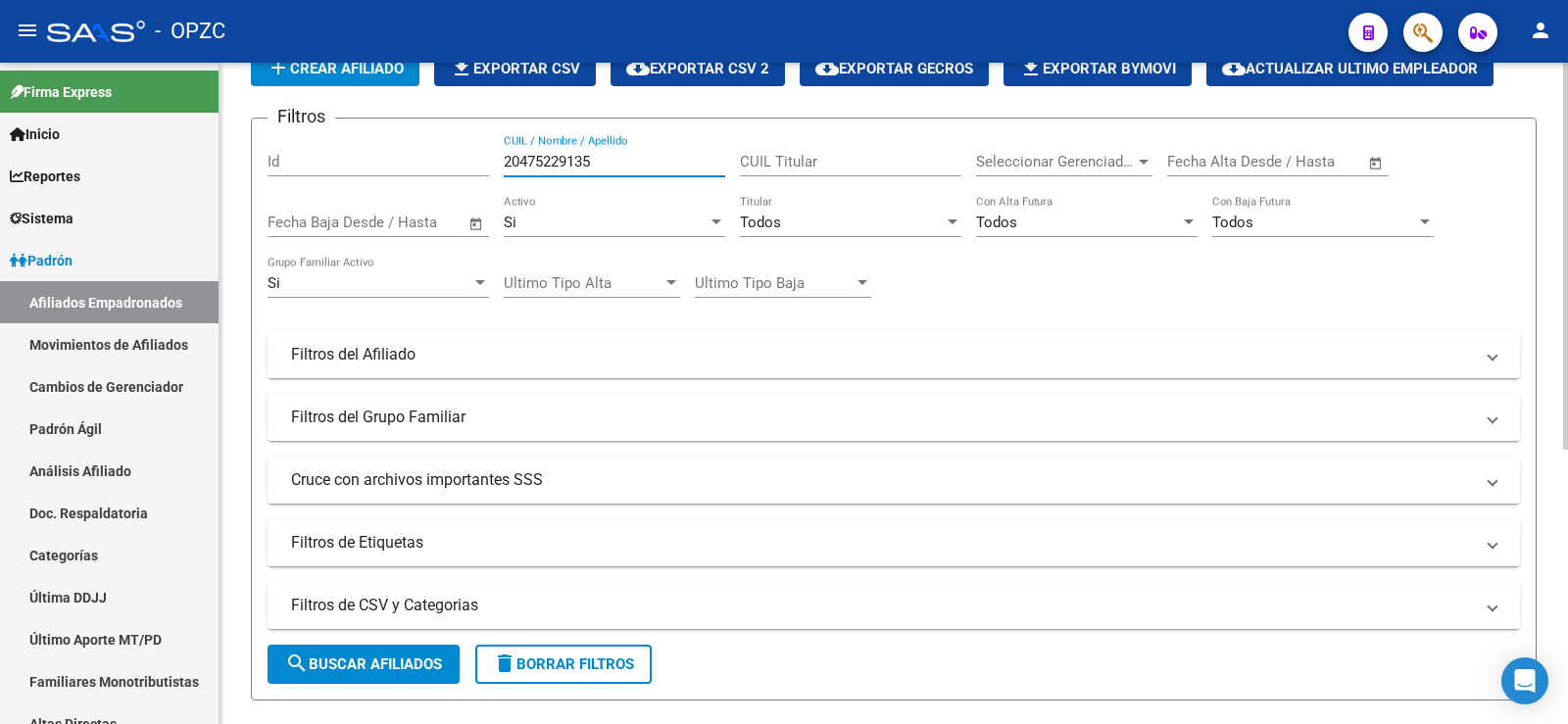
scroll to position [294, 0]
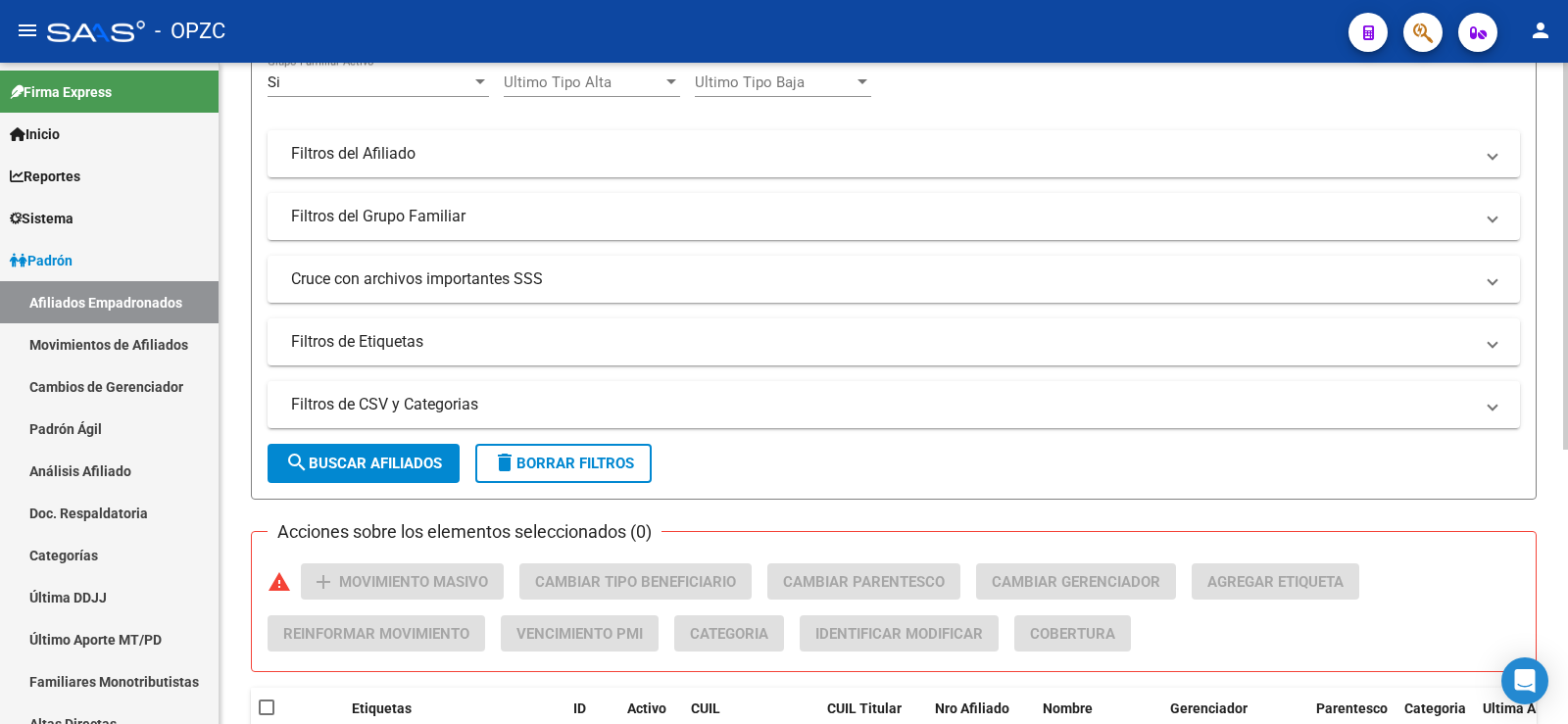
click at [609, 465] on span "delete Borrar Filtros" at bounding box center [563, 463] width 141 height 18
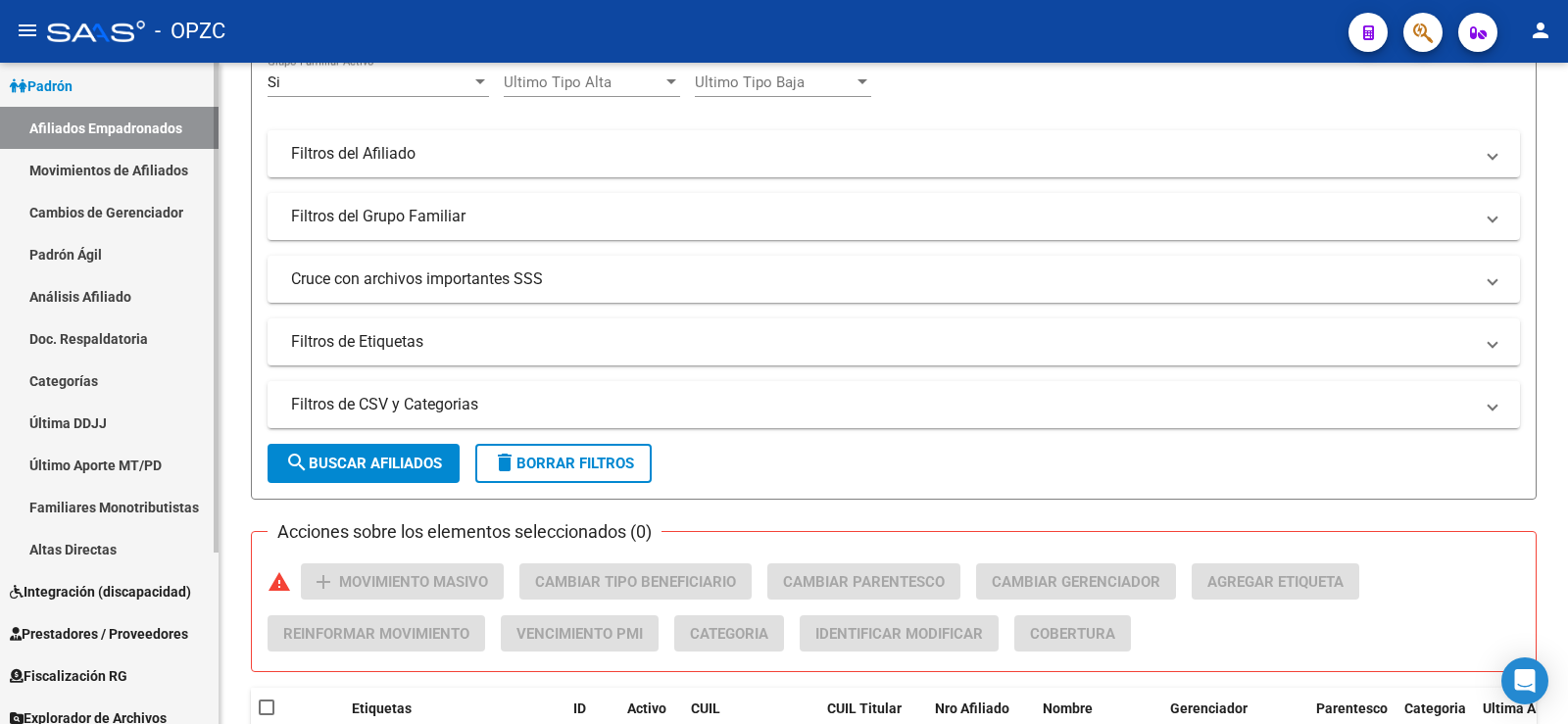
scroll to position [231, 0]
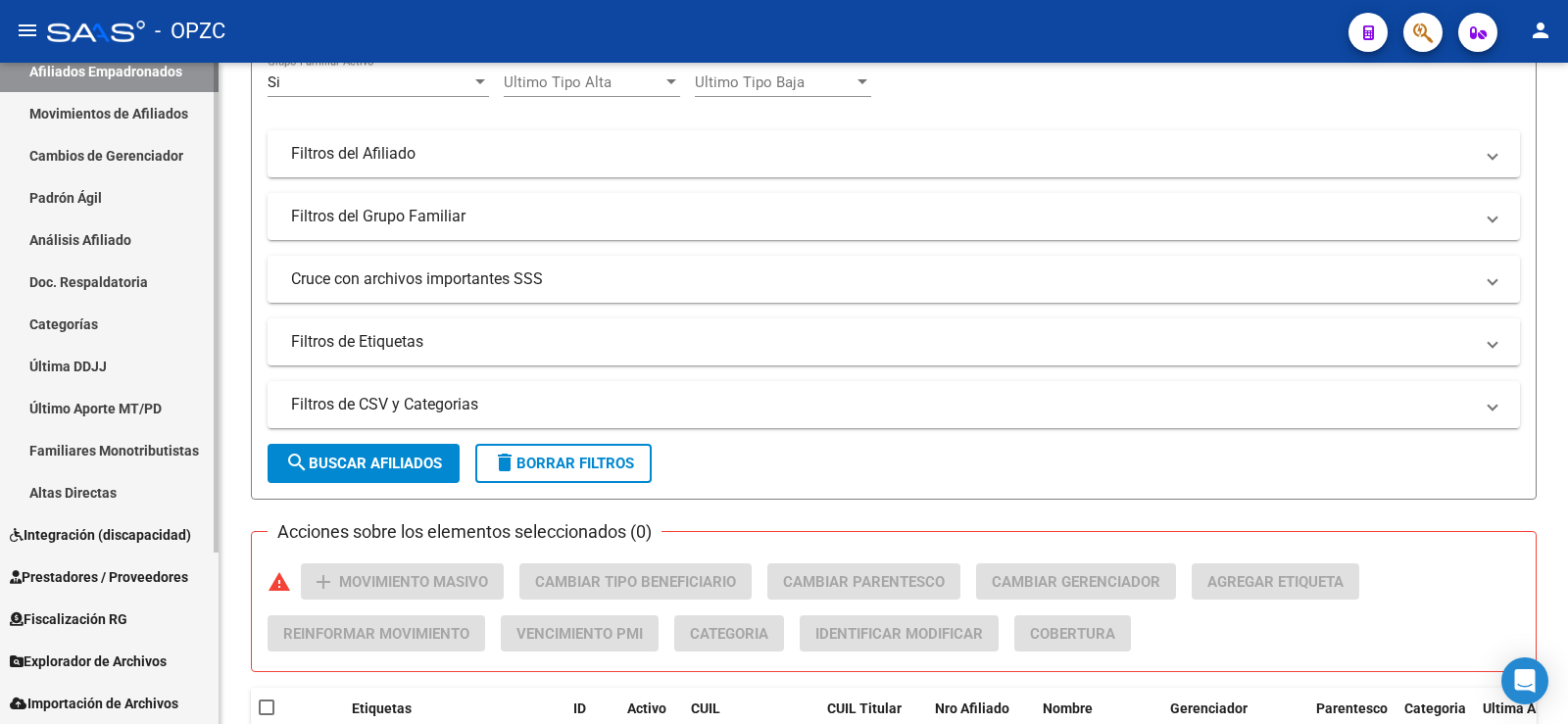
click at [130, 663] on span "Explorador de Archivos" at bounding box center [88, 661] width 157 height 22
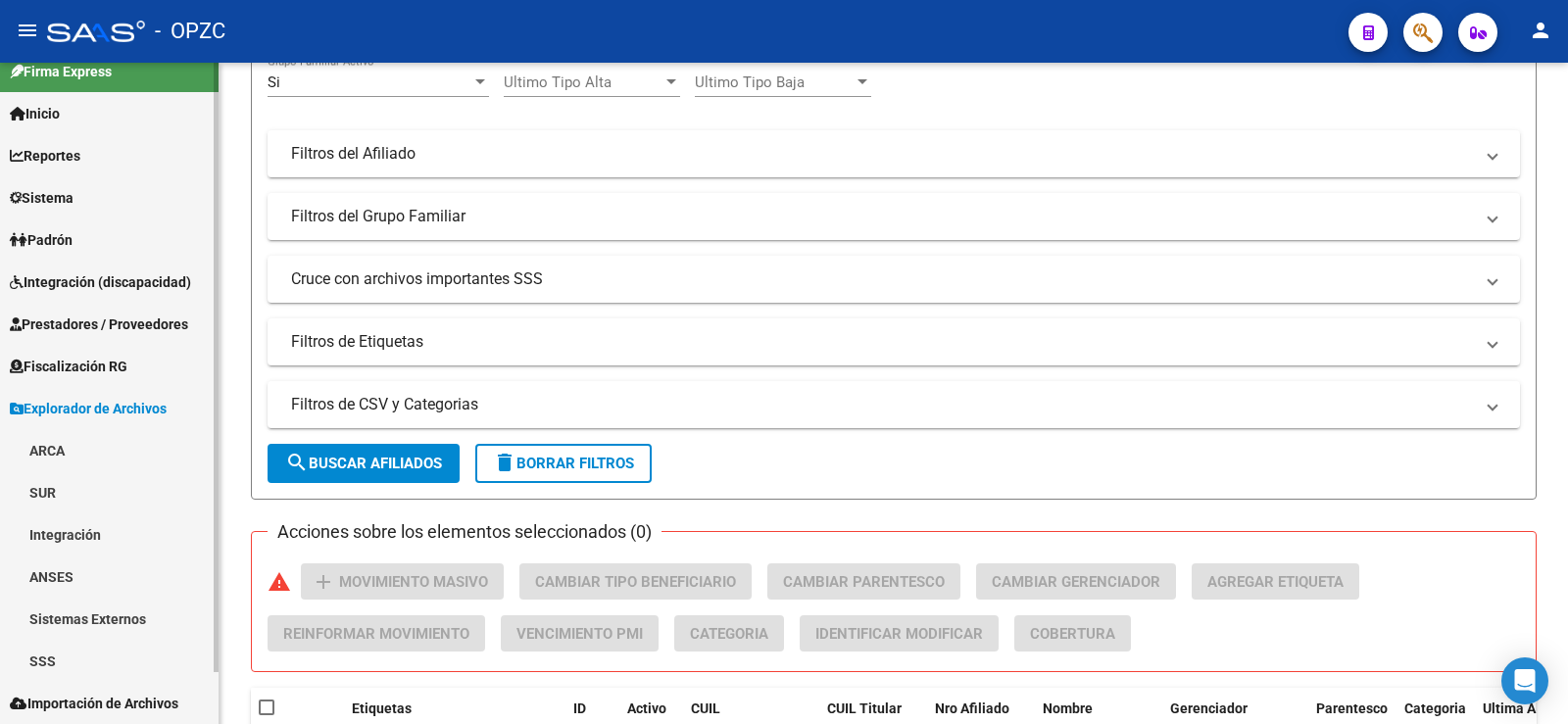
scroll to position [21, 0]
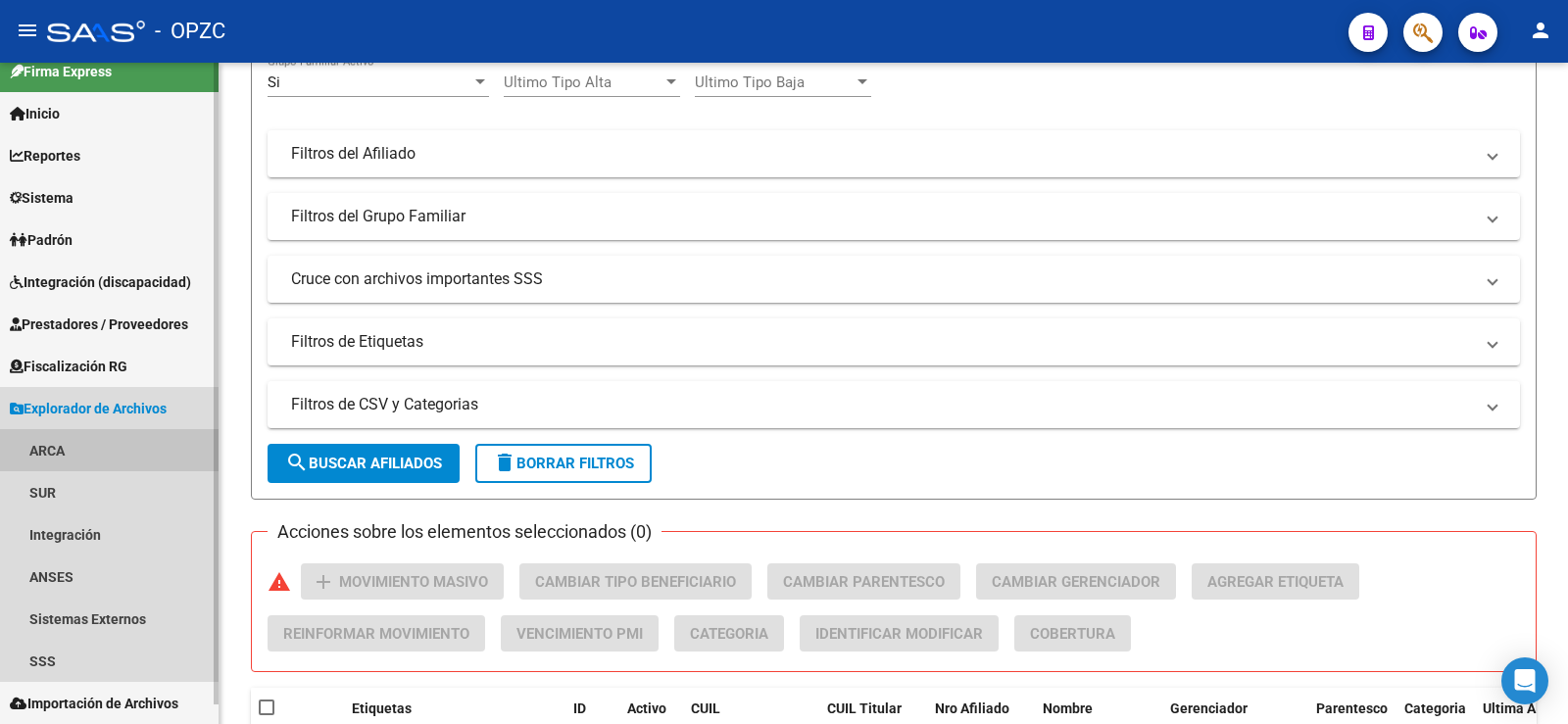
click at [83, 445] on link "ARCA" at bounding box center [109, 450] width 219 height 42
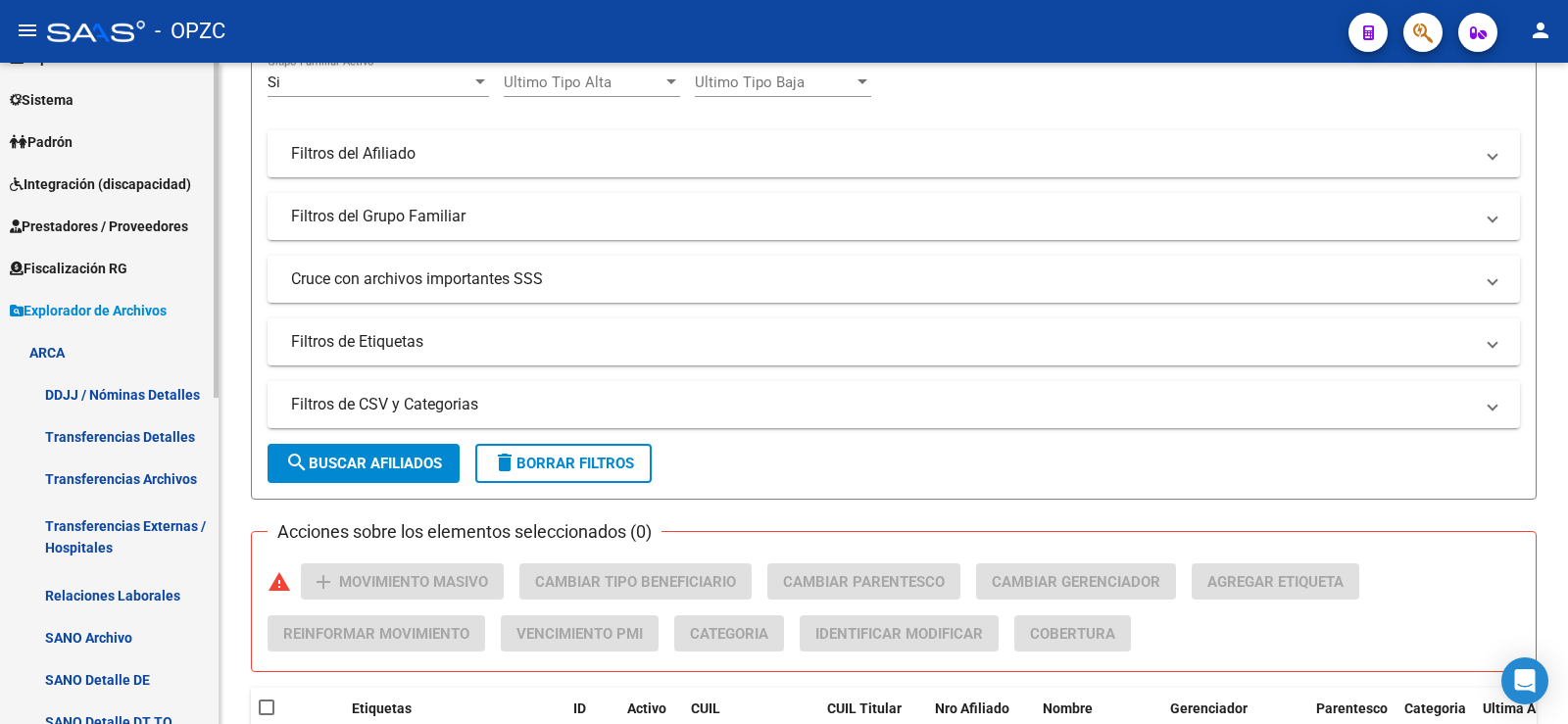
scroll to position [216, 0]
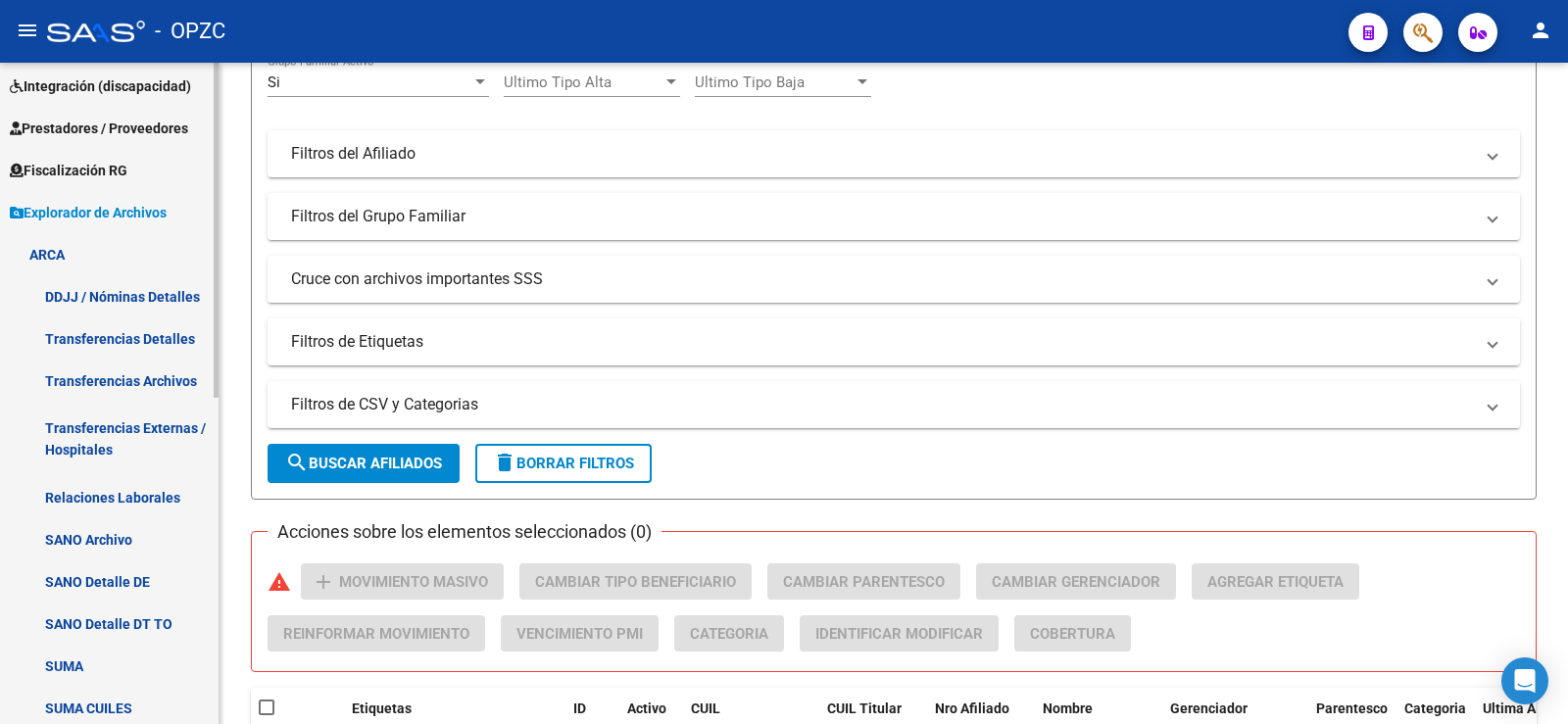
click at [131, 475] on link "Transferencias Externas / Hospitales" at bounding box center [109, 439] width 219 height 75
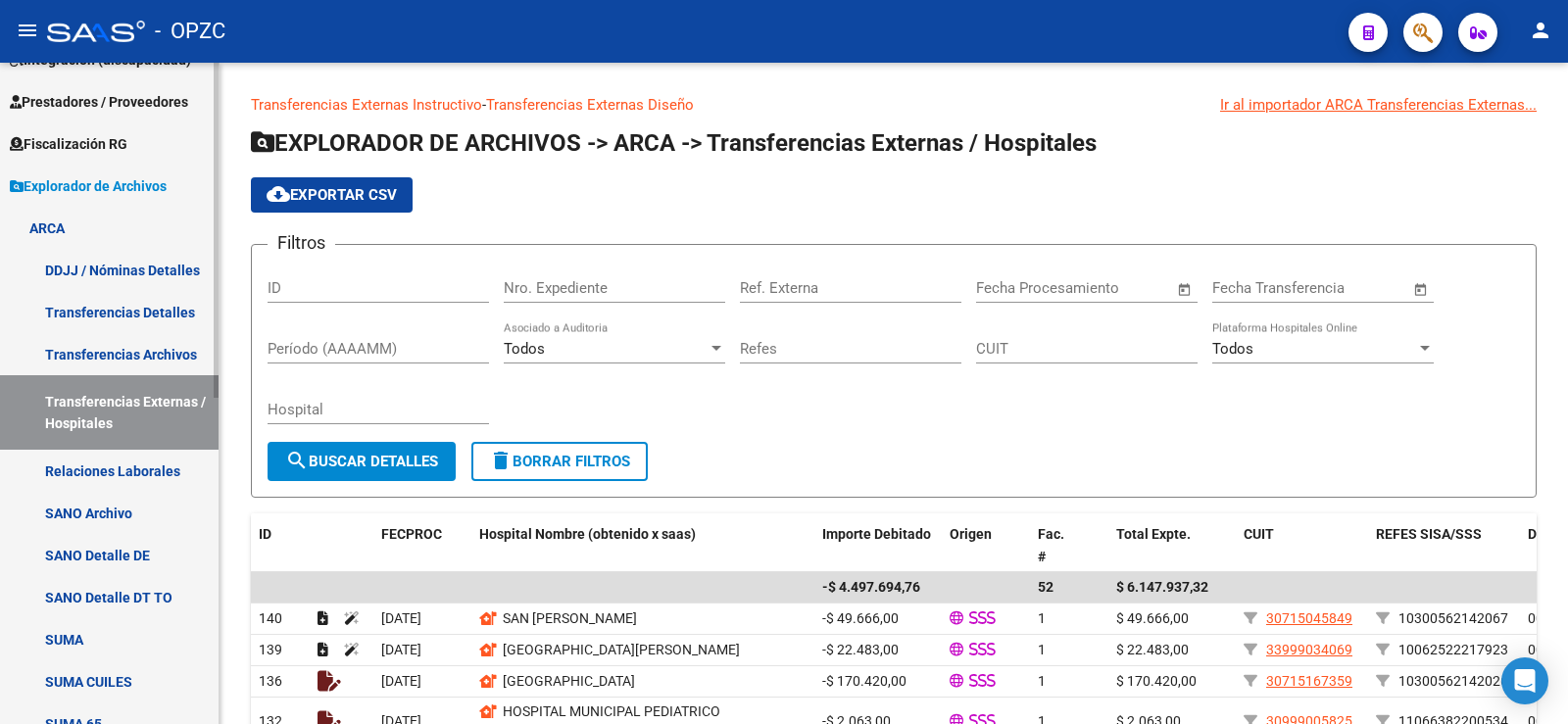
scroll to position [216, 0]
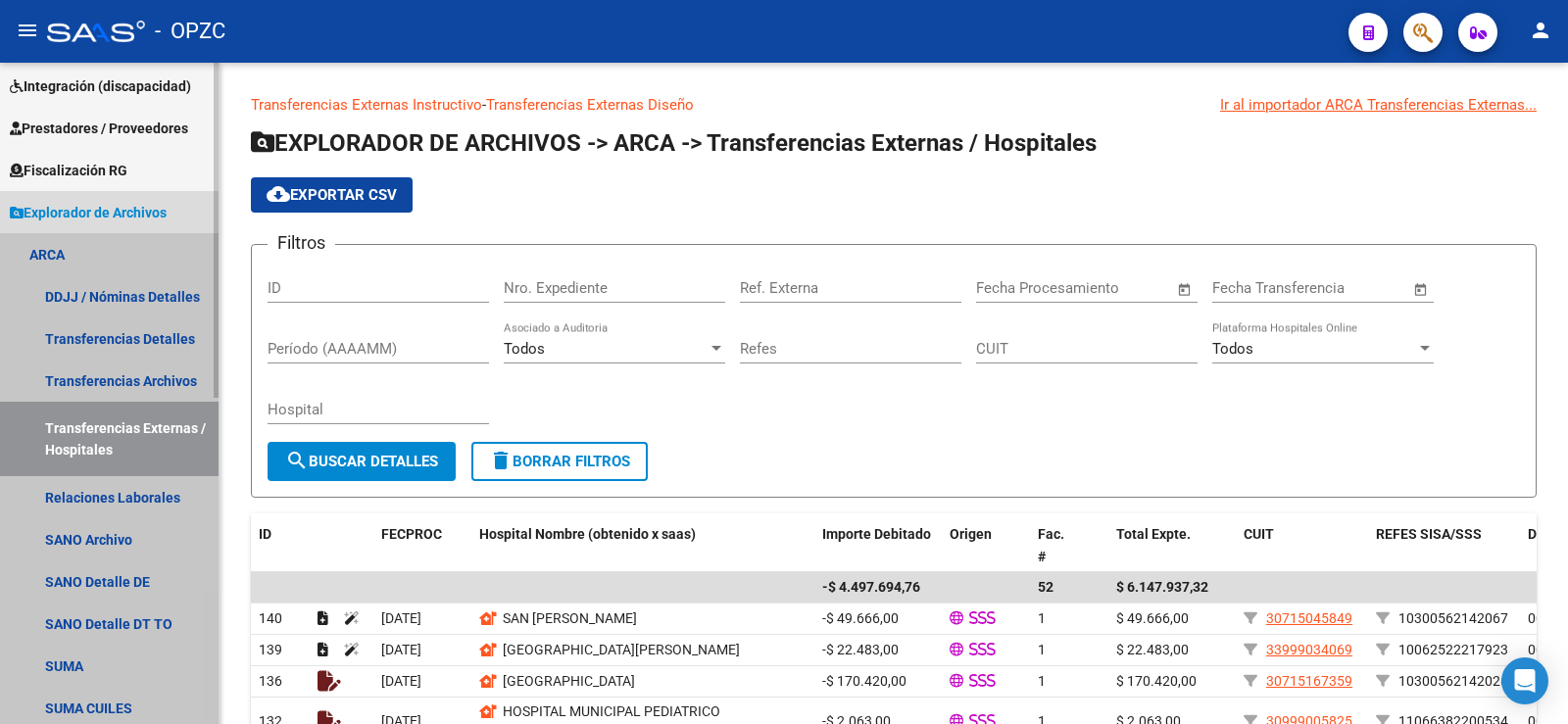
click at [111, 251] on link "ARCA" at bounding box center [109, 254] width 219 height 42
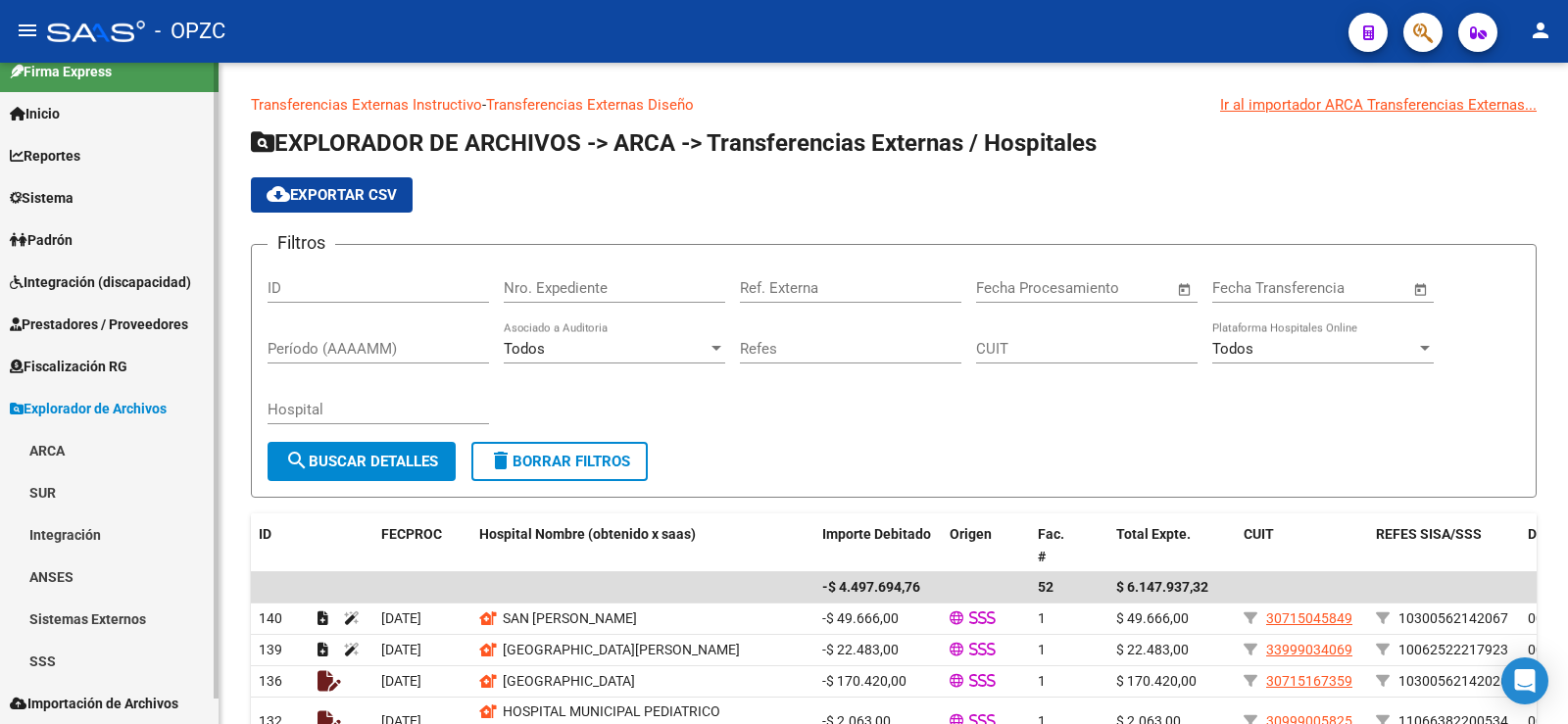
scroll to position [21, 0]
click at [61, 436] on link "ARCA" at bounding box center [109, 450] width 219 height 42
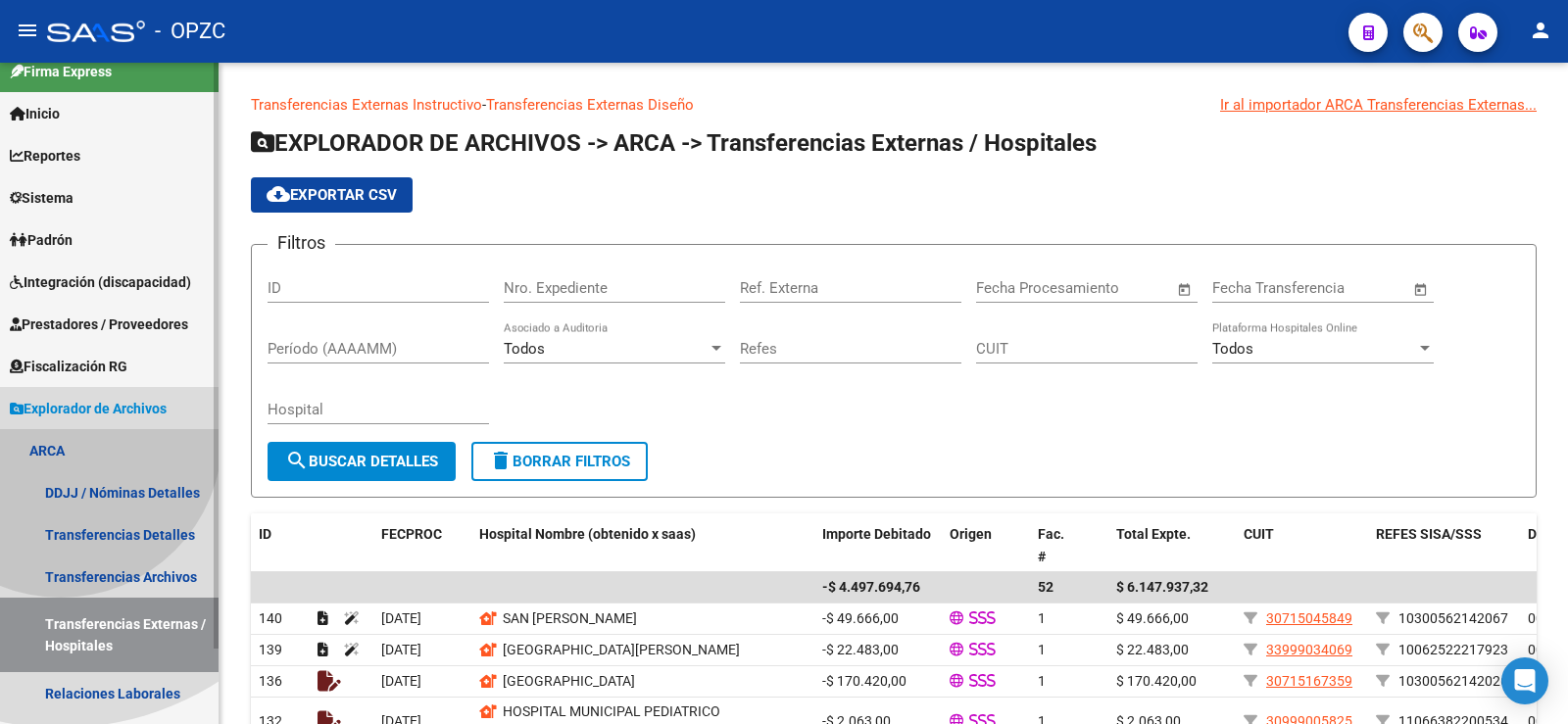
scroll to position [216, 0]
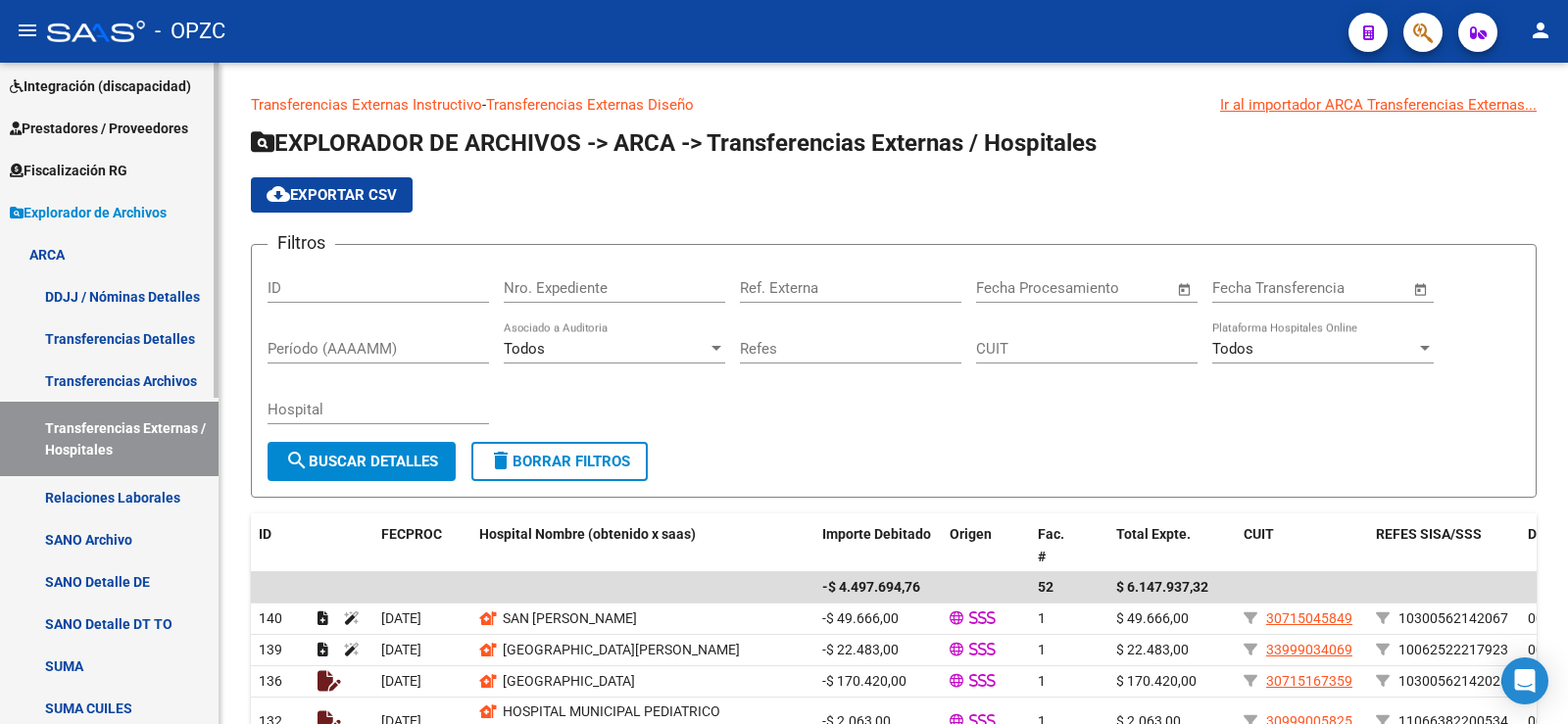
click at [135, 480] on link "Relaciones Laborales" at bounding box center [109, 497] width 219 height 42
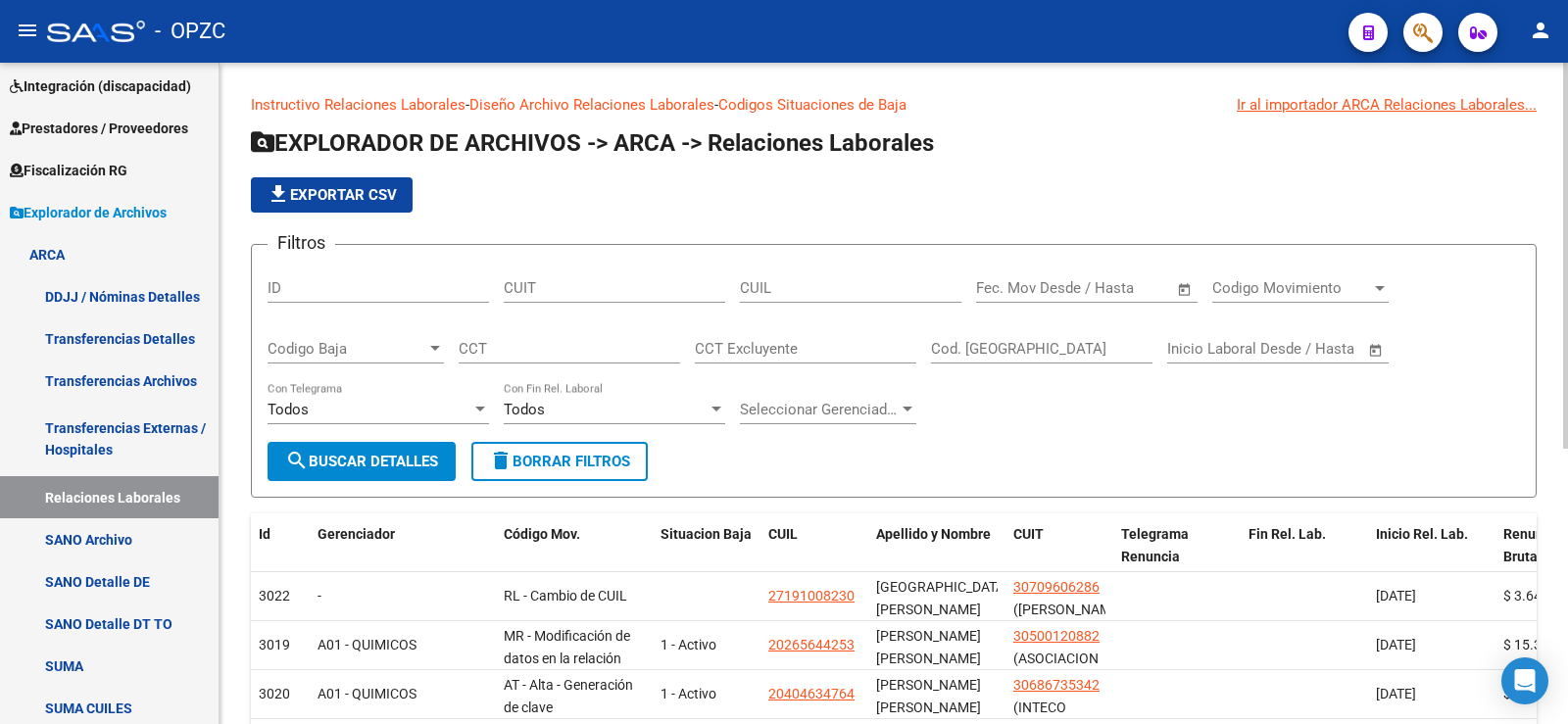
click at [816, 276] on div "CUIL" at bounding box center [850, 281] width 221 height 42
type input "20-29805285-8"
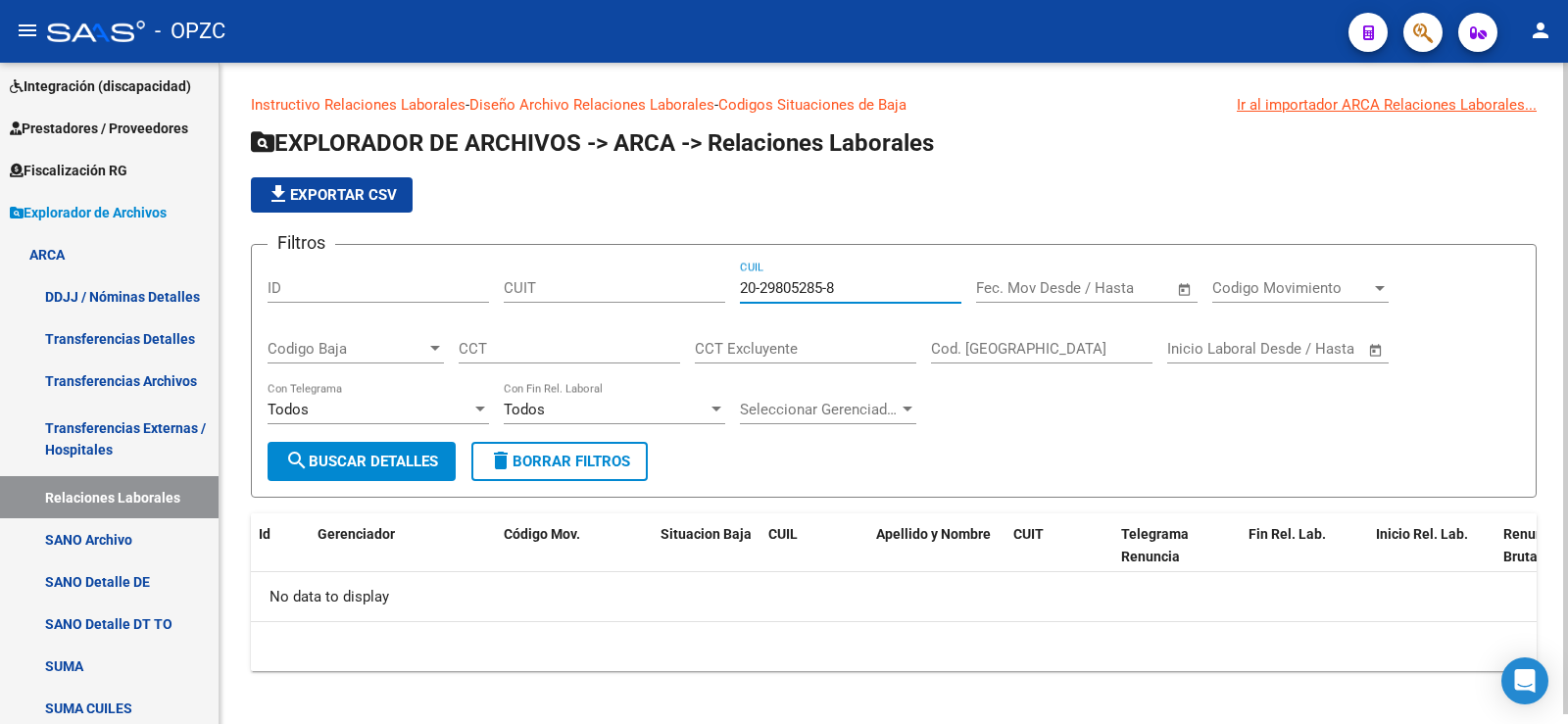
drag, startPoint x: 858, startPoint y: 290, endPoint x: 443, endPoint y: 330, distance: 416.9
click at [443, 330] on div "Filtros ID CUIT 20-29805285-8 CUIL Fecha inicio – Fecha fin Fec. Mov Desde / Ha…" at bounding box center [894, 351] width 1252 height 181
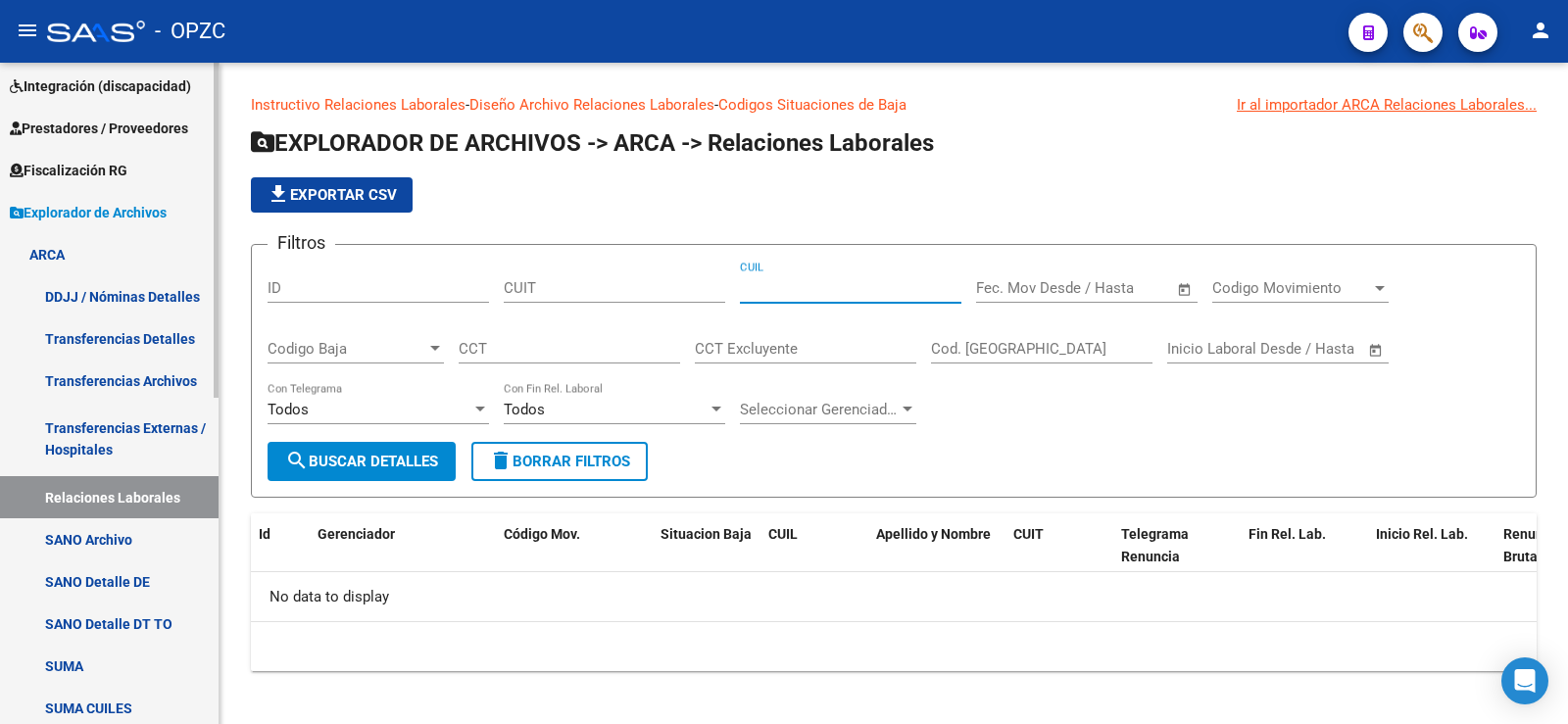
scroll to position [118, 0]
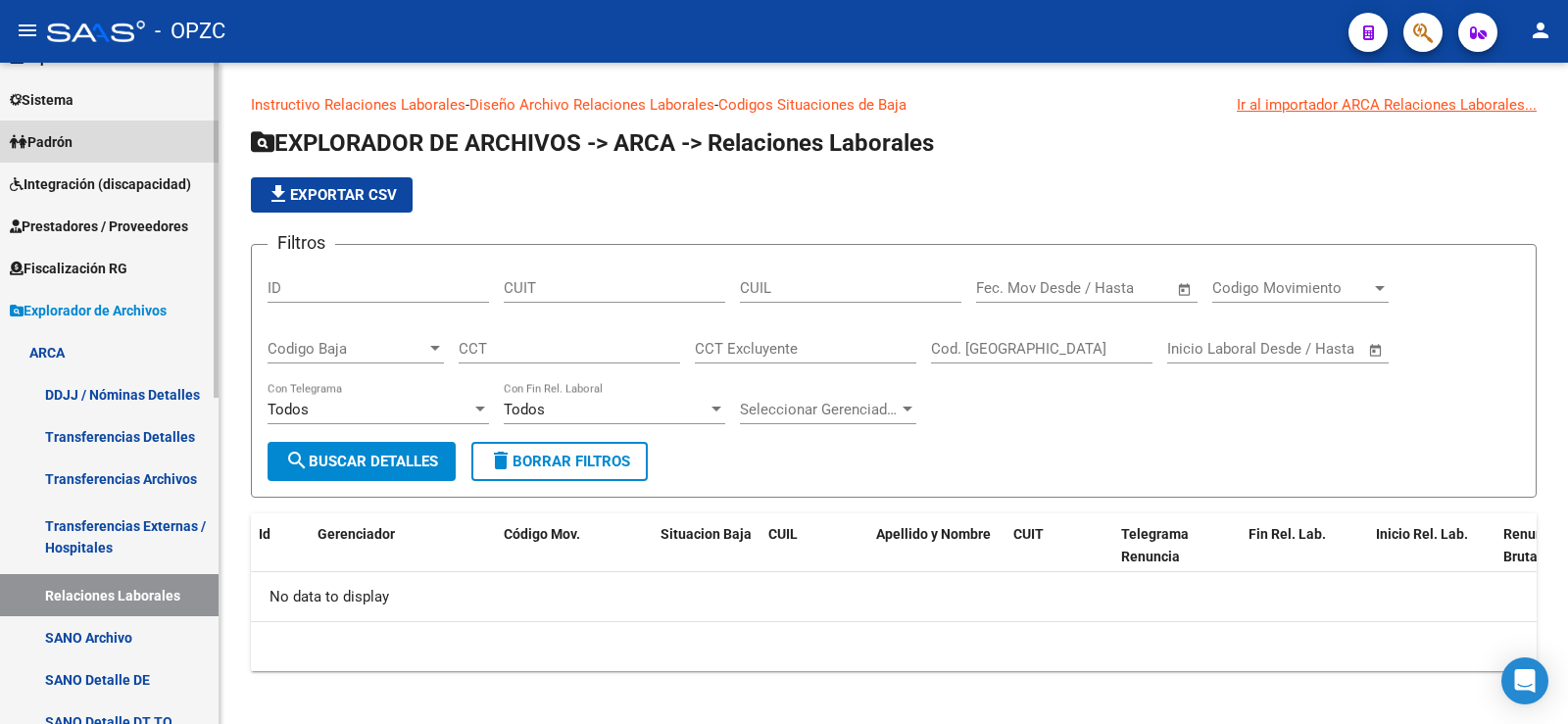
click at [87, 139] on link "Padrón" at bounding box center [109, 141] width 219 height 42
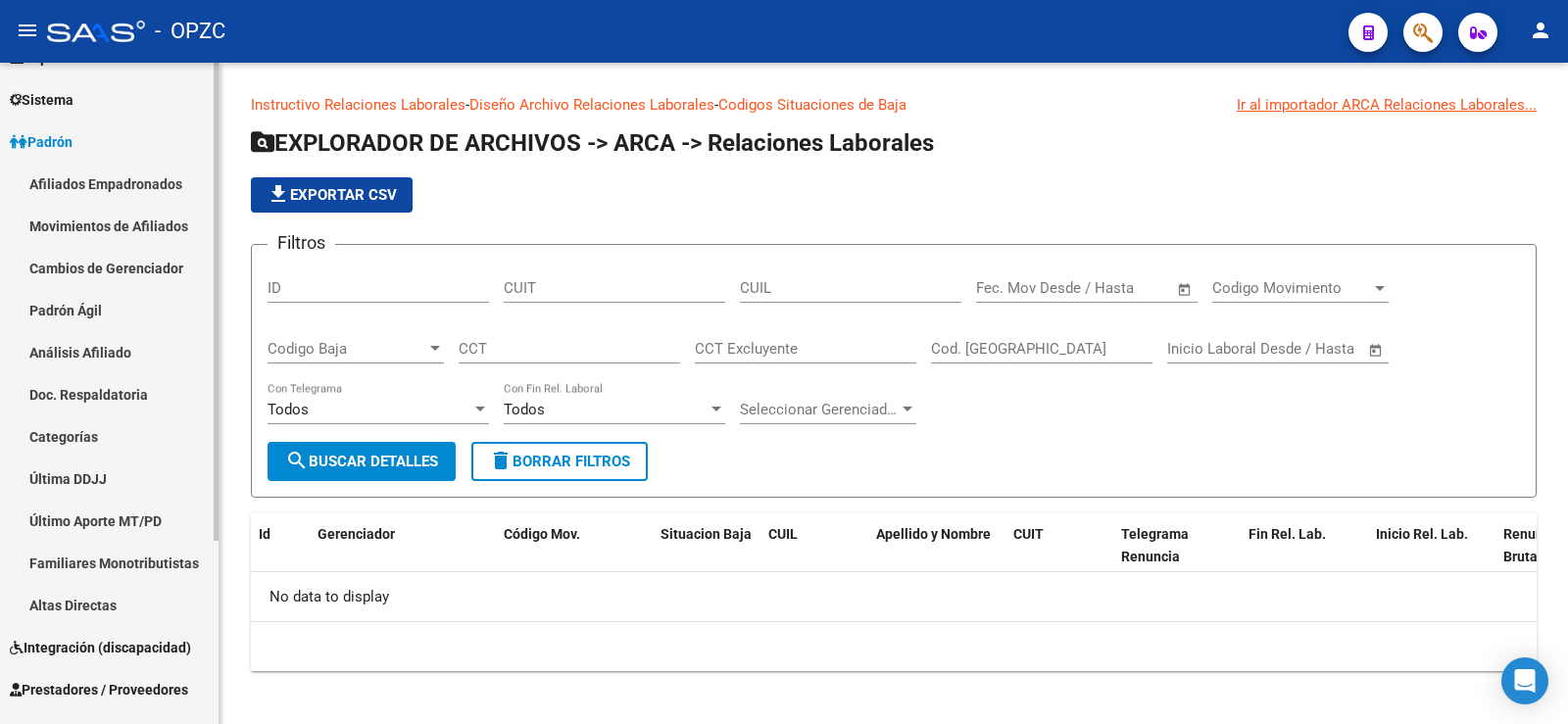
click at [82, 174] on link "Afiliados Empadronados" at bounding box center [109, 183] width 219 height 42
